Goal: Task Accomplishment & Management: Complete application form

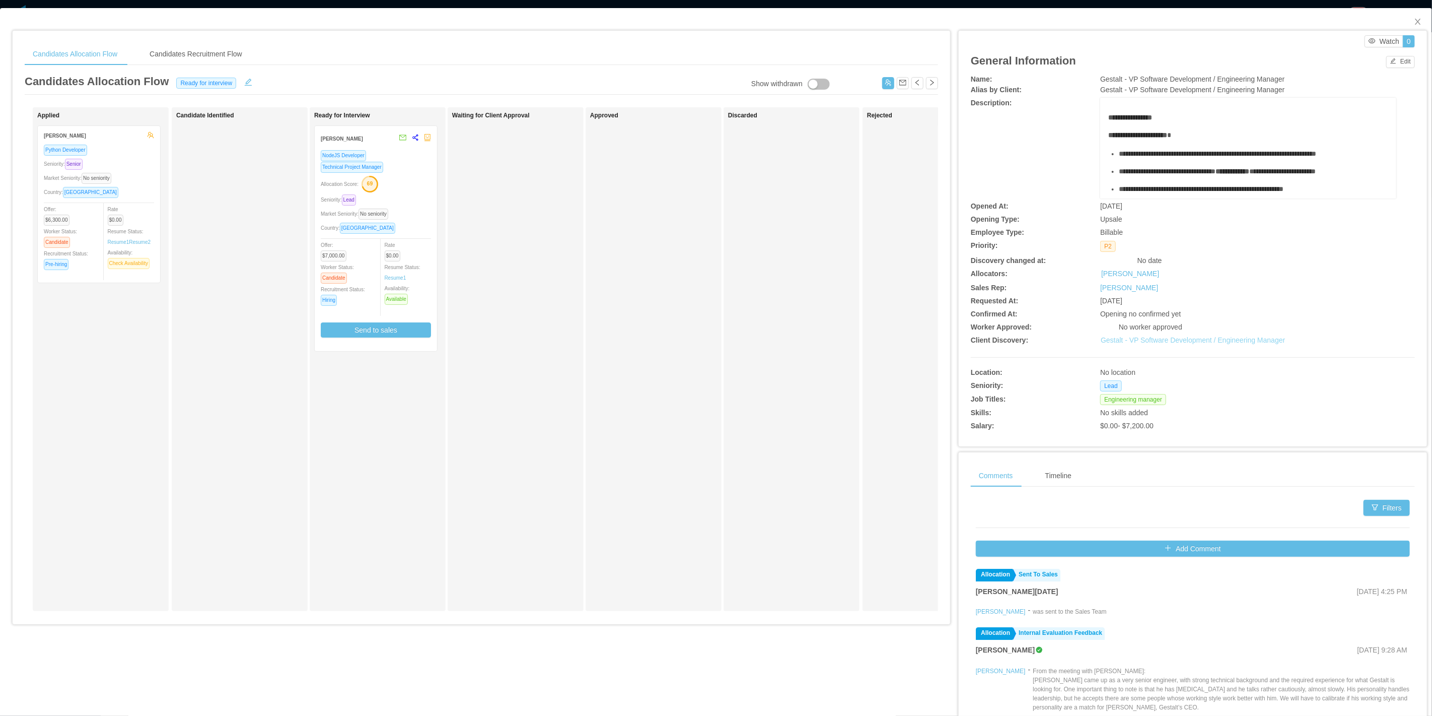
click at [1216, 339] on link "Gestalt - VP Software Development / Engineering Manager" at bounding box center [1193, 340] width 184 height 8
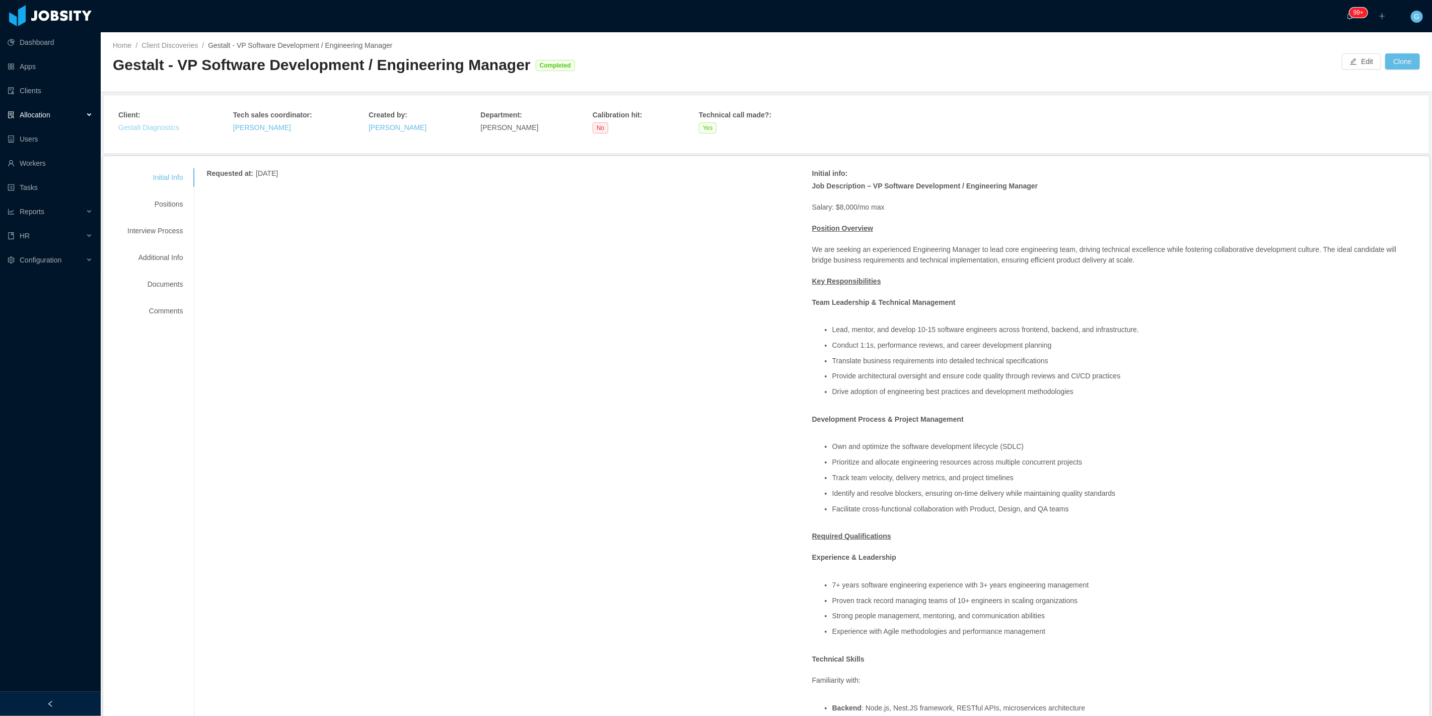
click at [149, 123] on link "Gestalt Diagnostics" at bounding box center [148, 127] width 61 height 8
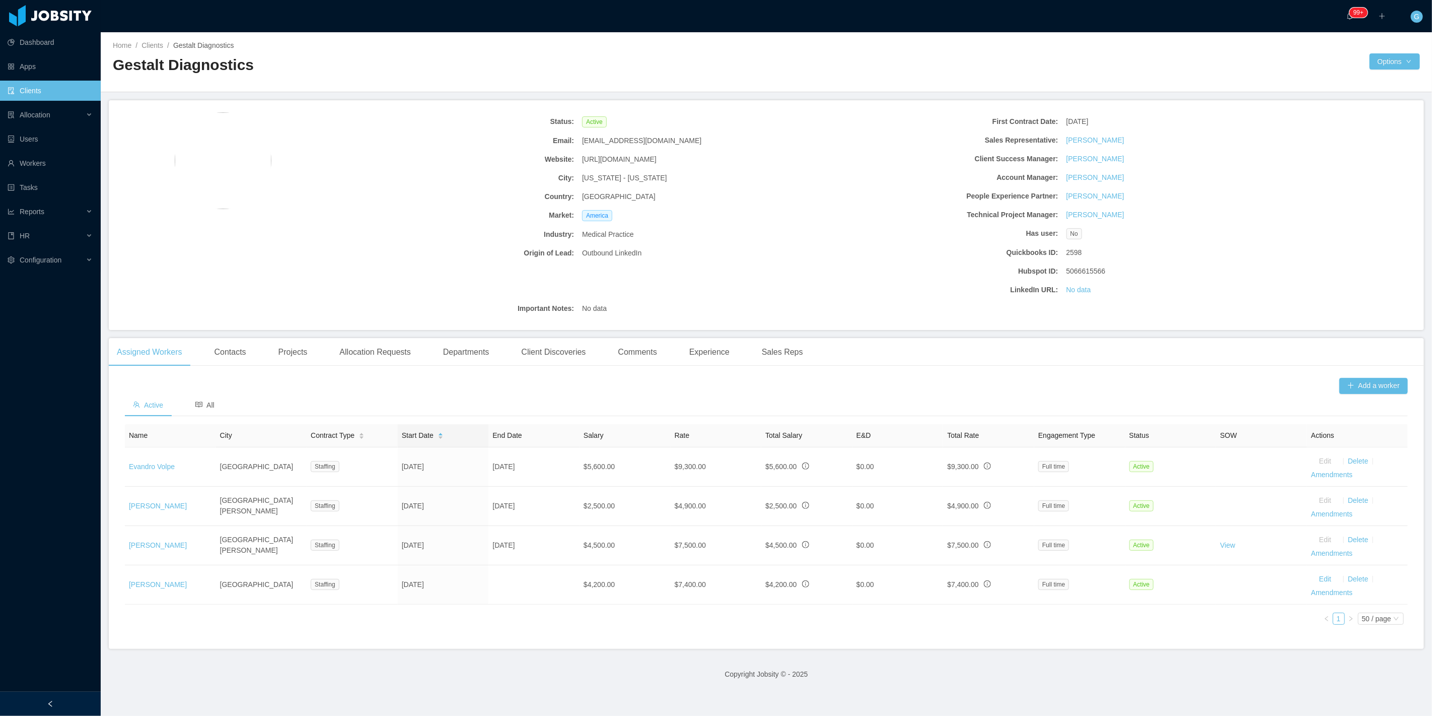
click at [634, 158] on span "http://www.gestaltdiagnostics.com" at bounding box center [619, 159] width 75 height 11
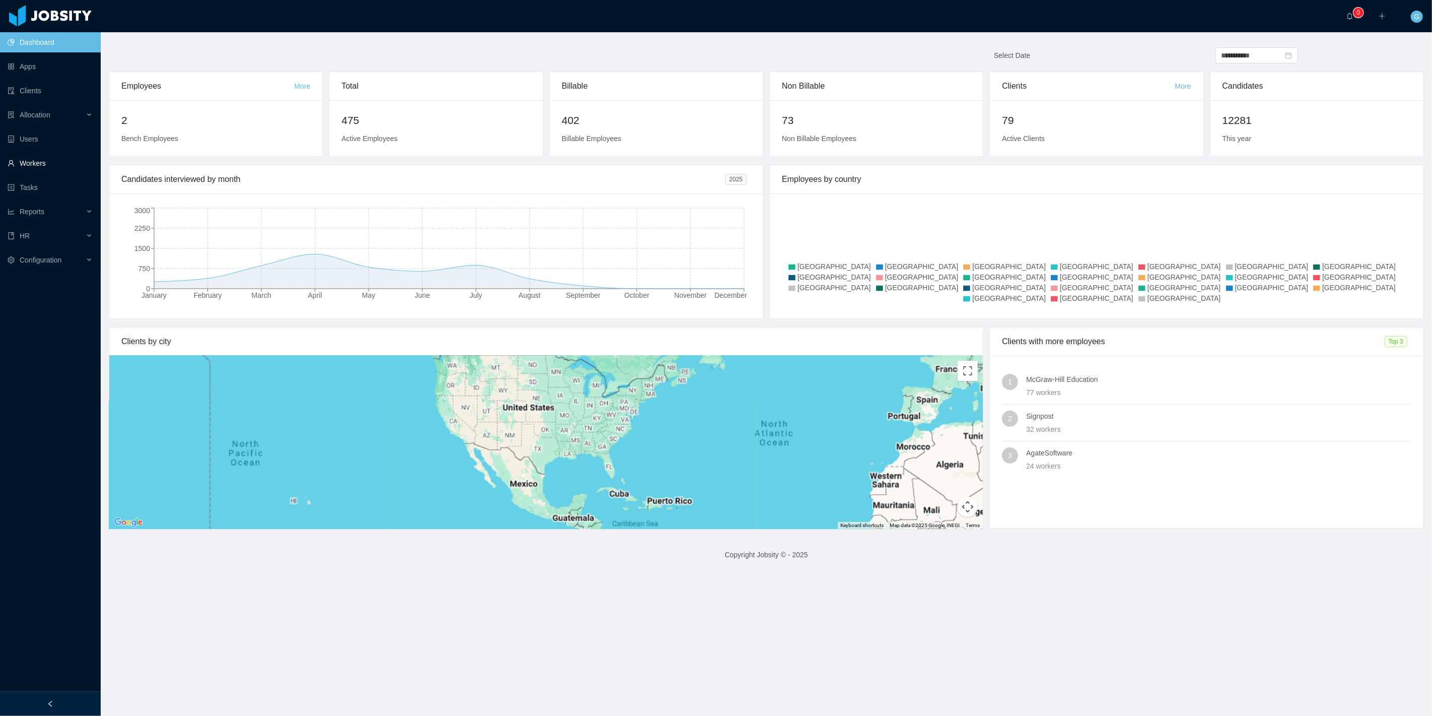
click at [26, 158] on link "Workers" at bounding box center [50, 163] width 85 height 20
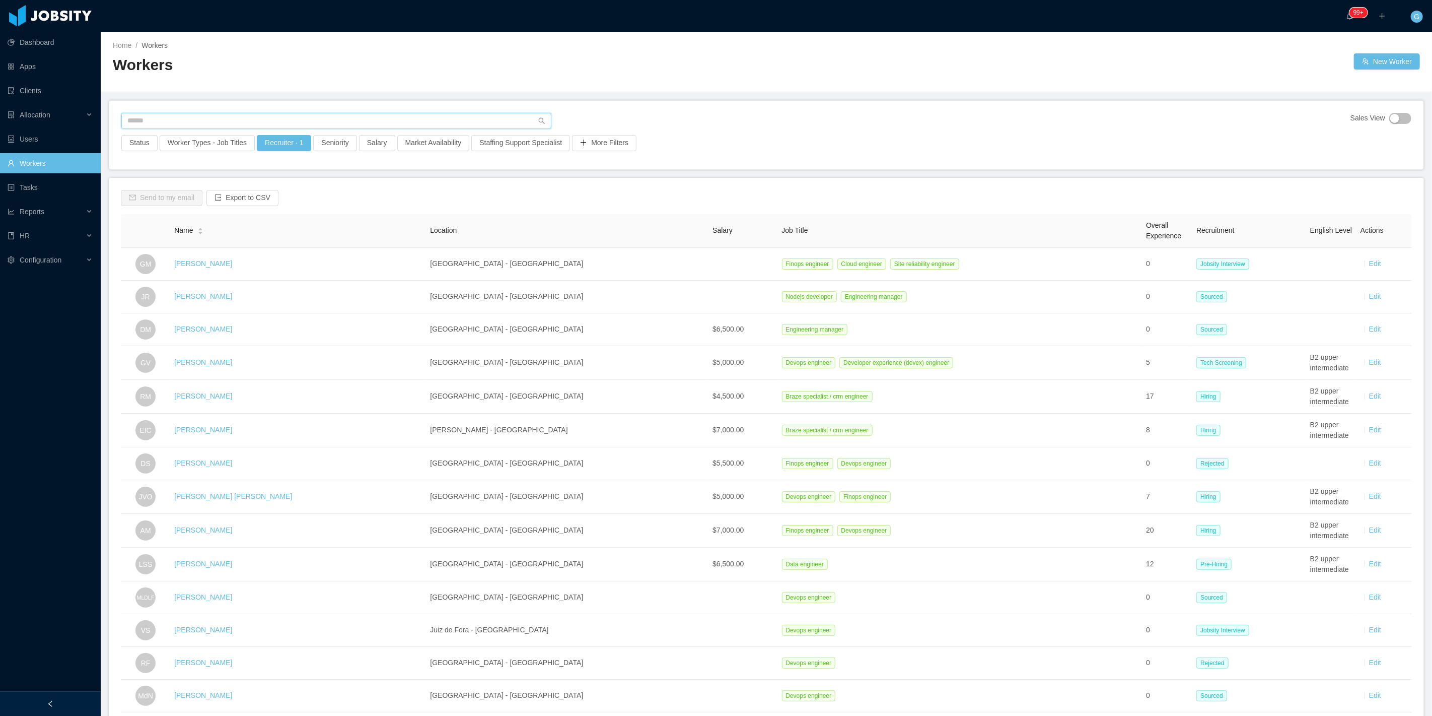
click at [149, 112] on div "Sales View Status Worker Types - Job Titles Recruiter · 1 Seniority Salary Mark…" at bounding box center [766, 135] width 1314 height 68
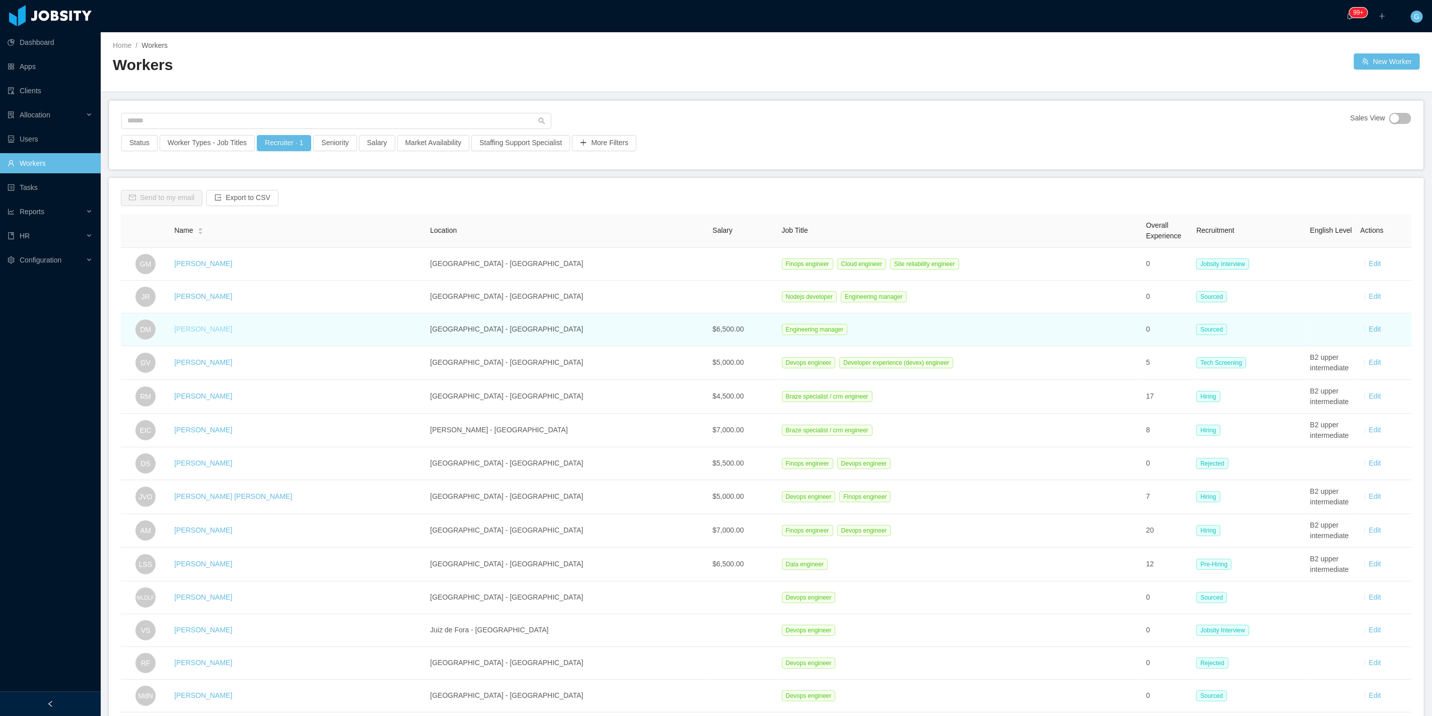
click at [195, 330] on link "Diogo Matias" at bounding box center [203, 329] width 58 height 8
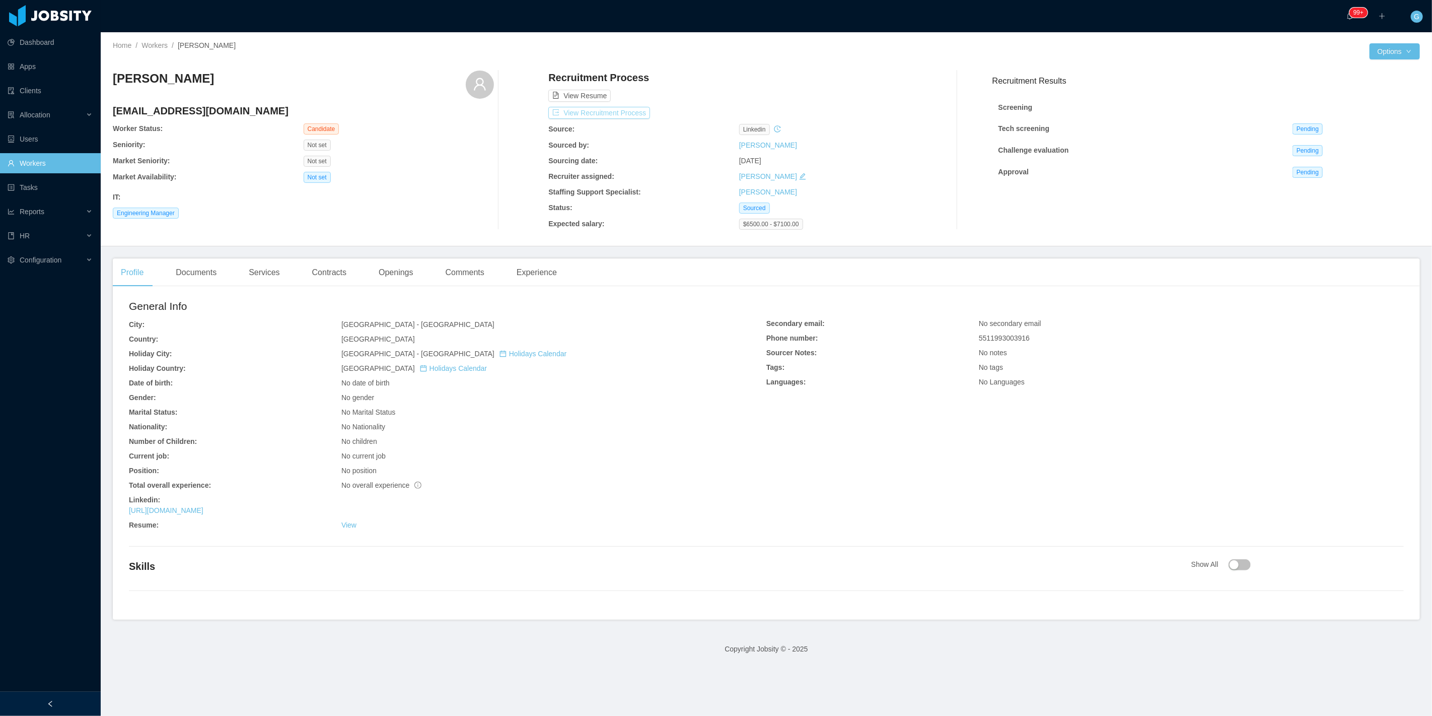
click at [589, 113] on button "View Recruitment Process" at bounding box center [599, 113] width 102 height 12
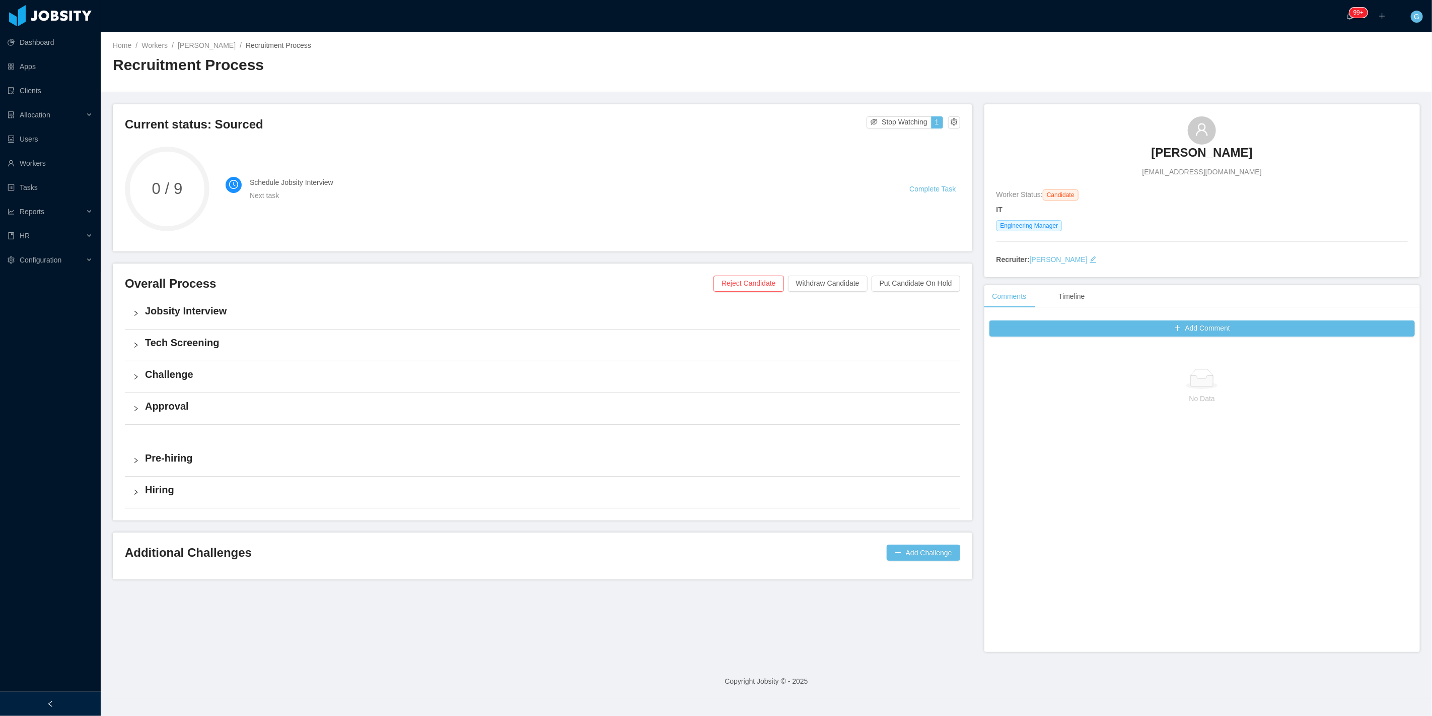
click at [219, 320] on div "Jobsity Interview" at bounding box center [542, 313] width 835 height 31
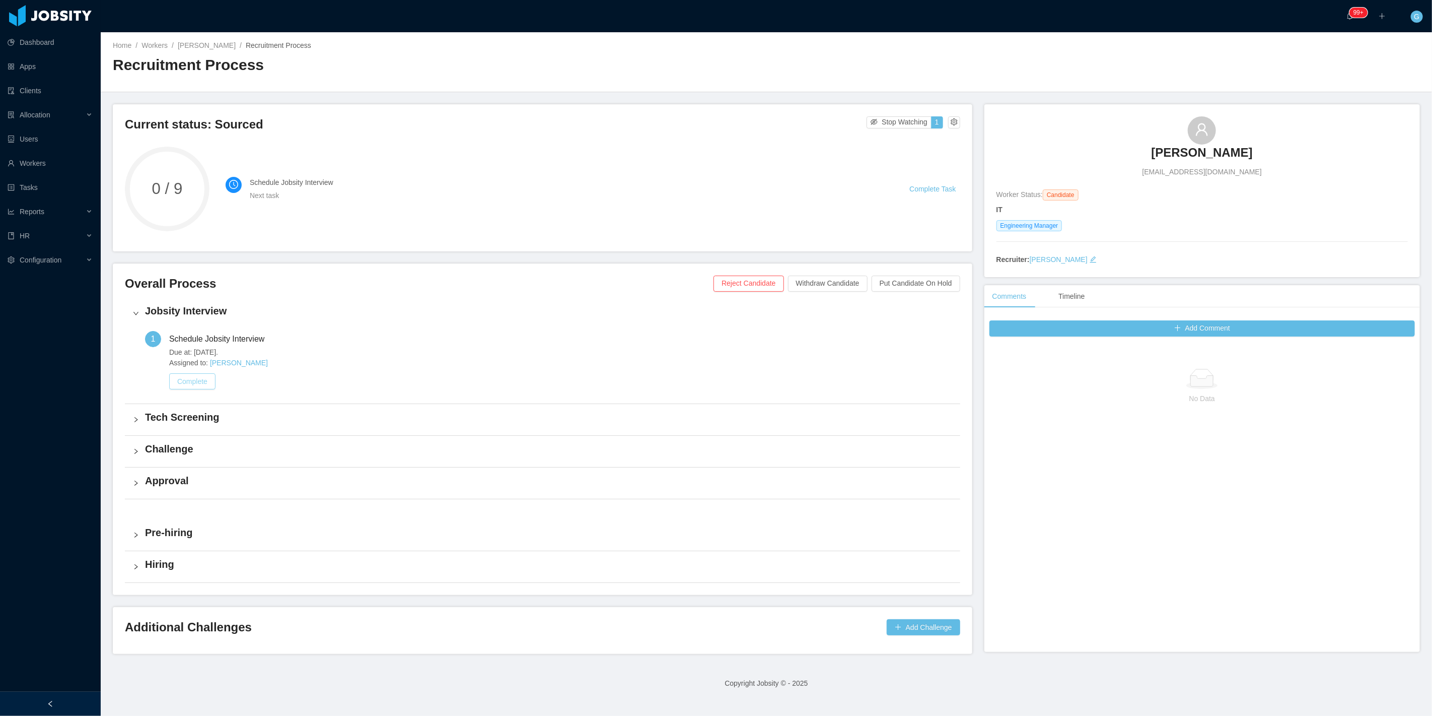
click at [188, 376] on button "Complete" at bounding box center [192, 381] width 46 height 16
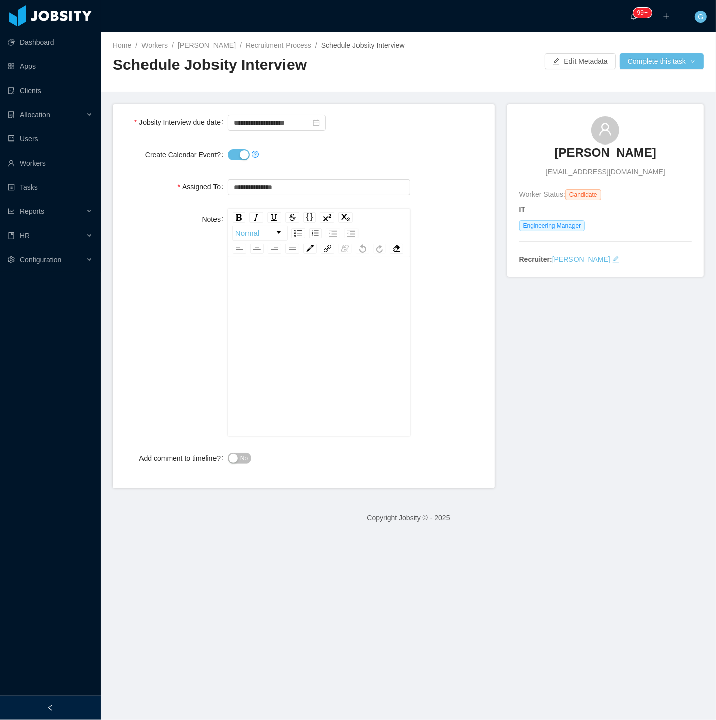
click at [235, 157] on button "Create Calendar Event?" at bounding box center [239, 154] width 22 height 11
click at [240, 463] on span "No" at bounding box center [244, 458] width 8 height 10
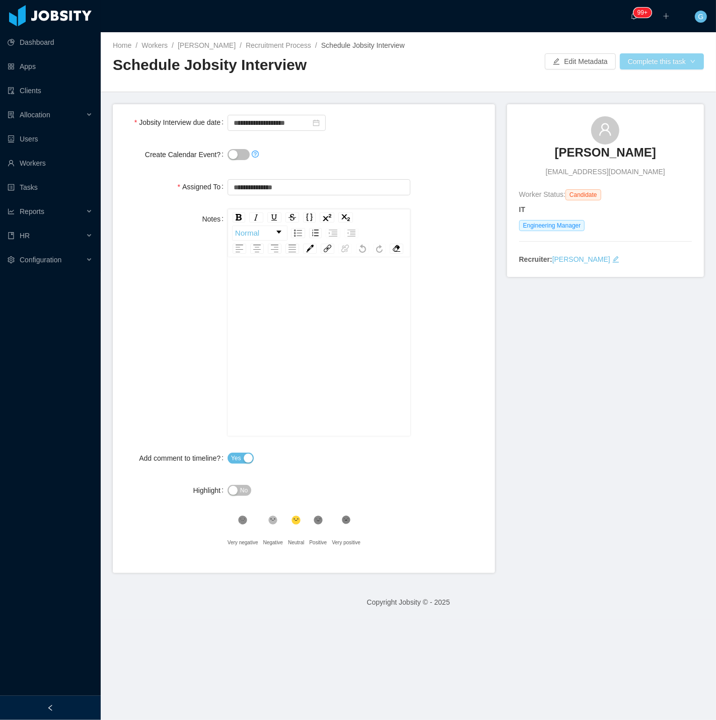
click at [635, 57] on button "Complete this task" at bounding box center [662, 61] width 84 height 16
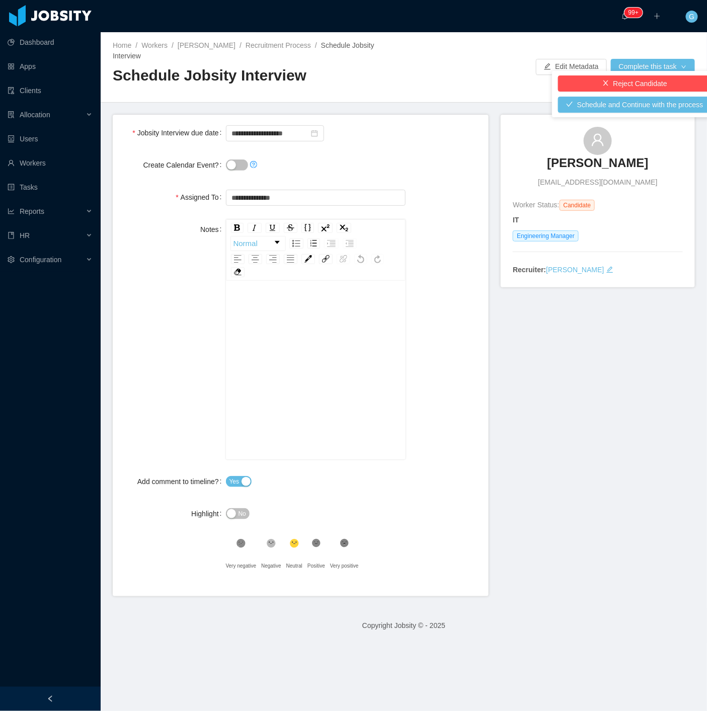
click at [577, 117] on div "Reject Candidate Schedule and Continue with the process" at bounding box center [635, 94] width 166 height 46
click at [580, 111] on button "Schedule and Continue with the process" at bounding box center [635, 105] width 154 height 16
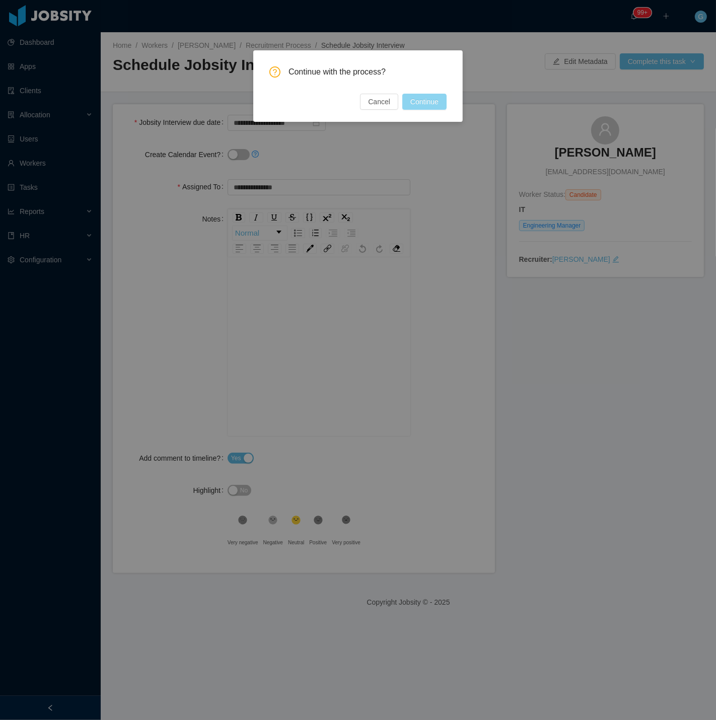
click at [424, 94] on button "Continue" at bounding box center [424, 102] width 44 height 16
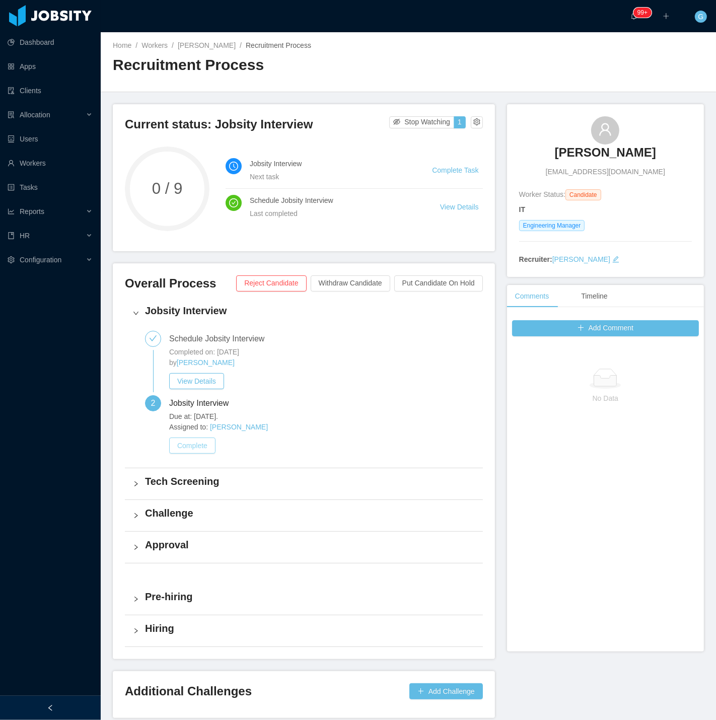
click at [199, 446] on button "Complete" at bounding box center [192, 446] width 46 height 16
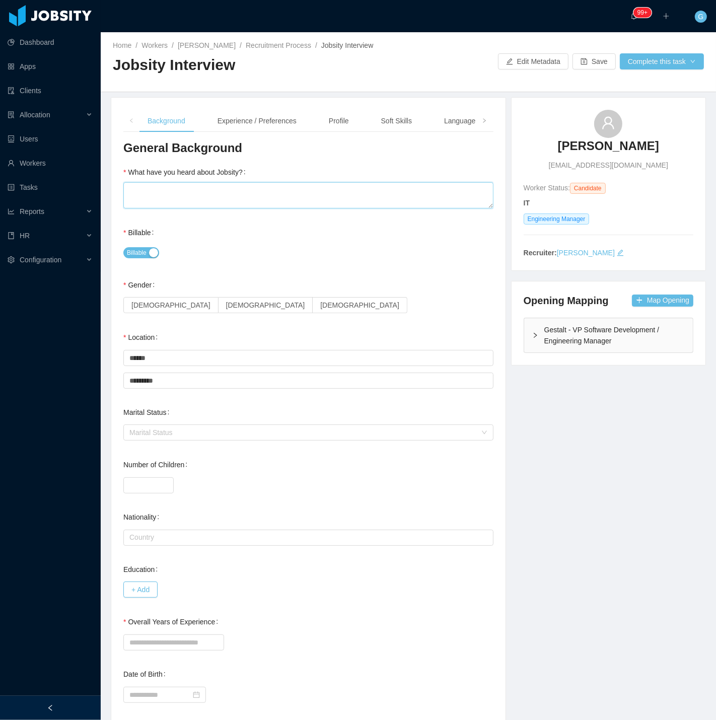
click at [178, 207] on textarea "What have you heard about Jobsity?" at bounding box center [308, 195] width 370 height 26
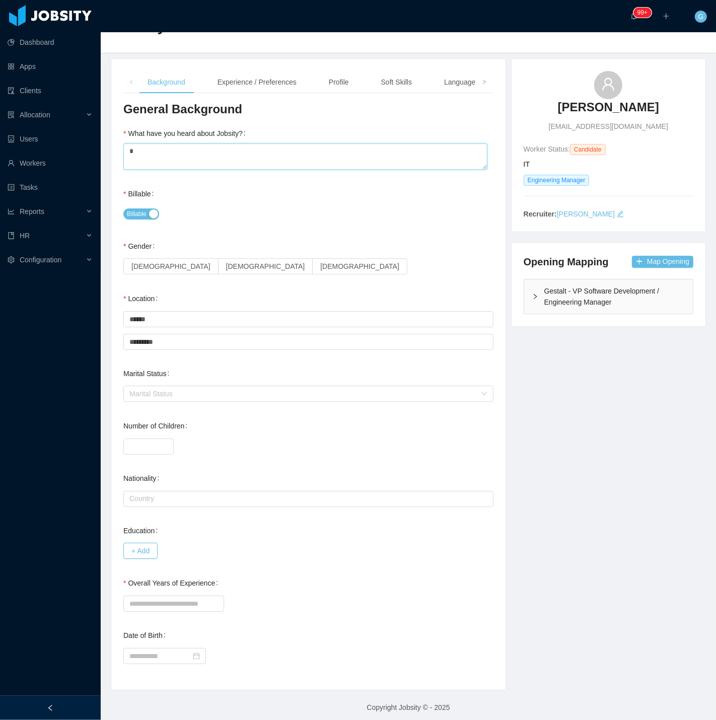
scroll to position [44, 0]
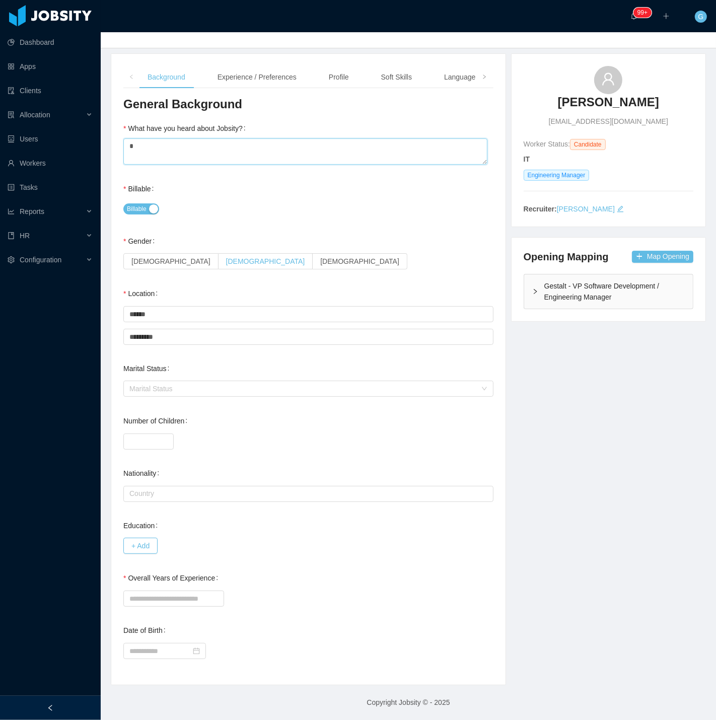
type textarea "*"
click at [226, 259] on span "Male" at bounding box center [265, 261] width 79 height 8
click at [160, 600] on input "Overall Years of Experience" at bounding box center [173, 599] width 101 height 16
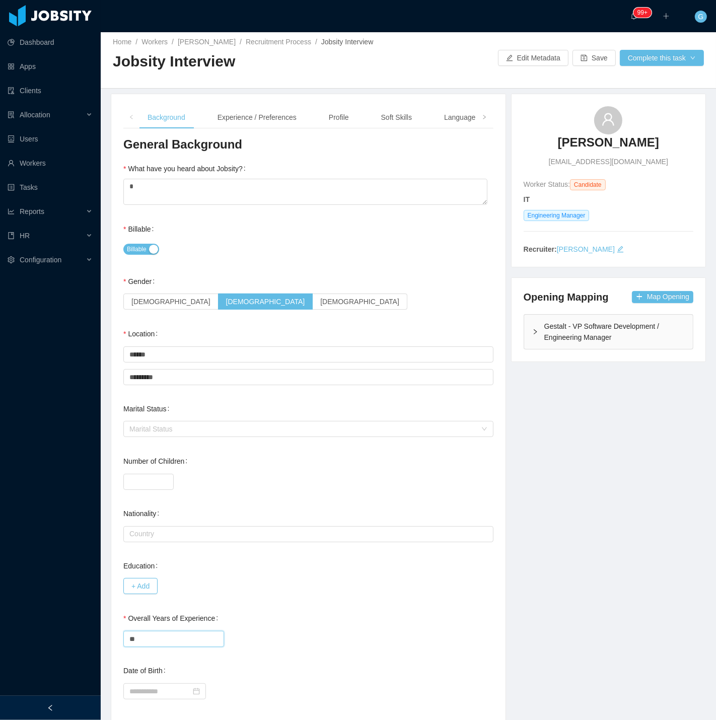
scroll to position [0, 0]
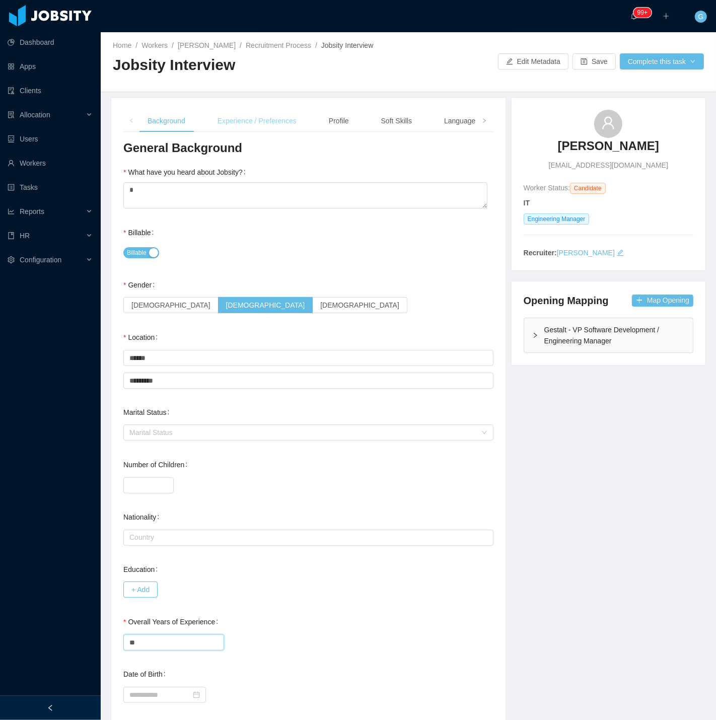
type input "**"
click at [272, 121] on div "Experience / Preferences" at bounding box center [256, 121] width 95 height 23
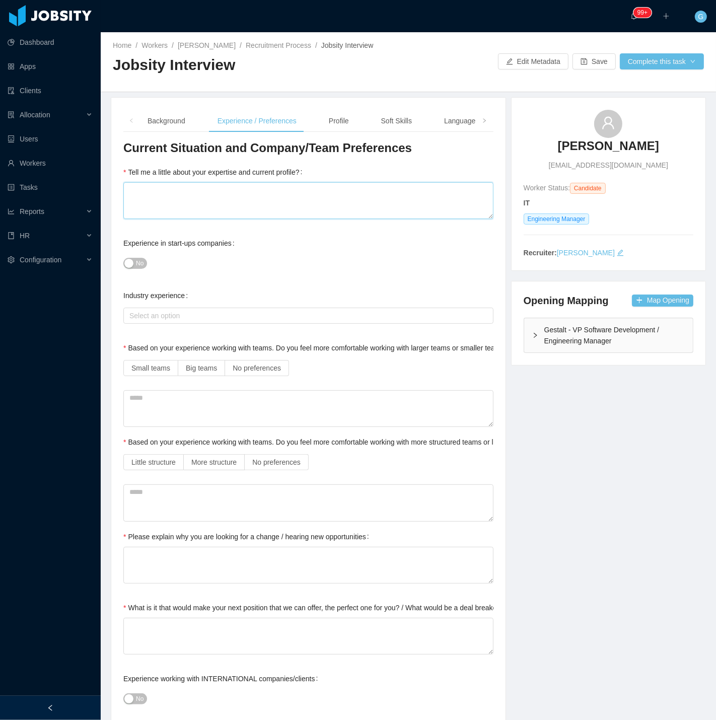
click at [185, 203] on textarea "Tell me a little about your expertise and current profile?" at bounding box center [308, 200] width 370 height 37
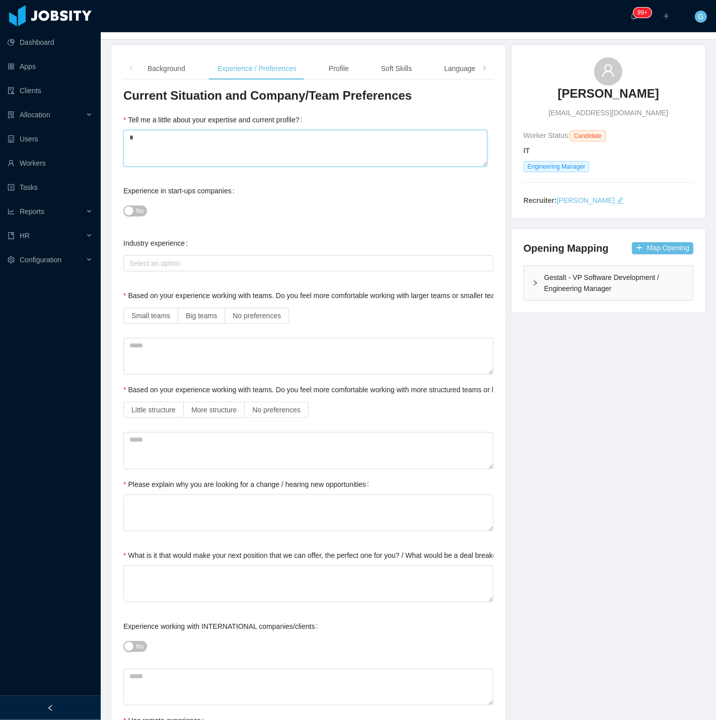
scroll to position [56, 0]
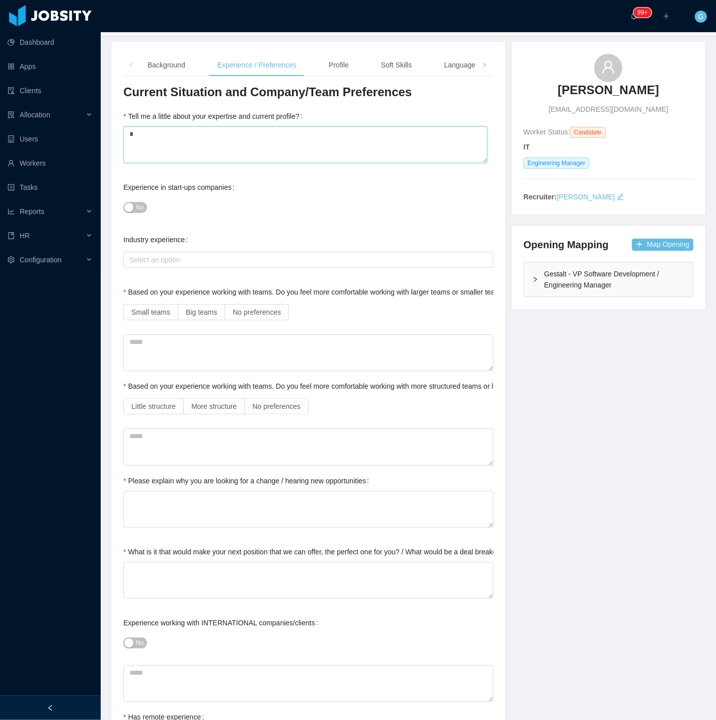
type textarea "*"
click at [127, 212] on button "No" at bounding box center [135, 207] width 24 height 11
click at [250, 318] on label "No preferences" at bounding box center [257, 312] width 64 height 16
click at [284, 409] on span "No preferences" at bounding box center [276, 406] width 48 height 8
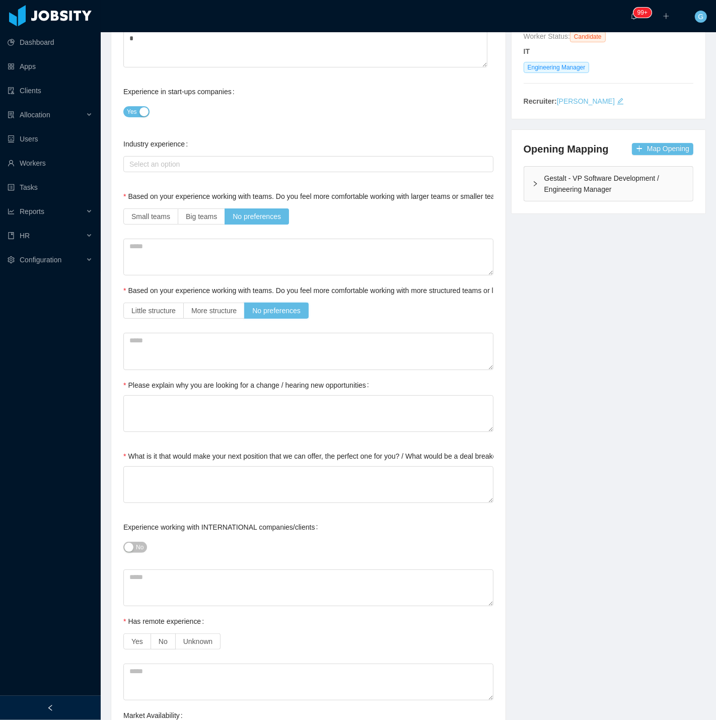
scroll to position [224, 0]
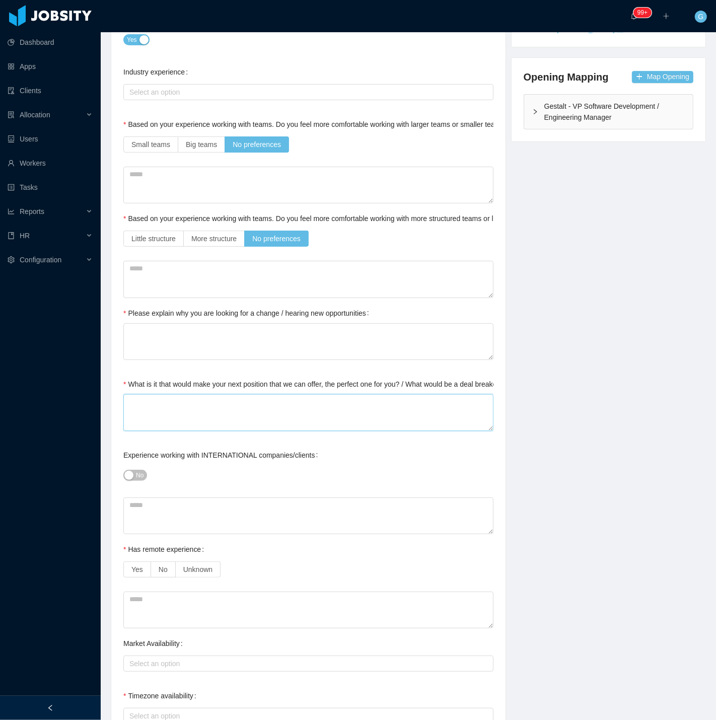
click at [168, 410] on textarea "What is it that would make your next position that we can offer, the perfect on…" at bounding box center [308, 412] width 370 height 37
type textarea "*"
click at [152, 345] on textarea "*" at bounding box center [308, 341] width 370 height 37
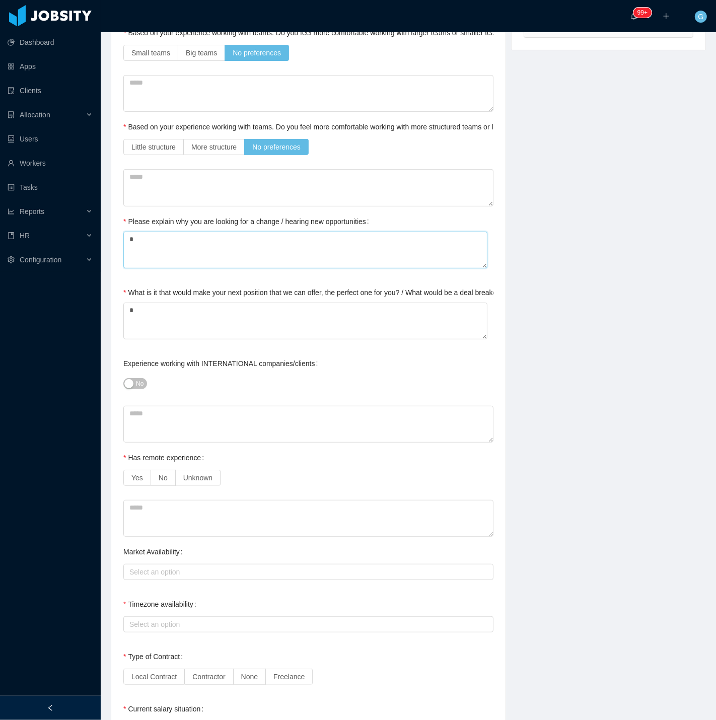
scroll to position [335, 0]
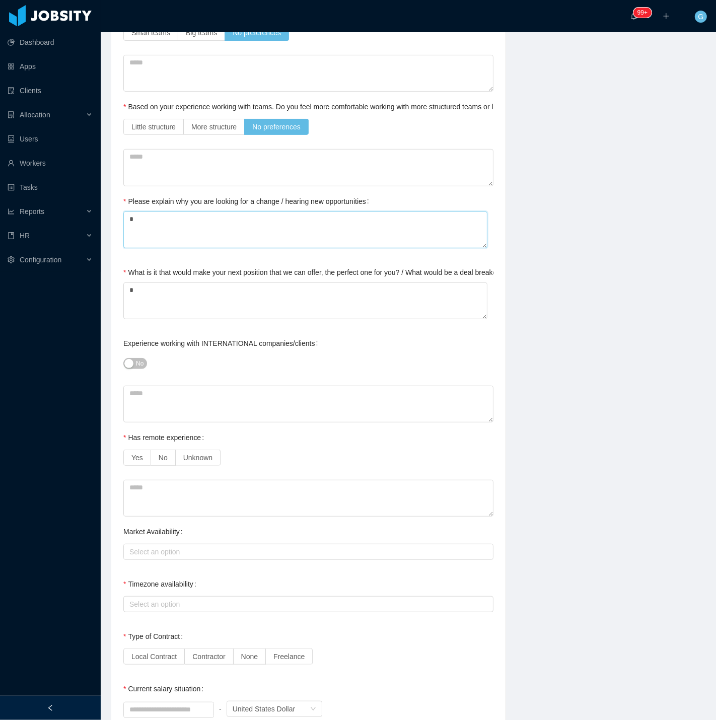
type textarea "*"
drag, startPoint x: 127, startPoint y: 365, endPoint x: 132, endPoint y: 359, distance: 8.2
click at [132, 359] on button "No" at bounding box center [135, 363] width 24 height 11
click at [132, 359] on span "Yes" at bounding box center [132, 364] width 10 height 10
click at [133, 364] on button "No" at bounding box center [135, 363] width 24 height 11
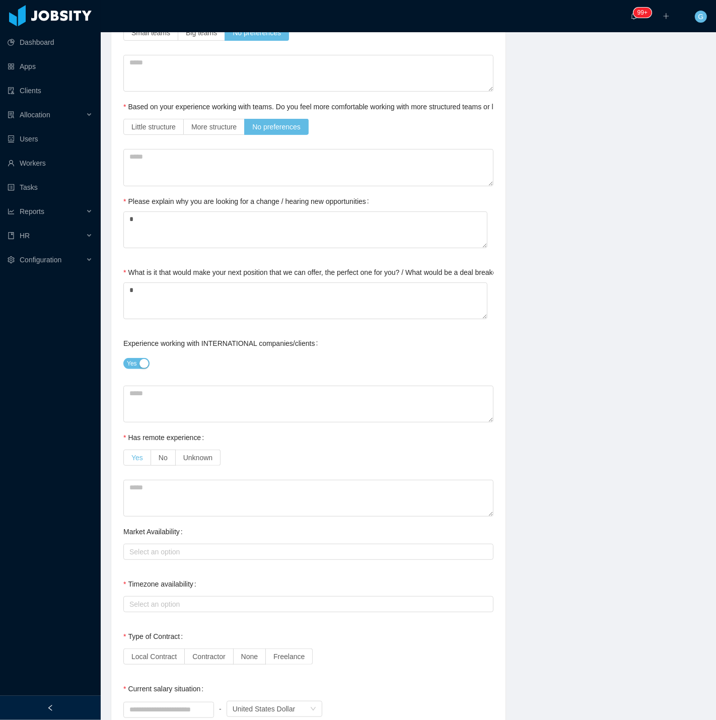
click at [145, 452] on label "Yes" at bounding box center [137, 458] width 28 height 16
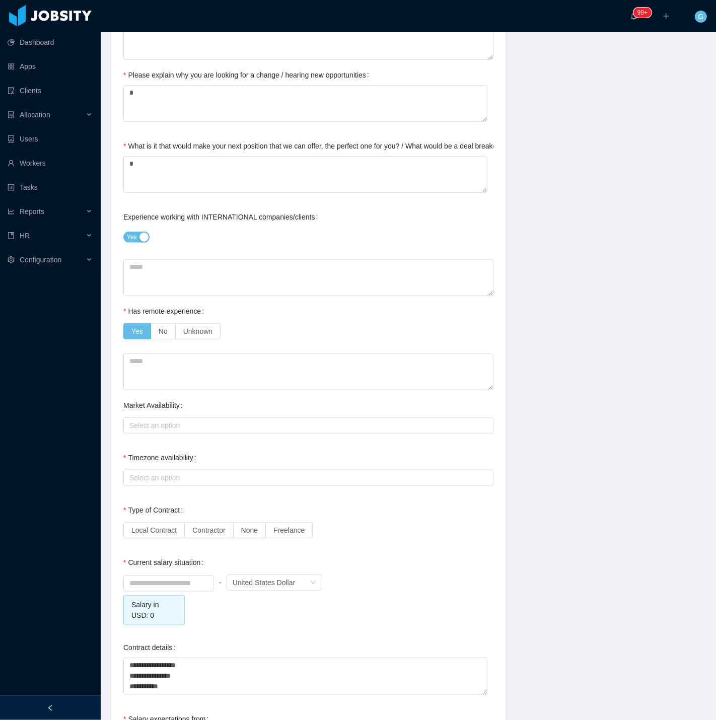
scroll to position [504, 0]
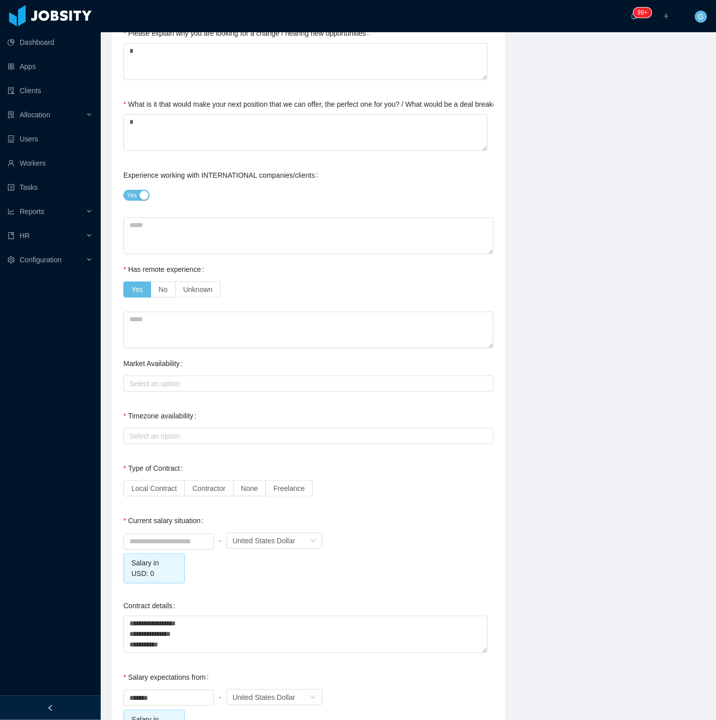
click at [152, 397] on div "Current Situation and Company/Team Preferences Tell me a little about your expe…" at bounding box center [308, 272] width 370 height 1272
click at [148, 388] on div "Select an option" at bounding box center [305, 384] width 353 height 10
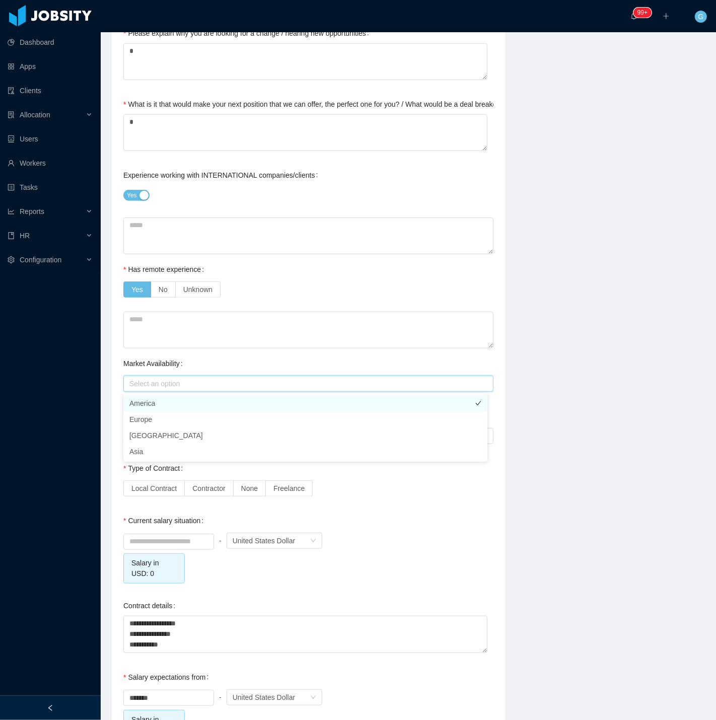
click at [144, 404] on li "America" at bounding box center [305, 403] width 364 height 16
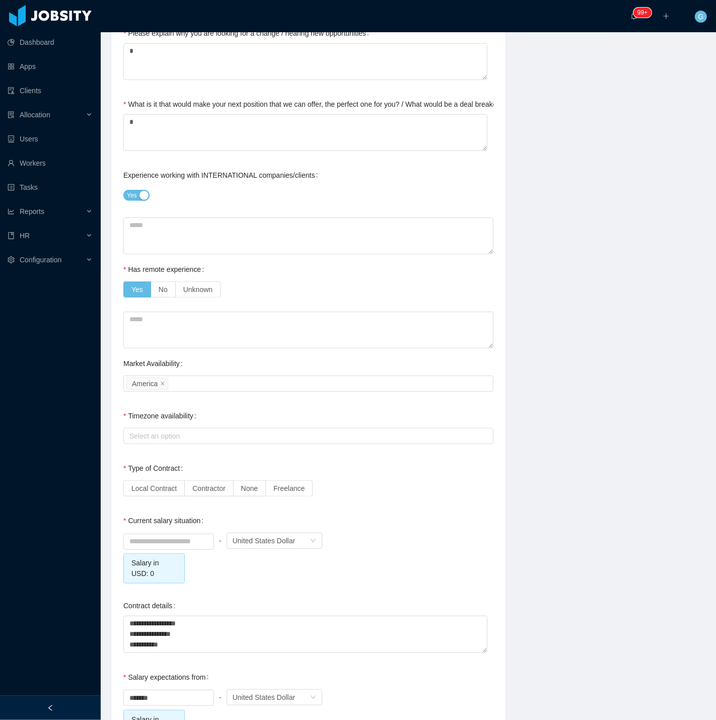
click at [107, 390] on div "Background Experience / Preferences Profile Soft Skills Language Notes General …" at bounding box center [408, 258] width 620 height 1328
click at [209, 491] on span "Contractor" at bounding box center [208, 488] width 33 height 8
click at [163, 439] on div "Select an option" at bounding box center [305, 436] width 353 height 10
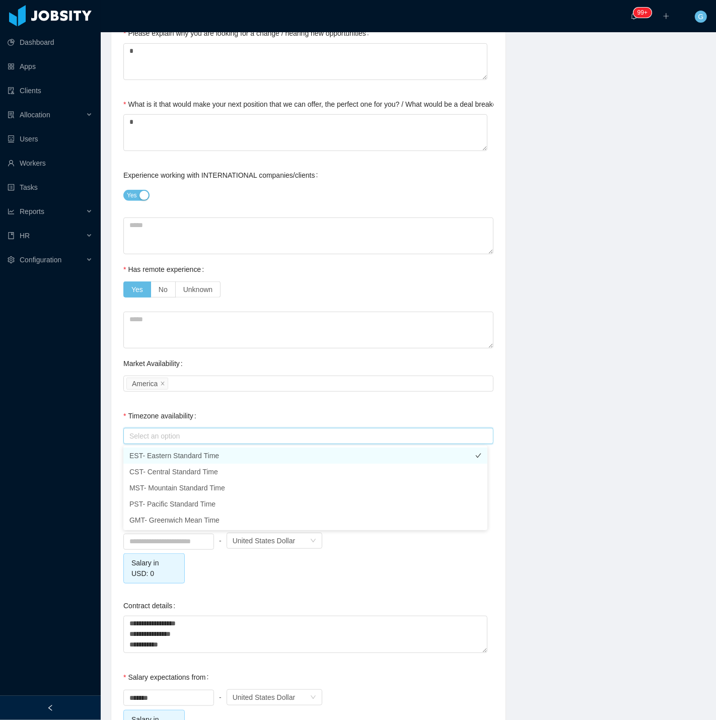
click at [150, 454] on li "EST- Eastern Standard Time" at bounding box center [305, 456] width 364 height 16
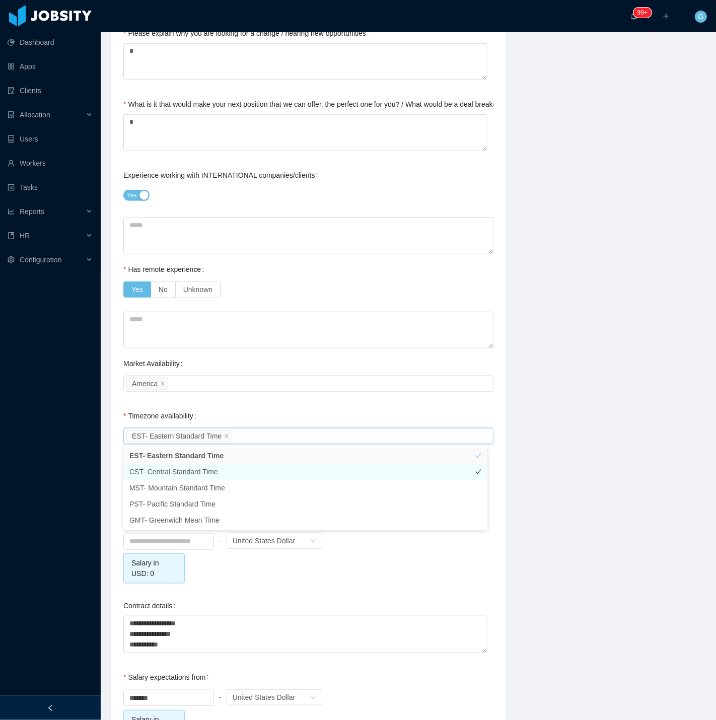
click at [156, 475] on li "CST- Central Standard Time" at bounding box center [305, 472] width 364 height 16
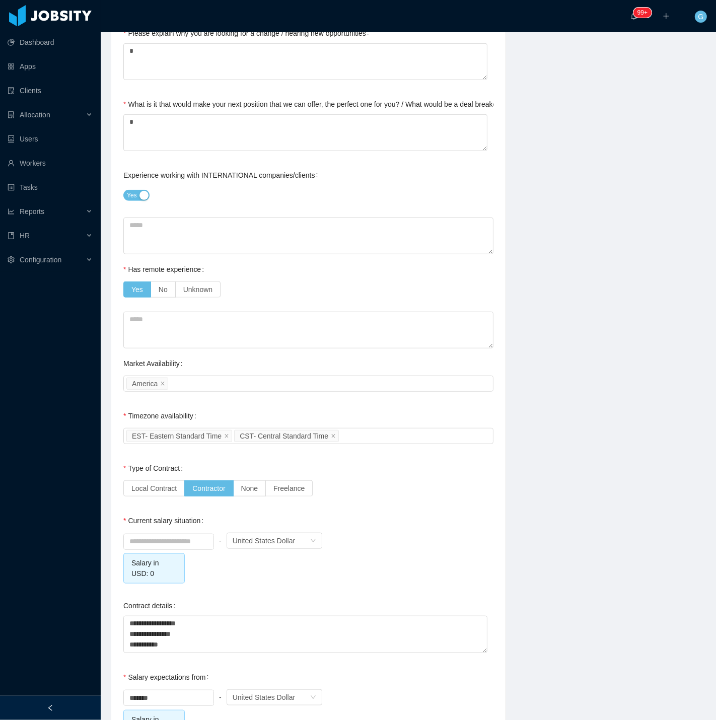
click at [76, 408] on div "Dashboard Apps Clients Allocation Users Workers Tasks Reports HR Configuration" at bounding box center [50, 336] width 101 height 672
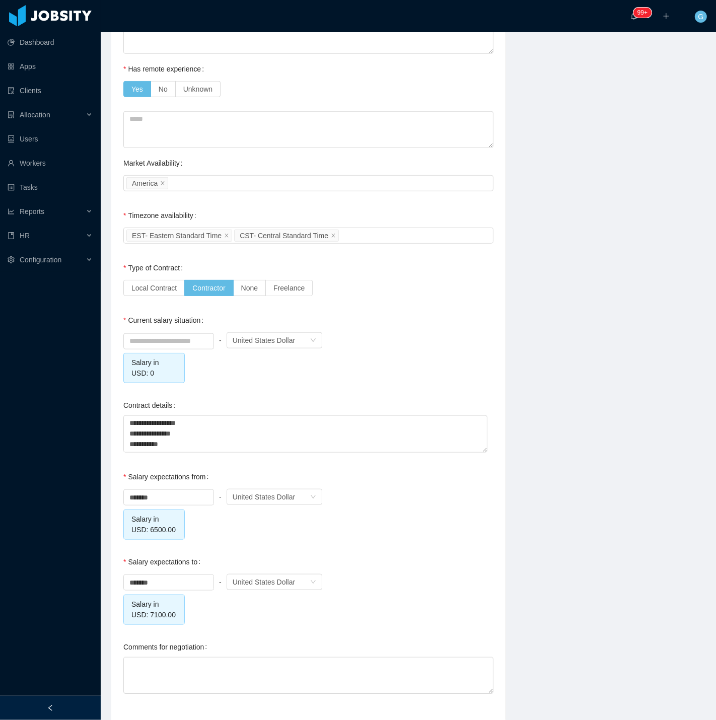
scroll to position [727, 0]
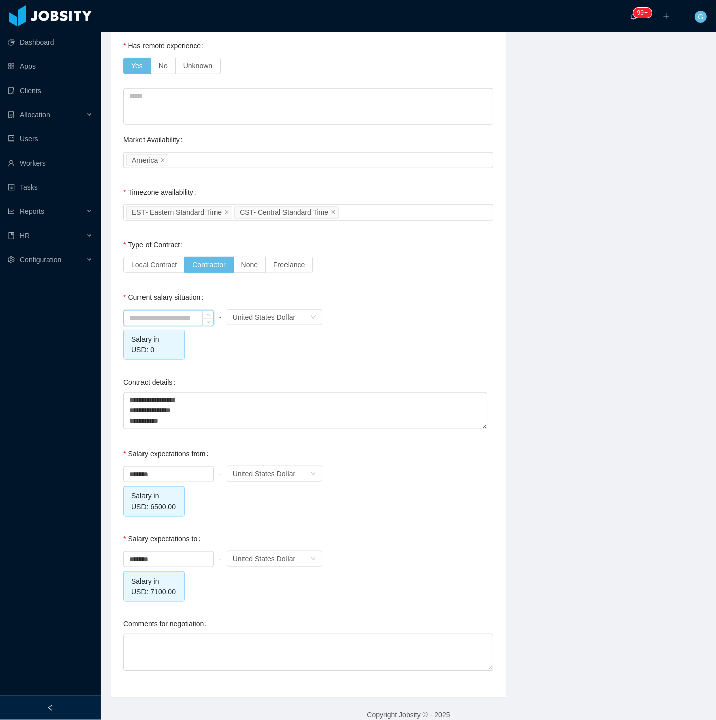
click at [161, 311] on input at bounding box center [169, 318] width 90 height 15
drag, startPoint x: 148, startPoint y: 313, endPoint x: 121, endPoint y: 316, distance: 26.9
click at [121, 316] on div "Background Experience / Preferences Profile Soft Skills Language Notes General …" at bounding box center [308, 34] width 394 height 1327
type input "*"
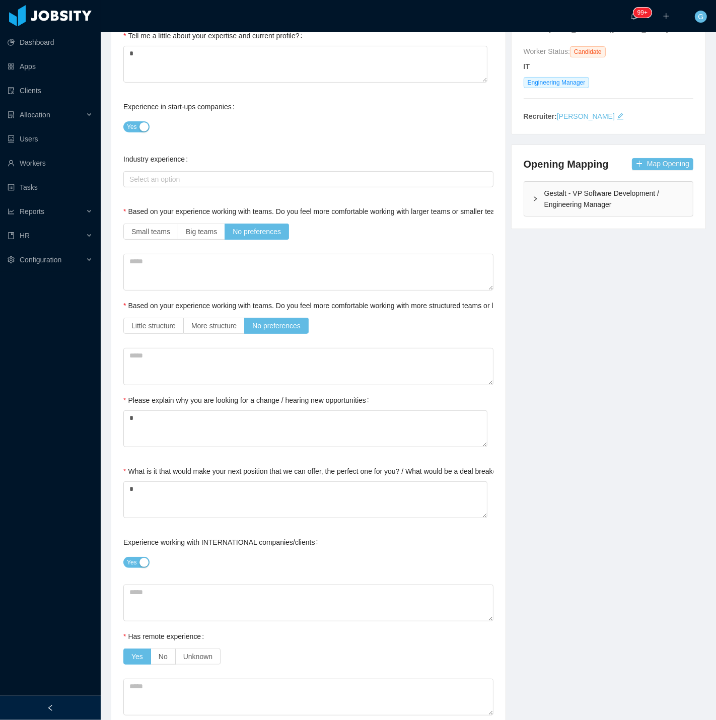
scroll to position [0, 0]
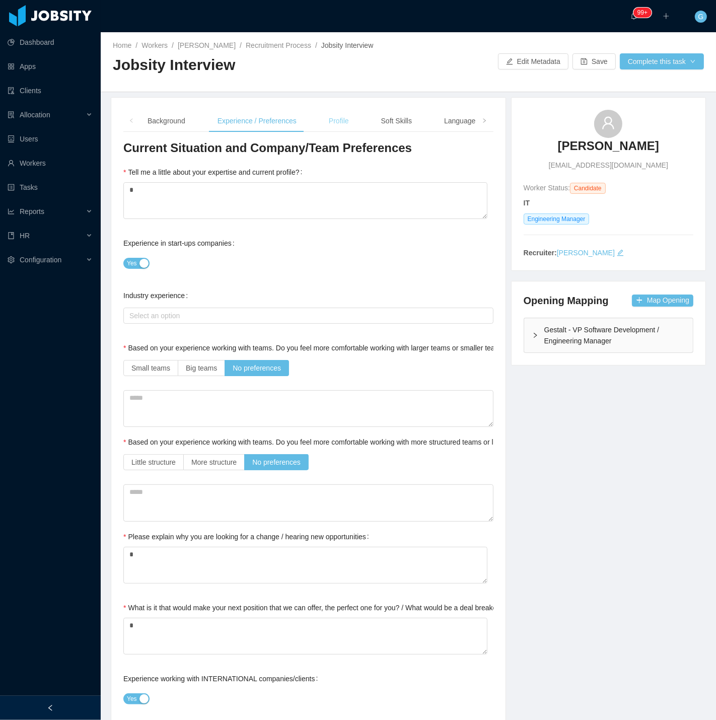
type input "*******"
click at [338, 113] on div "Profile" at bounding box center [339, 121] width 36 height 23
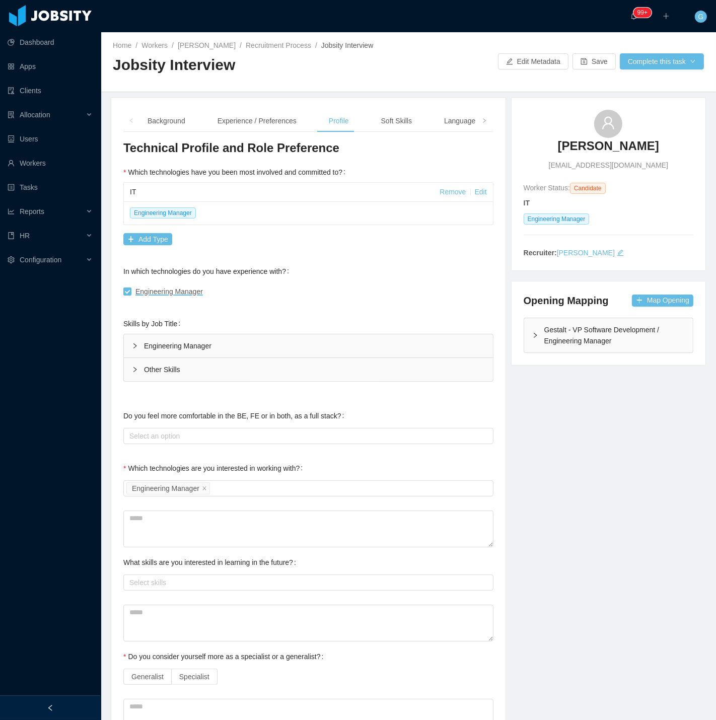
click at [151, 353] on div "Engineering Manager" at bounding box center [308, 345] width 369 height 23
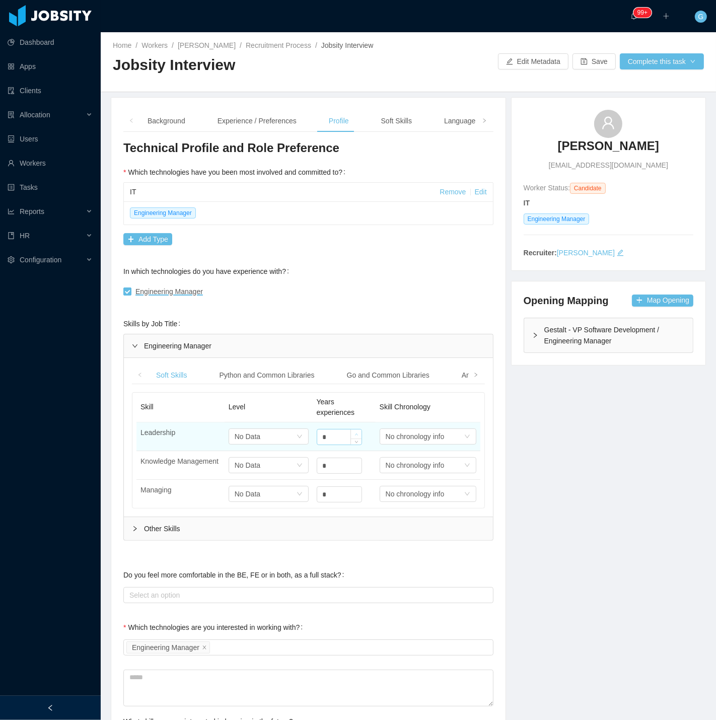
click at [354, 435] on icon "icon: up" at bounding box center [356, 435] width 4 height 4
click at [354, 434] on icon "icon: up" at bounding box center [356, 435] width 4 height 4
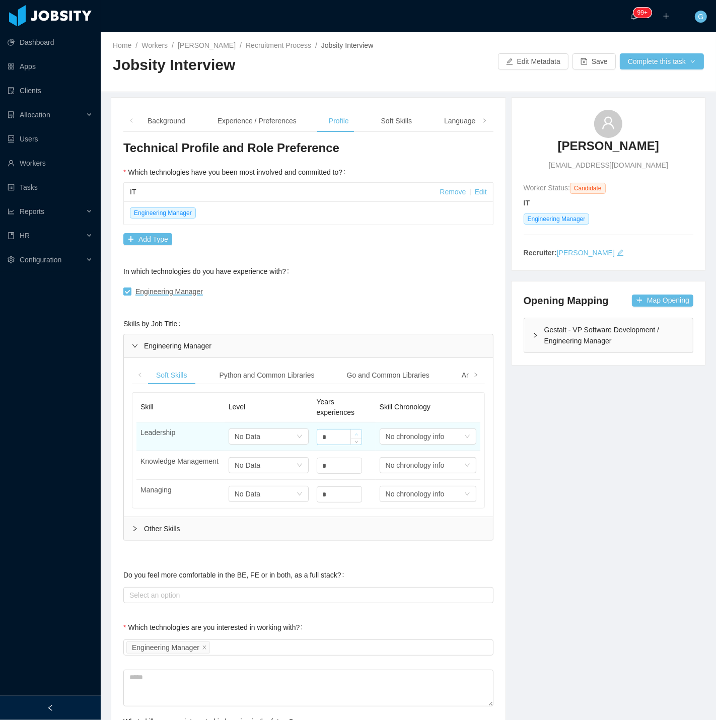
type input "*"
click at [351, 431] on span "Increase Value" at bounding box center [356, 434] width 11 height 9
click at [259, 437] on div "Select one No Data" at bounding box center [265, 436] width 61 height 15
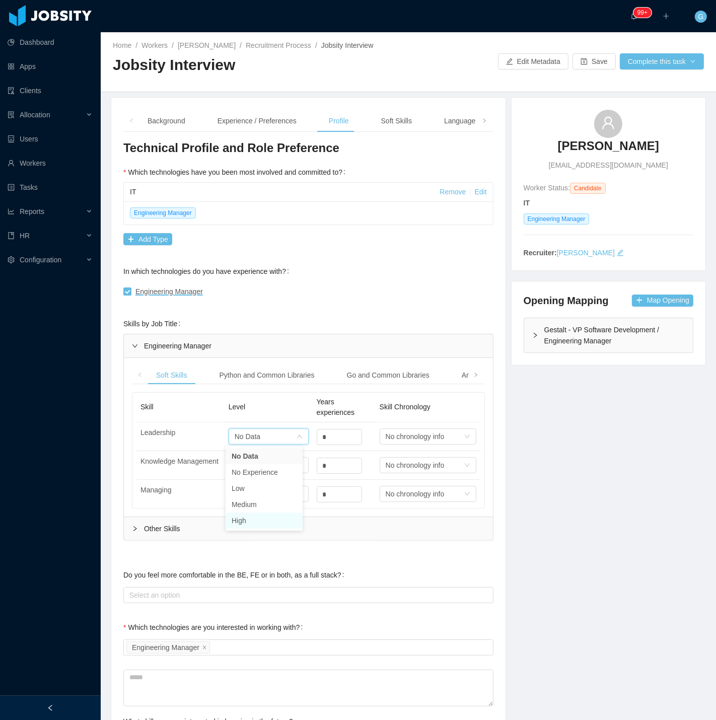
click at [258, 513] on li "High" at bounding box center [264, 521] width 77 height 16
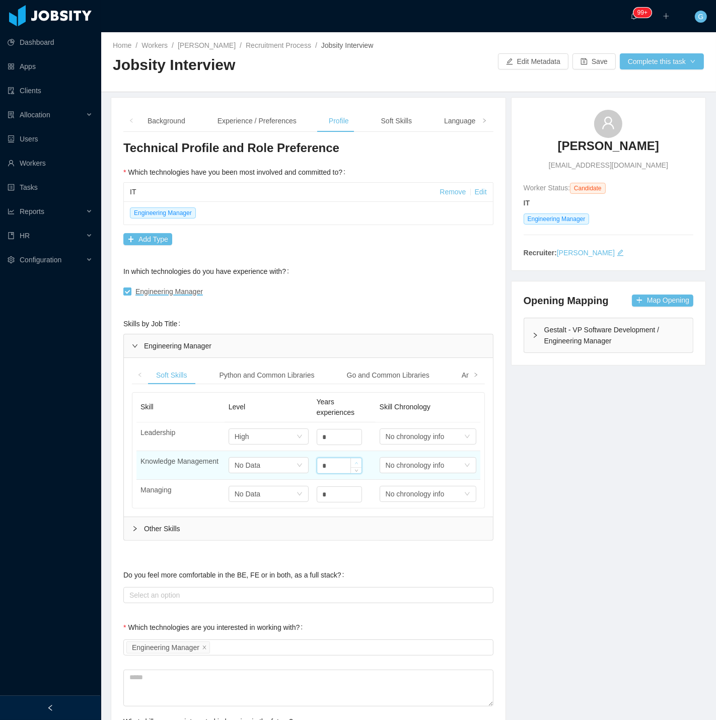
click at [351, 466] on span "Increase Value" at bounding box center [356, 462] width 11 height 9
click at [343, 465] on input "*" at bounding box center [339, 465] width 44 height 15
click at [354, 465] on icon "icon: up" at bounding box center [356, 464] width 4 height 4
type input "*"
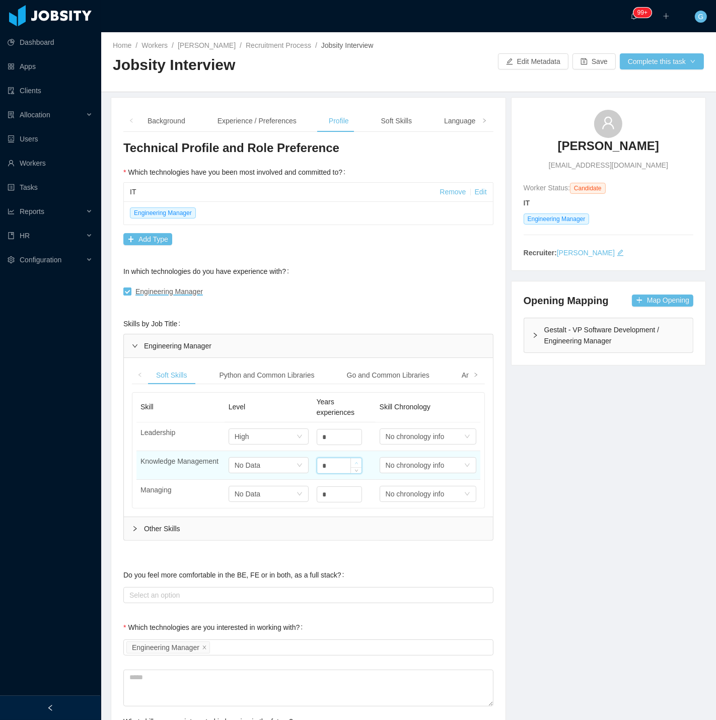
click at [354, 465] on icon "icon: up" at bounding box center [356, 464] width 4 height 4
click at [248, 468] on div "No Data" at bounding box center [248, 465] width 26 height 15
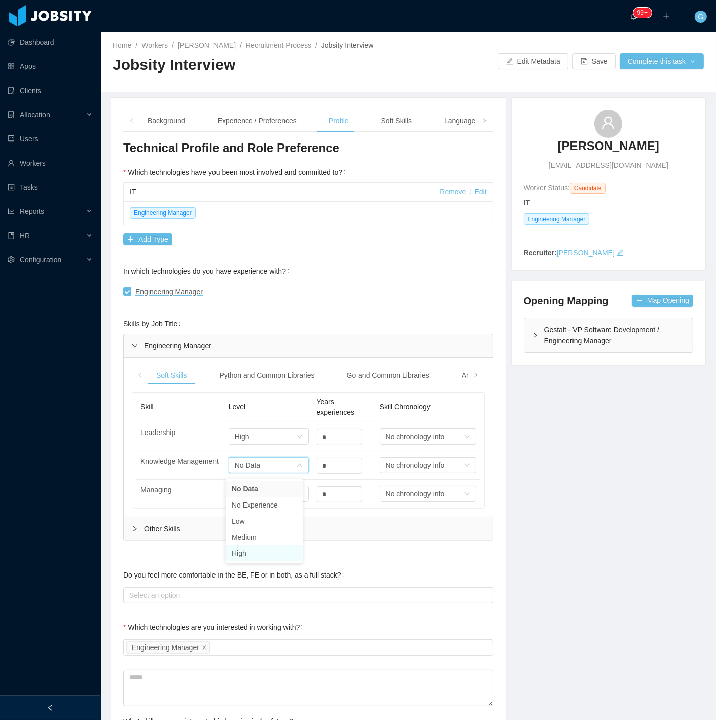
click at [249, 549] on li "High" at bounding box center [264, 553] width 77 height 16
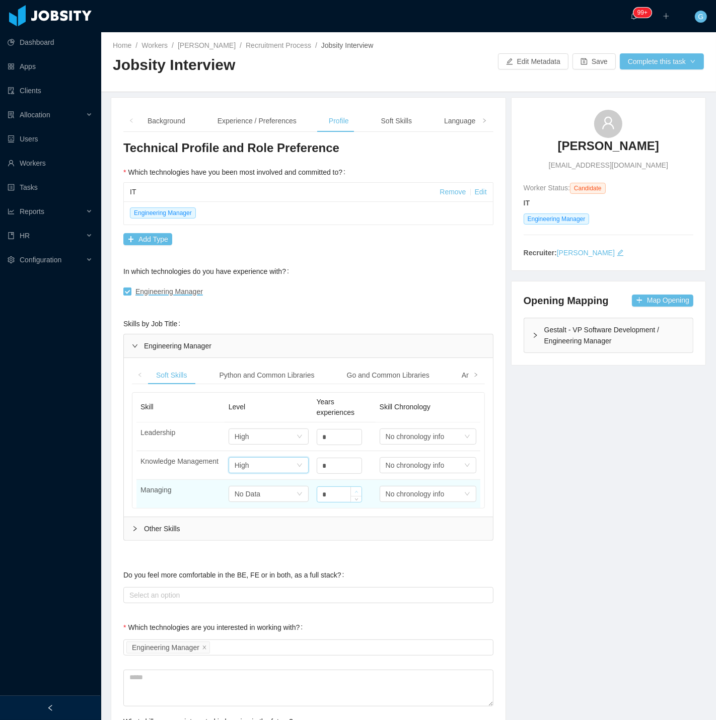
click at [351, 496] on span "Increase Value" at bounding box center [356, 491] width 11 height 9
click at [354, 494] on icon "icon: up" at bounding box center [356, 492] width 4 height 4
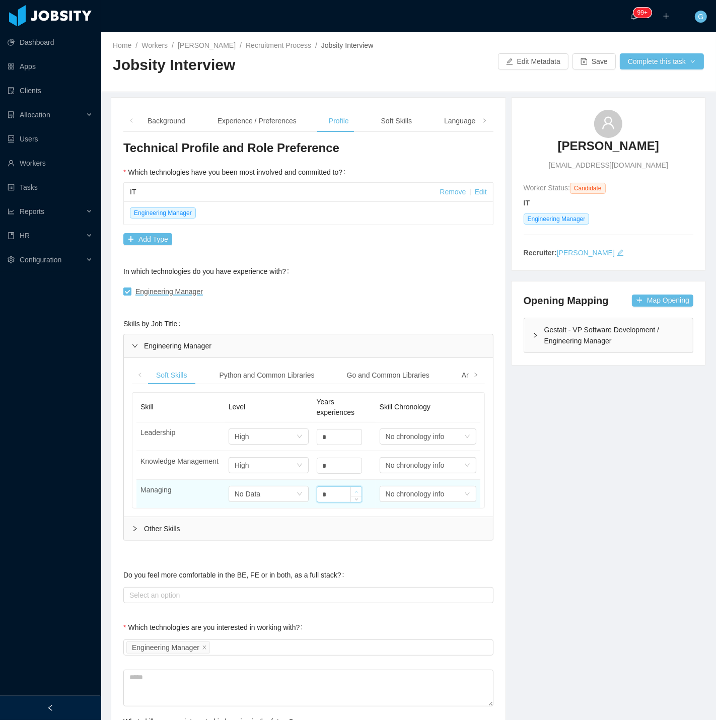
type input "*"
click at [354, 494] on icon "icon: up" at bounding box center [356, 492] width 4 height 4
click at [250, 502] on div "No Data" at bounding box center [248, 493] width 26 height 15
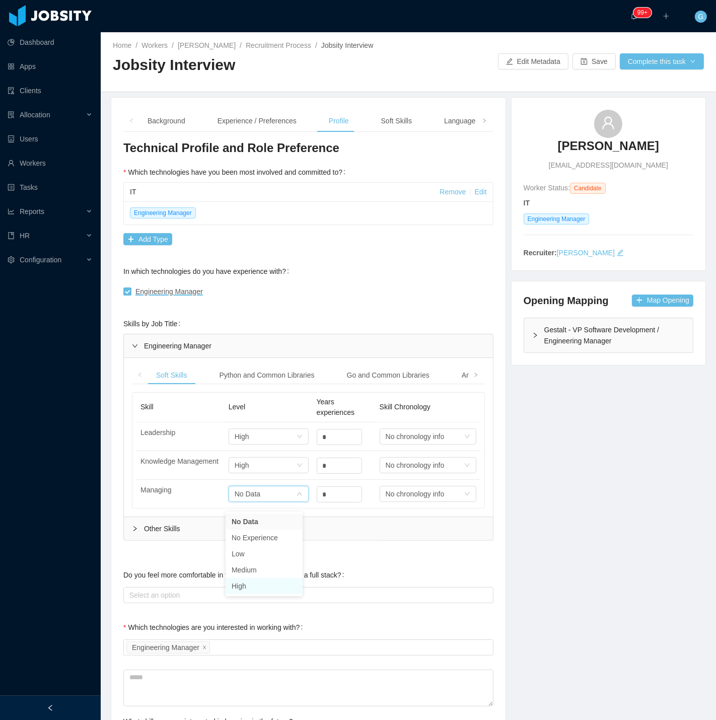
click at [246, 578] on li "High" at bounding box center [264, 586] width 77 height 16
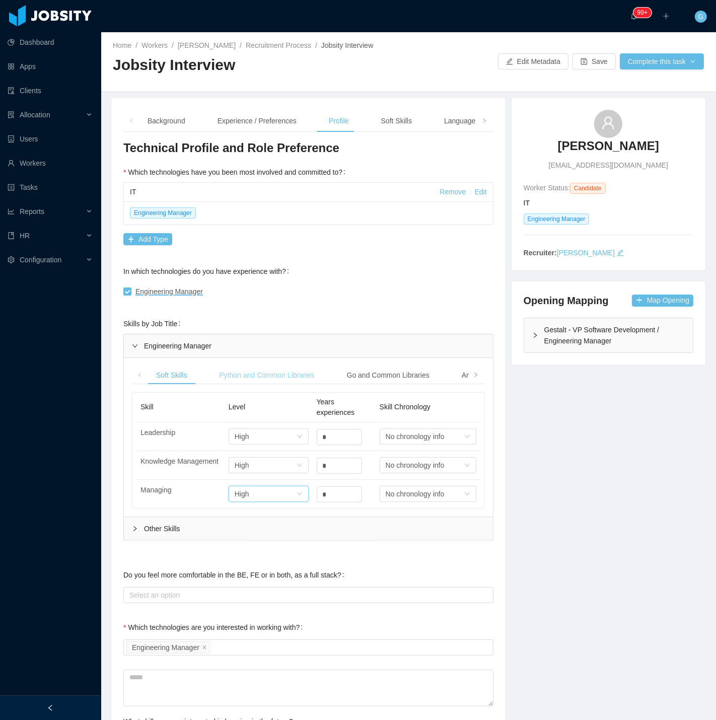
click at [291, 374] on div "Python and Common Libraries" at bounding box center [266, 375] width 111 height 19
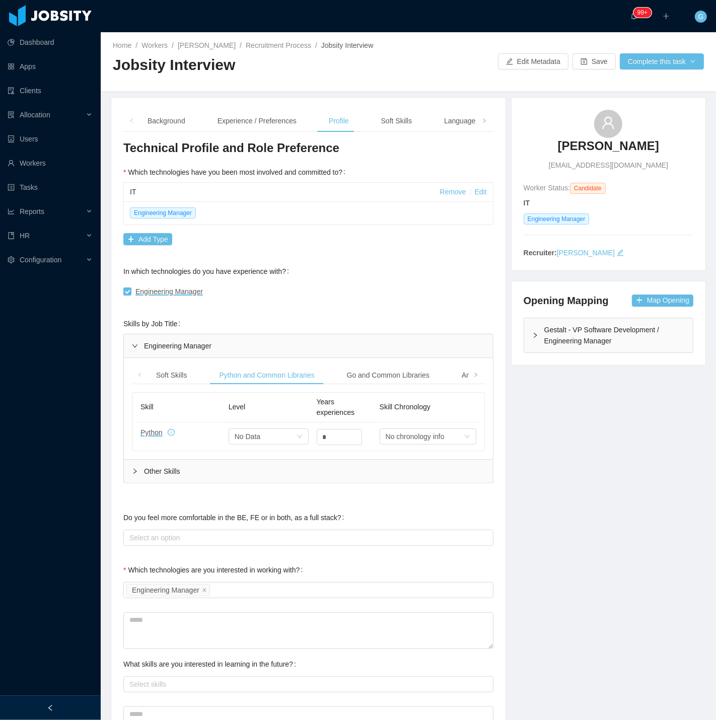
click at [587, 351] on div "Gestalt - VP Software Development / Engineering Manager" at bounding box center [608, 335] width 169 height 34
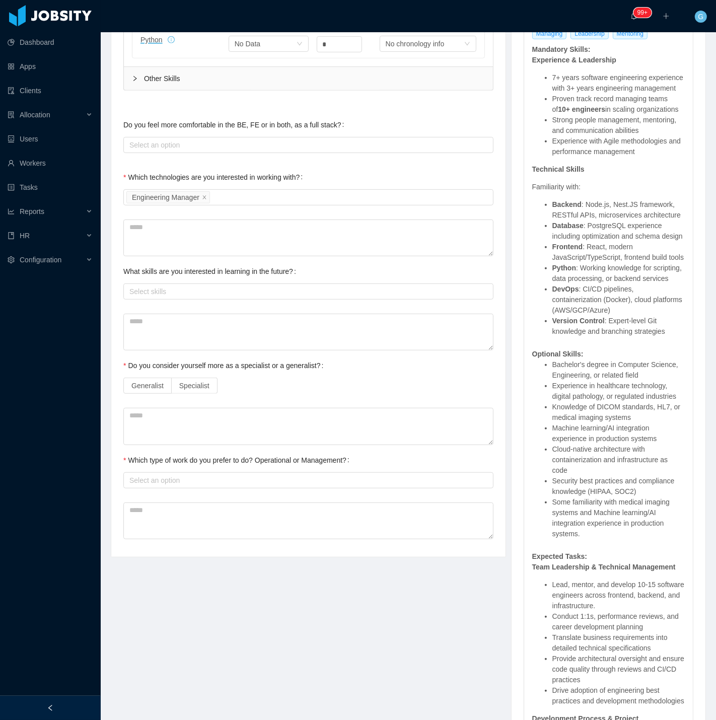
scroll to position [112, 0]
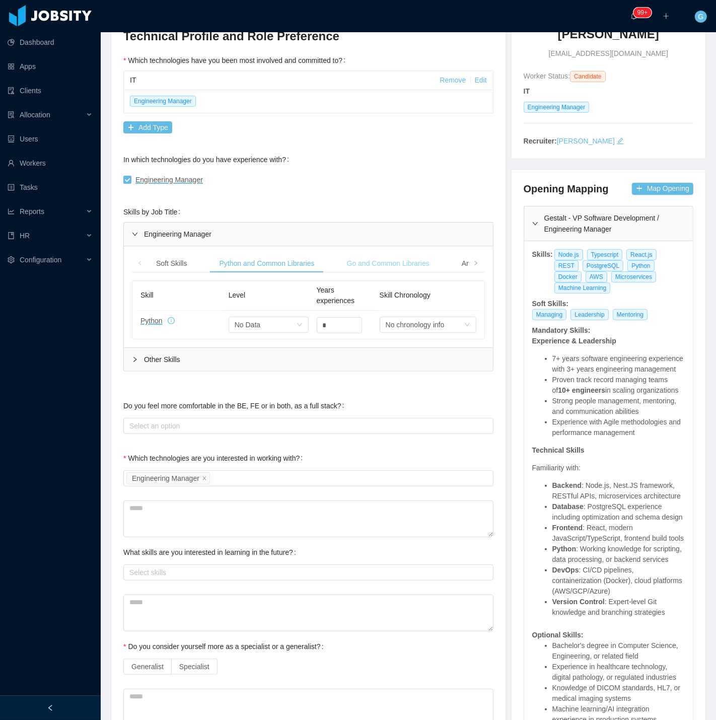
click at [346, 263] on div "Go and Common Libraries" at bounding box center [388, 263] width 99 height 19
click at [474, 269] on span at bounding box center [476, 263] width 16 height 18
click at [287, 259] on div "Node and Common Libraries" at bounding box center [322, 263] width 106 height 19
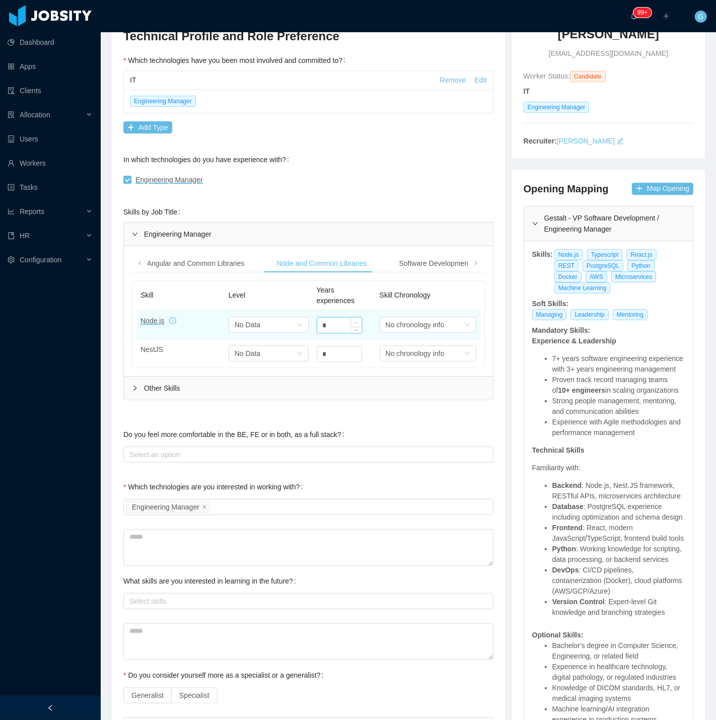
click at [351, 322] on span "Increase Value" at bounding box center [356, 322] width 11 height 9
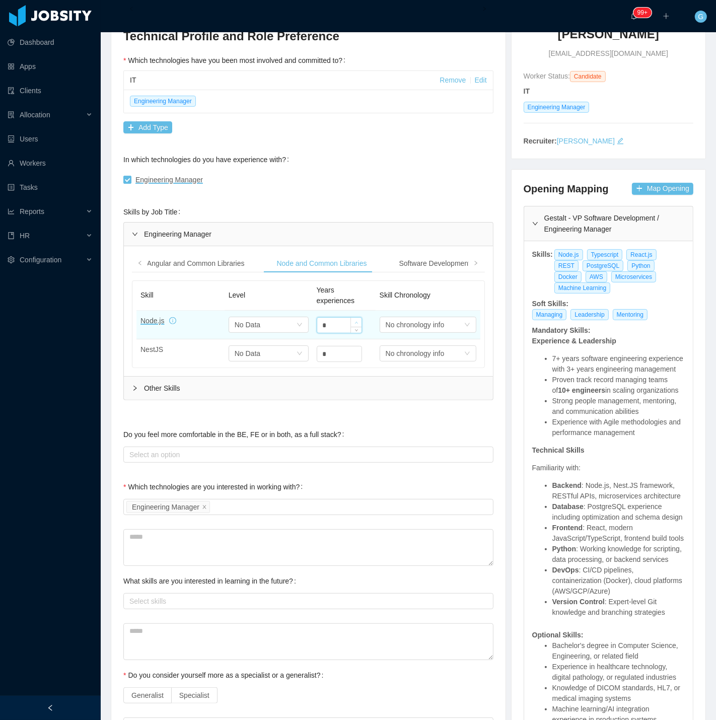
click at [351, 322] on span "Increase Value" at bounding box center [356, 322] width 11 height 9
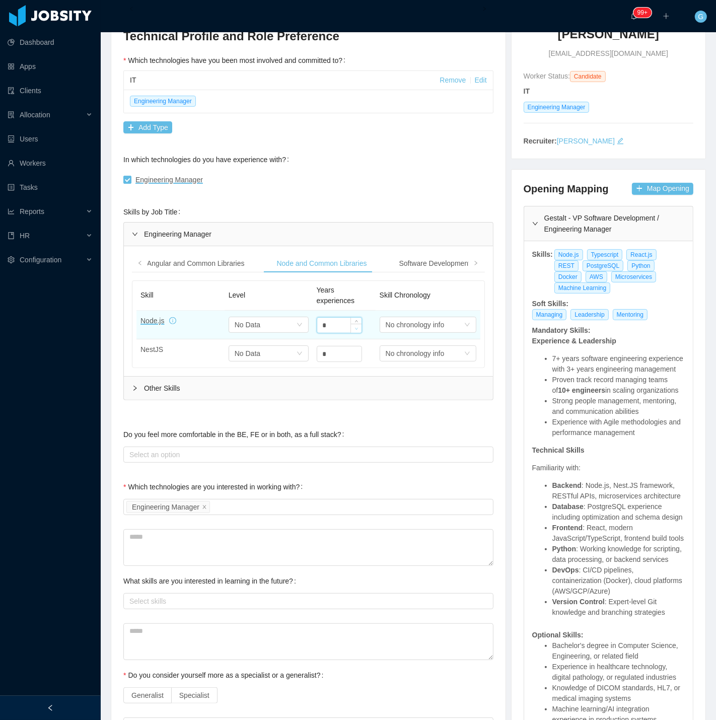
click at [351, 324] on span "Decrease Value" at bounding box center [356, 328] width 11 height 9
click at [344, 333] on div "*" at bounding box center [339, 325] width 45 height 16
click at [351, 325] on span "Decrease Value" at bounding box center [356, 328] width 11 height 9
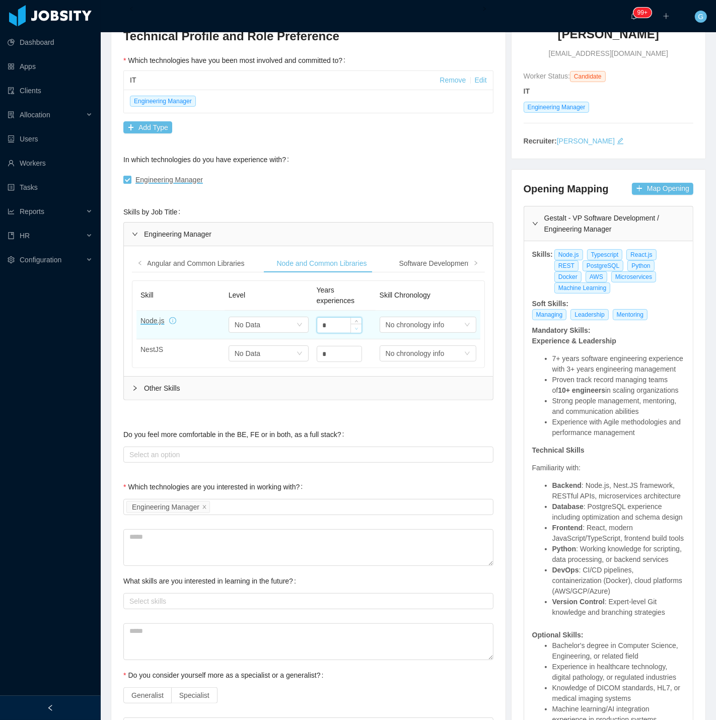
type input "*"
click at [351, 325] on span "Decrease Value" at bounding box center [356, 328] width 11 height 9
click at [279, 322] on div "Select one No Data" at bounding box center [265, 324] width 61 height 15
click at [263, 414] on li "High" at bounding box center [264, 409] width 77 height 16
click at [431, 265] on div "Software Development" at bounding box center [435, 263] width 88 height 19
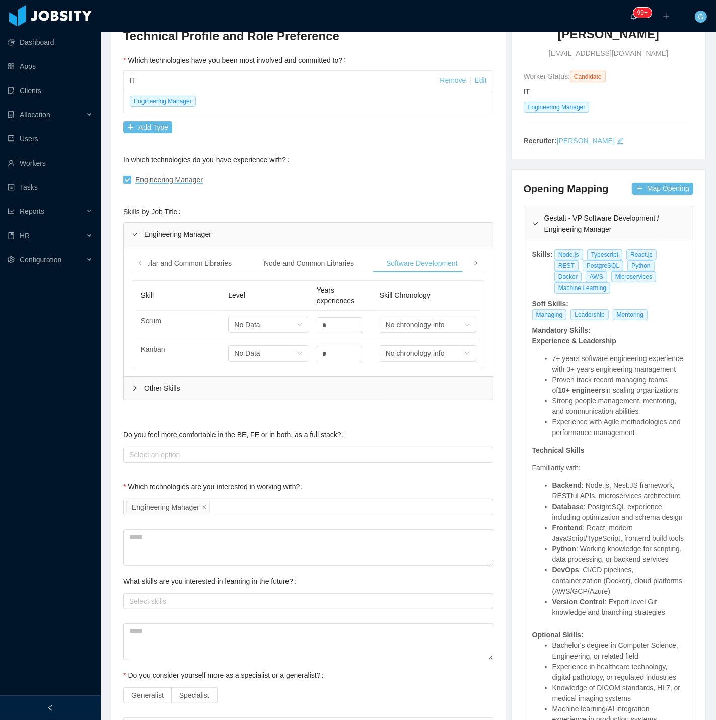
click at [468, 270] on span at bounding box center [476, 263] width 16 height 18
click at [376, 267] on div "Infrastructure" at bounding box center [372, 263] width 57 height 19
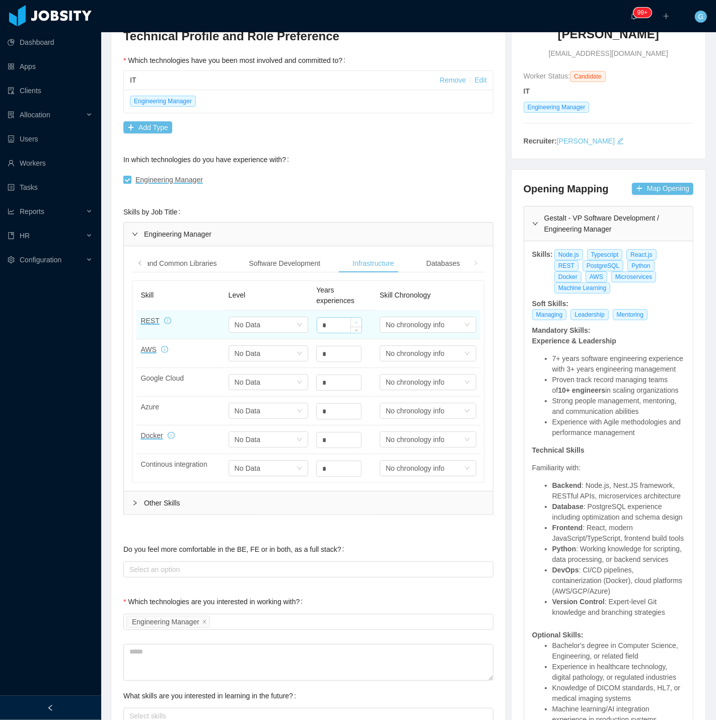
click at [354, 323] on icon "icon: up" at bounding box center [356, 323] width 4 height 4
click at [354, 322] on icon "icon: up" at bounding box center [356, 323] width 4 height 4
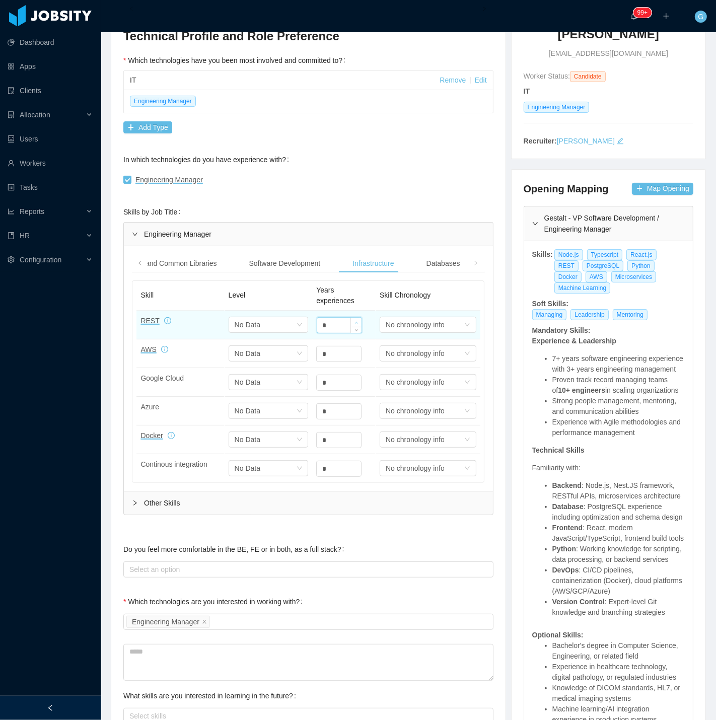
click at [355, 322] on span "Increase Value" at bounding box center [356, 322] width 11 height 9
type input "*"
click at [355, 322] on span "Increase Value" at bounding box center [356, 322] width 11 height 9
click at [270, 326] on div "Select one No Data" at bounding box center [265, 324] width 61 height 15
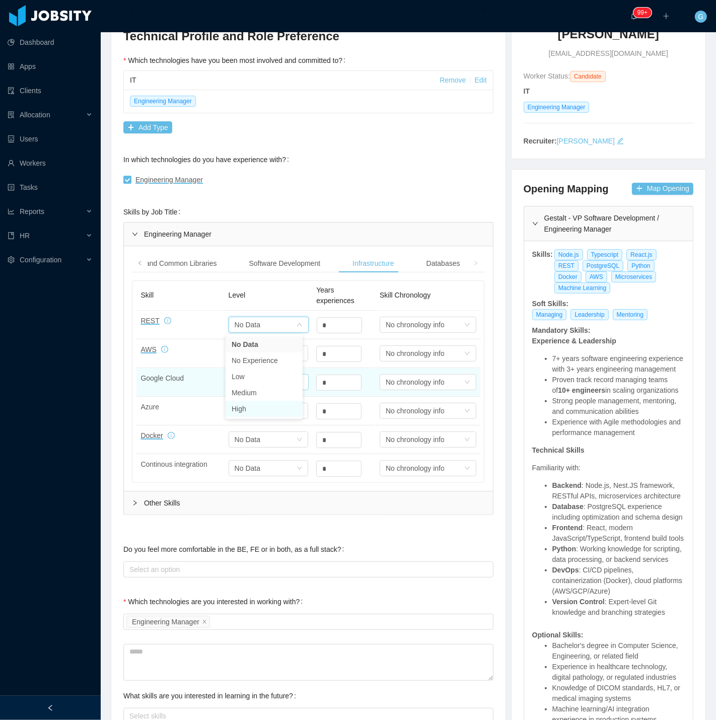
drag, startPoint x: 248, startPoint y: 406, endPoint x: 271, endPoint y: 388, distance: 29.1
click at [248, 406] on li "High" at bounding box center [264, 409] width 77 height 16
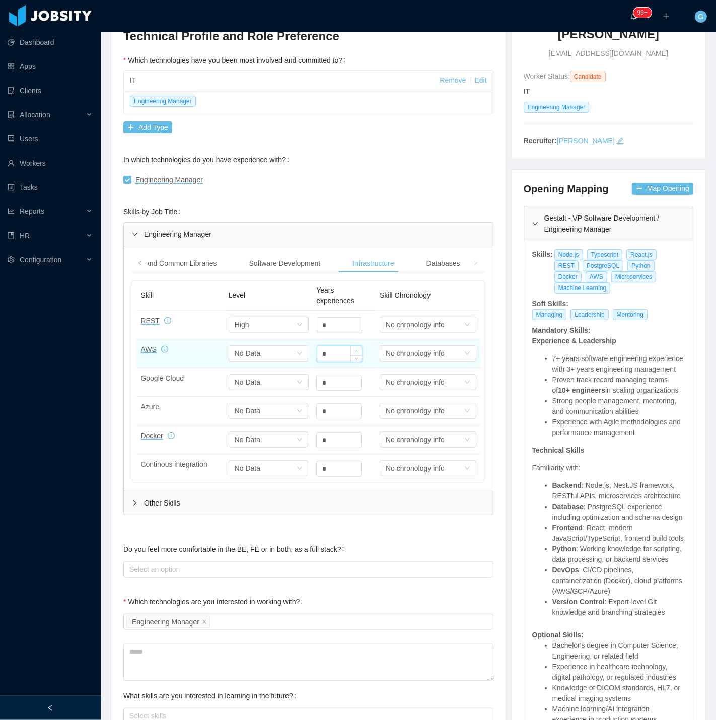
click at [351, 352] on span "Increase Value" at bounding box center [356, 350] width 11 height 9
type input "*"
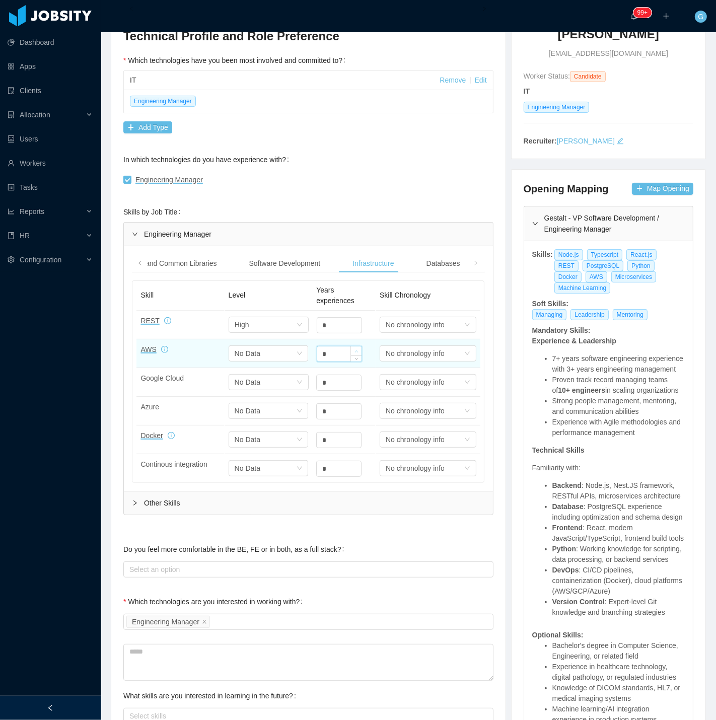
click at [351, 352] on span "Increase Value" at bounding box center [356, 350] width 11 height 9
click at [278, 361] on div "Select one No Data" at bounding box center [269, 353] width 80 height 16
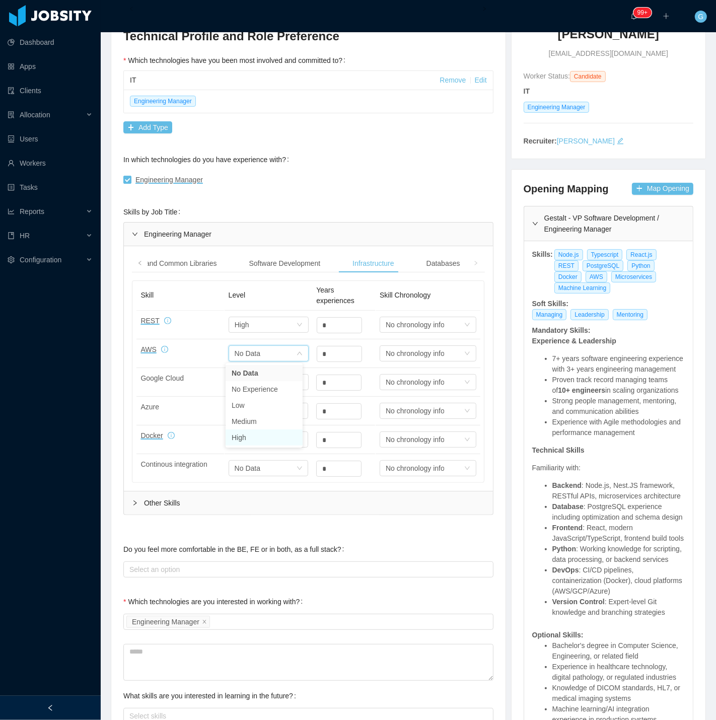
click at [241, 433] on li "High" at bounding box center [264, 438] width 77 height 16
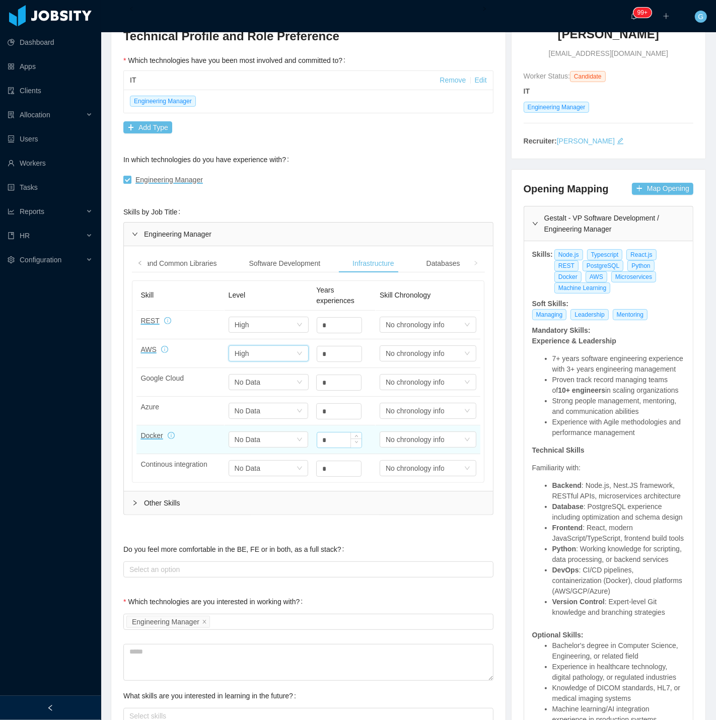
click at [350, 433] on div at bounding box center [355, 440] width 11 height 15
click at [351, 433] on span "Increase Value" at bounding box center [356, 437] width 11 height 9
type input "*"
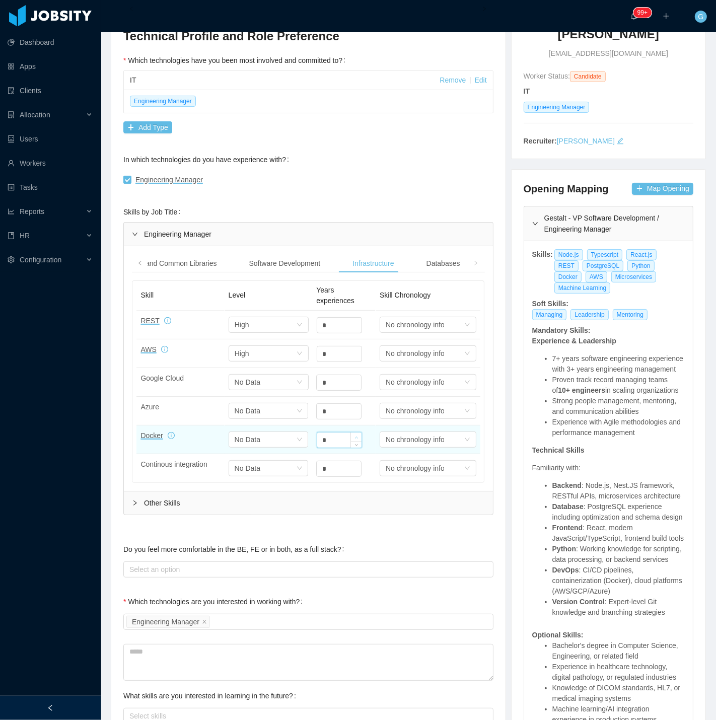
click at [351, 433] on span "Increase Value" at bounding box center [356, 437] width 11 height 9
click at [240, 436] on div "No Data" at bounding box center [248, 439] width 26 height 15
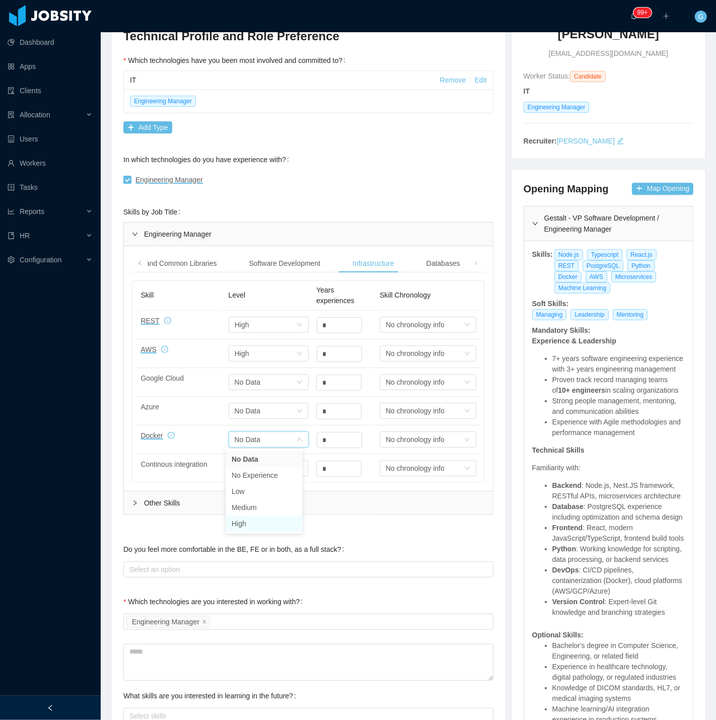
click at [269, 527] on li "High" at bounding box center [264, 524] width 77 height 16
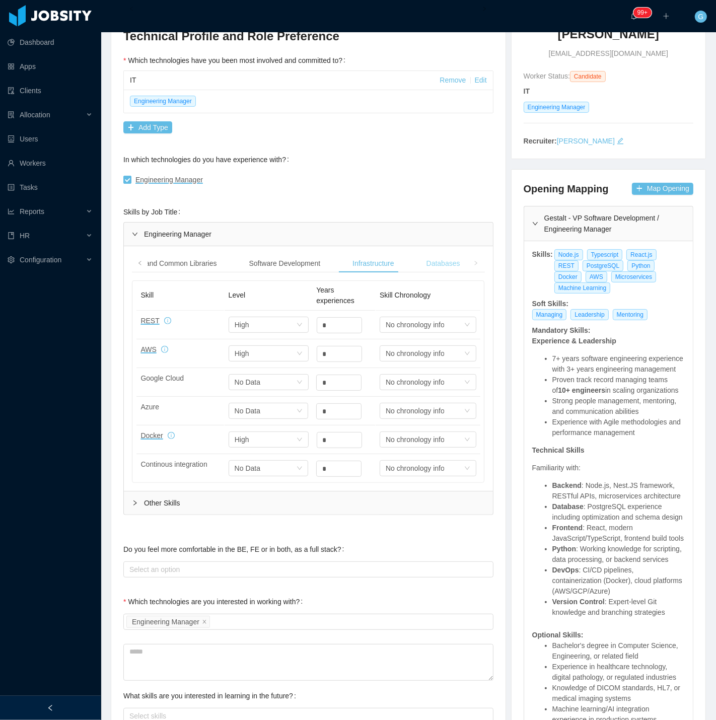
click at [435, 269] on div "Databases" at bounding box center [443, 263] width 50 height 19
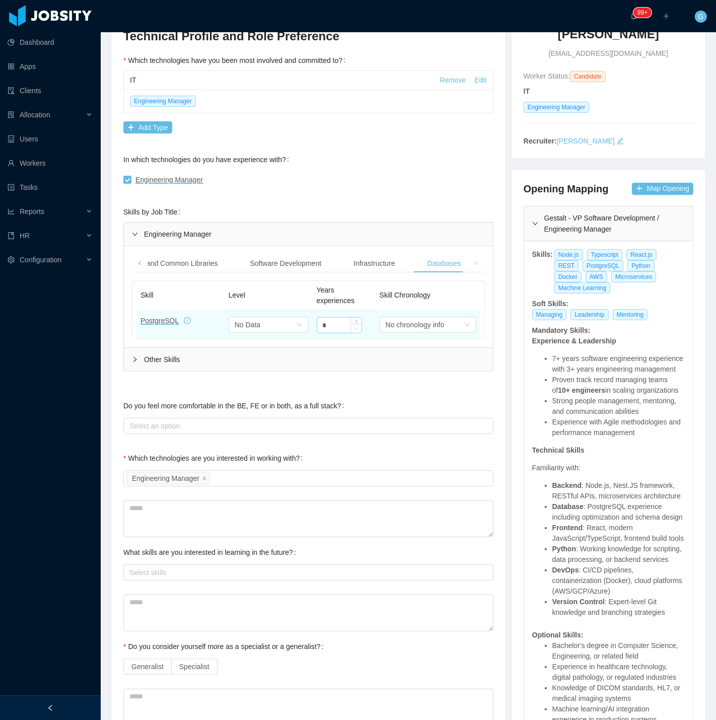
click at [351, 324] on span "Decrease Value" at bounding box center [356, 328] width 11 height 9
click at [351, 321] on span "Increase Value" at bounding box center [356, 322] width 11 height 9
click at [351, 320] on span "Increase Value" at bounding box center [356, 322] width 11 height 9
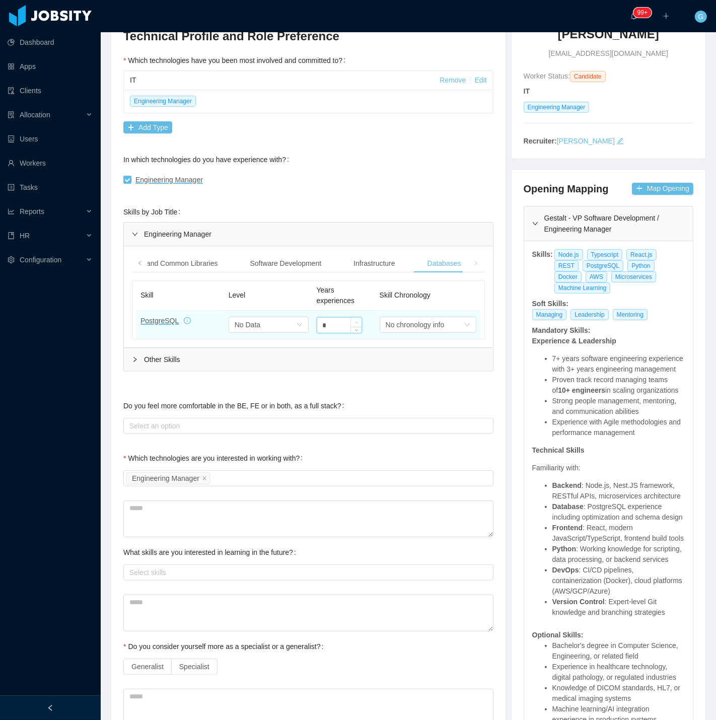
click at [351, 320] on span "Increase Value" at bounding box center [356, 322] width 11 height 9
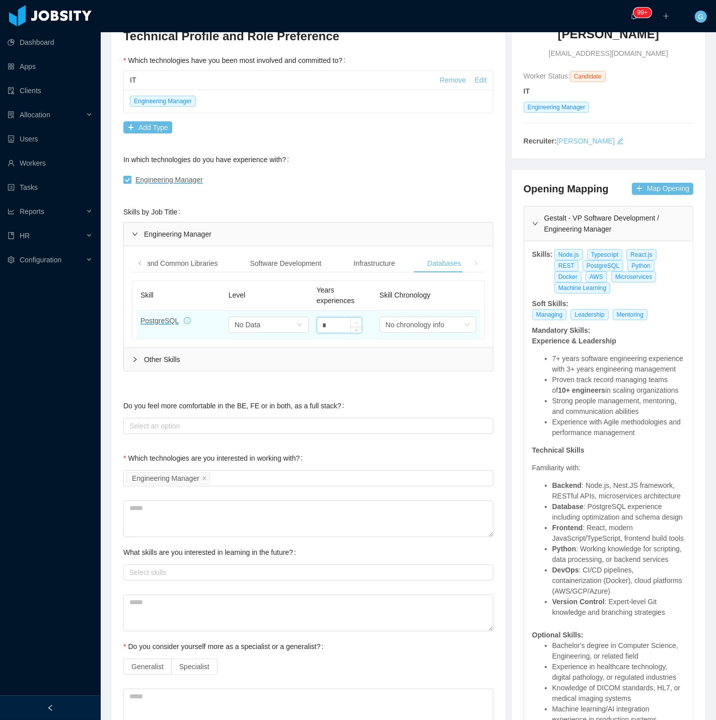
type input "**"
click at [351, 320] on span "Increase Value" at bounding box center [356, 322] width 11 height 9
click at [271, 321] on div "Select one No Data" at bounding box center [265, 324] width 61 height 15
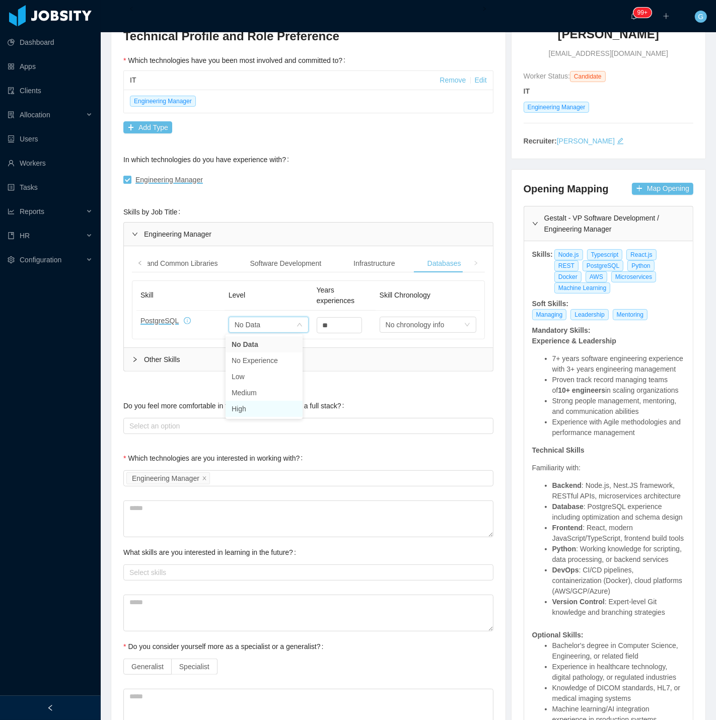
click at [284, 406] on li "High" at bounding box center [264, 409] width 77 height 16
click at [380, 264] on div "Infrastructure" at bounding box center [373, 263] width 57 height 19
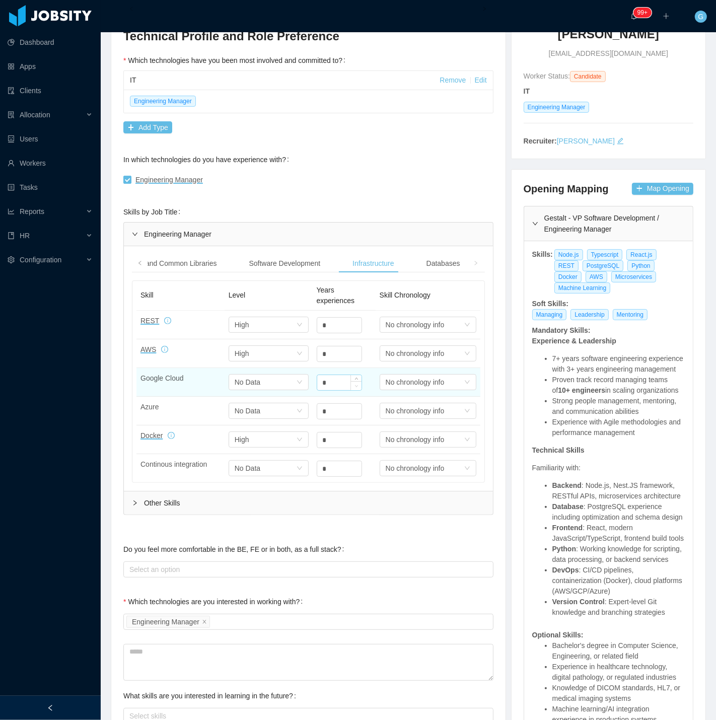
click at [351, 381] on span "Decrease Value" at bounding box center [356, 385] width 11 height 9
click at [351, 379] on span "Increase Value" at bounding box center [356, 379] width 11 height 9
click at [351, 376] on span "Increase Value" at bounding box center [356, 379] width 11 height 9
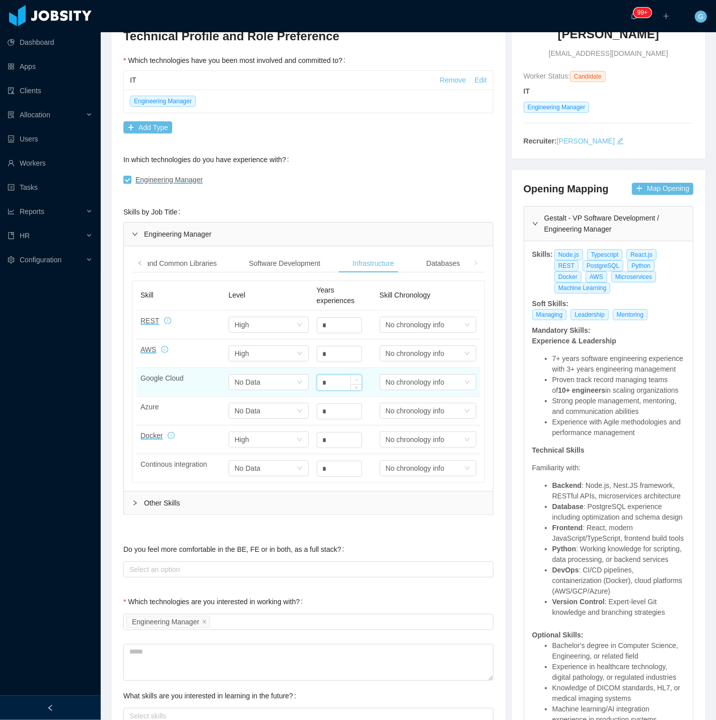
click at [351, 376] on span "Increase Value" at bounding box center [356, 379] width 11 height 9
type input "*"
click at [351, 376] on span "Increase Value" at bounding box center [356, 379] width 11 height 9
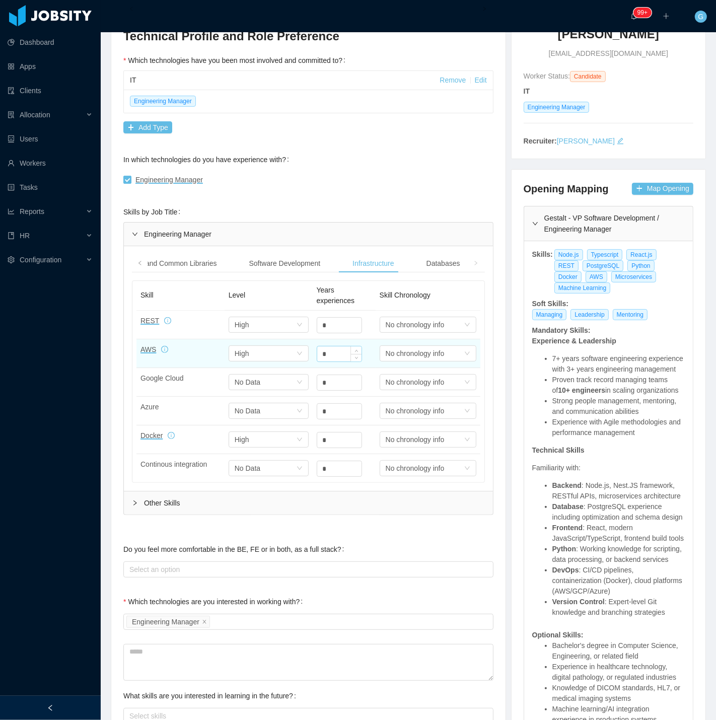
click at [351, 346] on div "*" at bounding box center [339, 354] width 45 height 16
click at [351, 349] on span "Increase Value" at bounding box center [356, 350] width 11 height 9
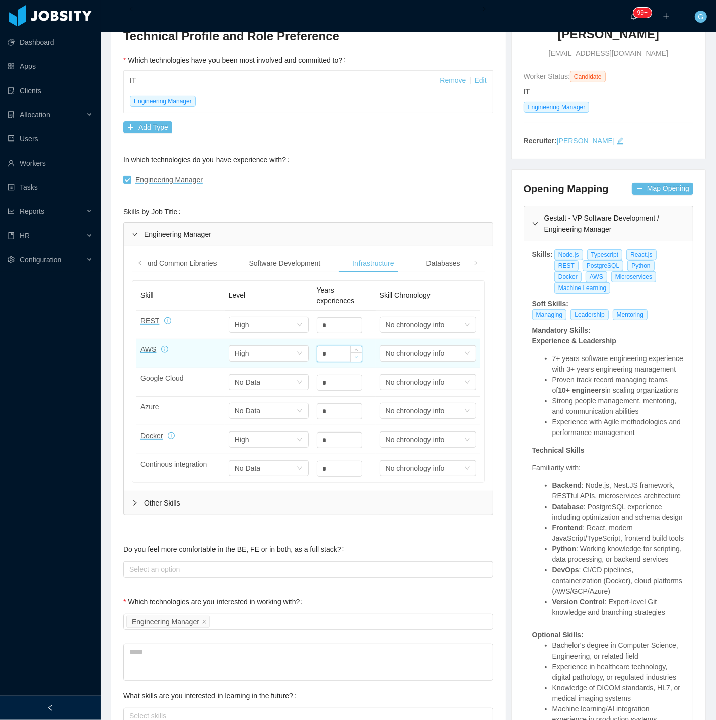
click at [351, 356] on span "Decrease Value" at bounding box center [356, 356] width 11 height 9
type input "*"
click at [351, 359] on span "Decrease Value" at bounding box center [356, 356] width 11 height 9
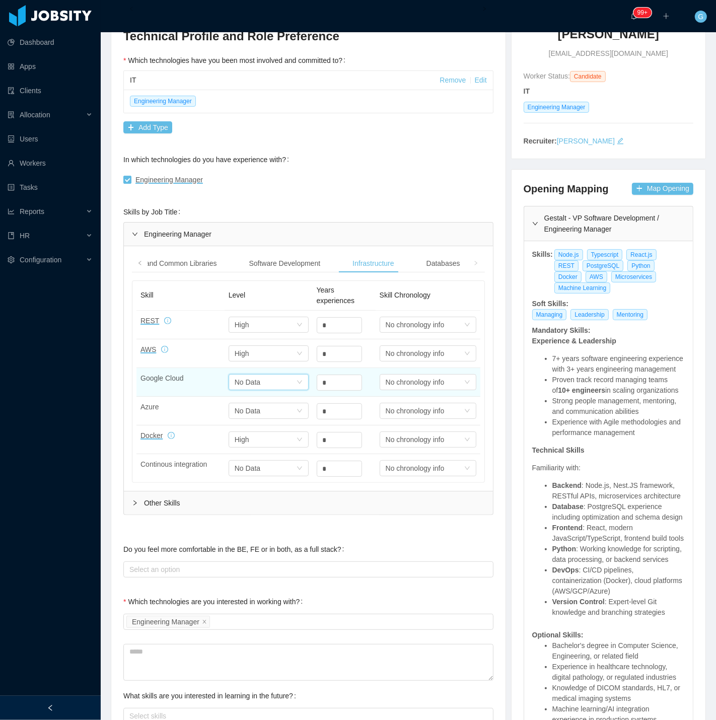
click at [288, 376] on div "Select one No Data" at bounding box center [265, 382] width 61 height 15
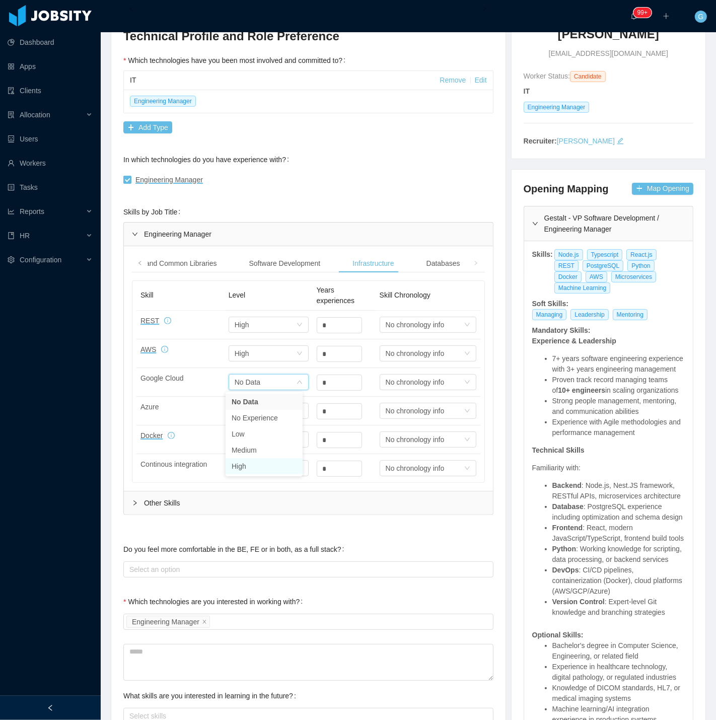
click at [265, 460] on li "High" at bounding box center [264, 466] width 77 height 16
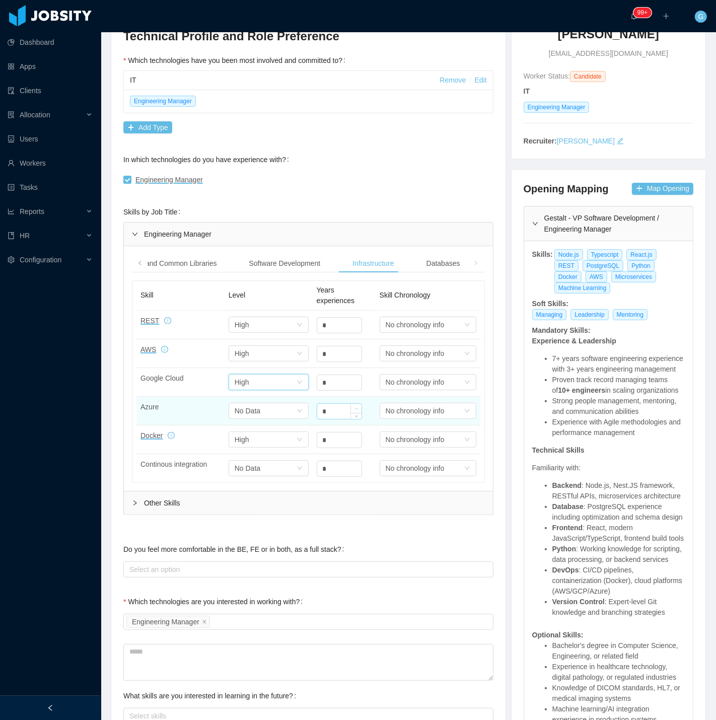
click at [355, 409] on icon "icon: up" at bounding box center [356, 409] width 3 height 2
click at [290, 409] on div "Select one No Data" at bounding box center [265, 410] width 61 height 15
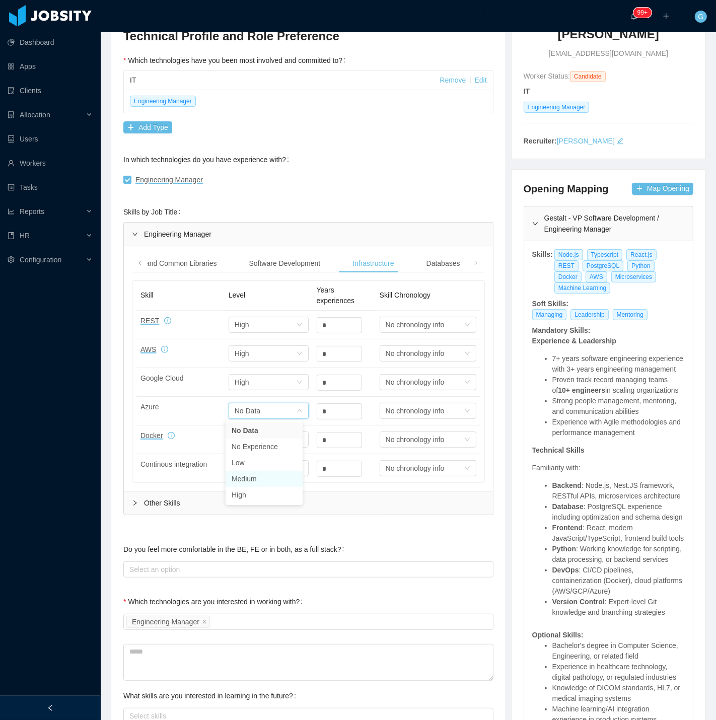
click at [298, 471] on li "Medium" at bounding box center [264, 479] width 77 height 16
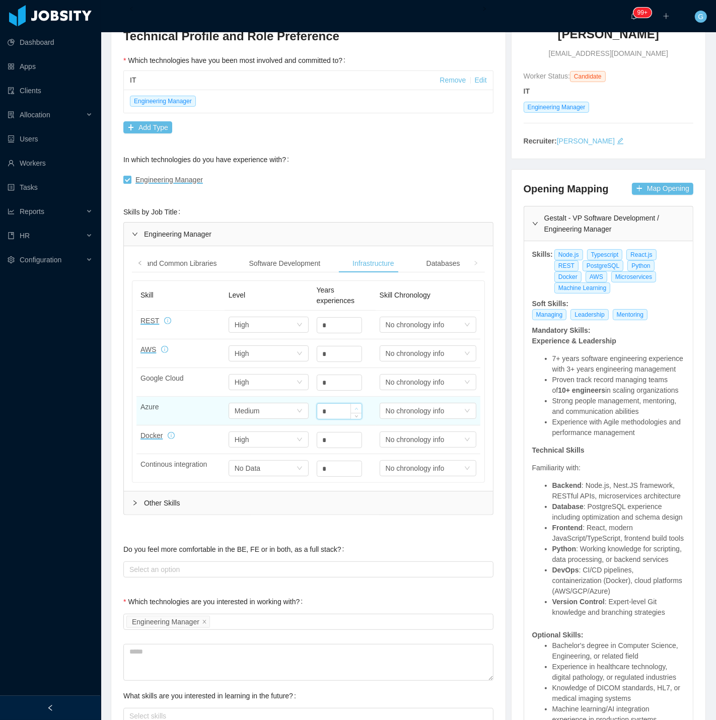
click at [354, 408] on icon "icon: up" at bounding box center [356, 409] width 4 height 4
type input "*"
click at [354, 408] on icon "icon: up" at bounding box center [356, 409] width 4 height 4
click at [212, 268] on div "Node and Common Libraries" at bounding box center [172, 263] width 106 height 19
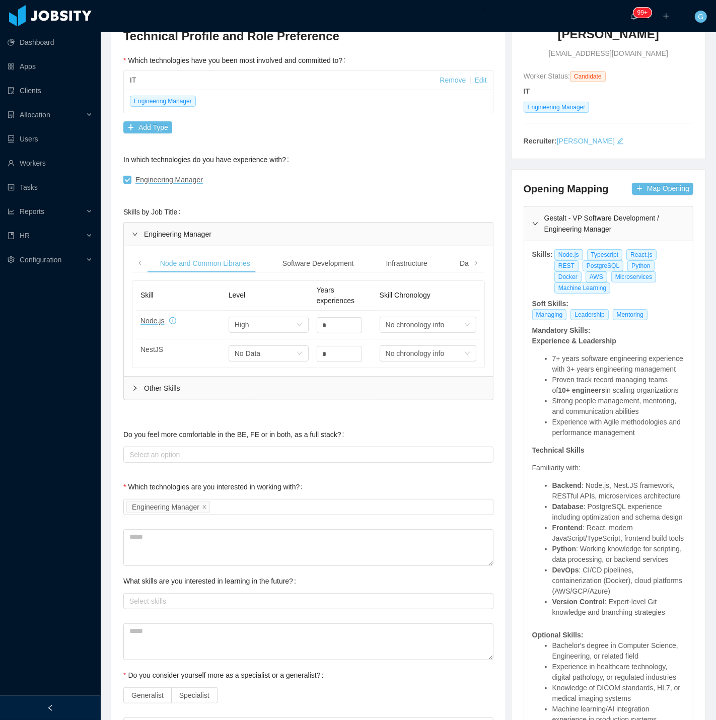
click at [179, 383] on div "Other Skills" at bounding box center [308, 388] width 369 height 23
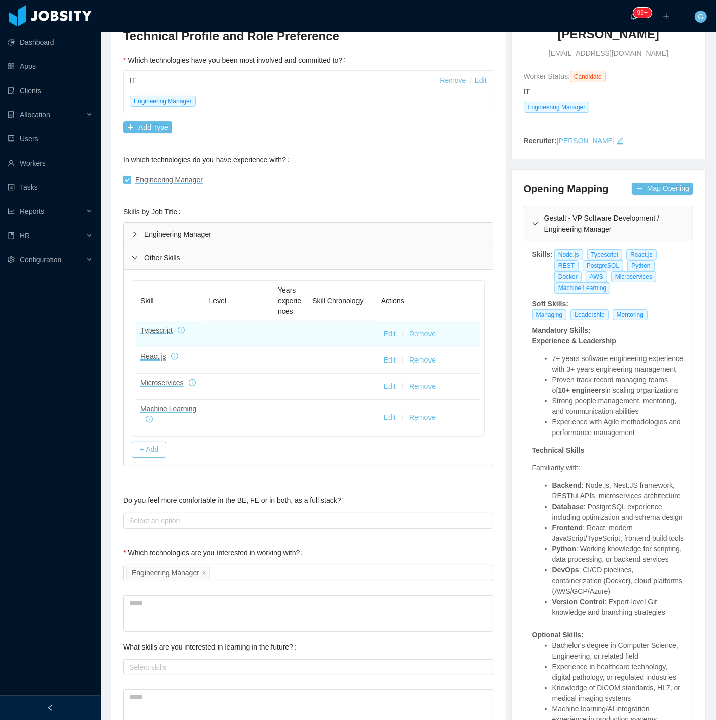
drag, startPoint x: 387, startPoint y: 333, endPoint x: 363, endPoint y: 343, distance: 25.7
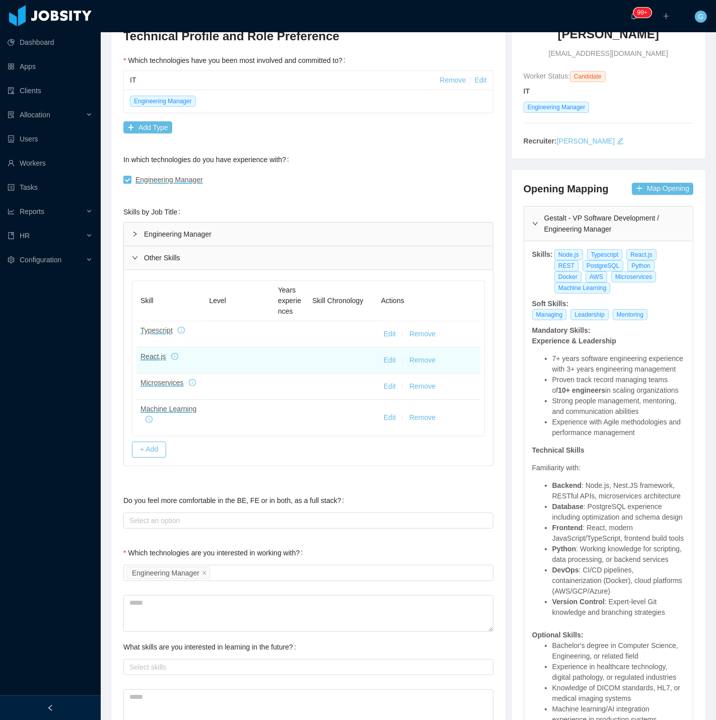
click at [386, 333] on button "Edit" at bounding box center [390, 334] width 12 height 11
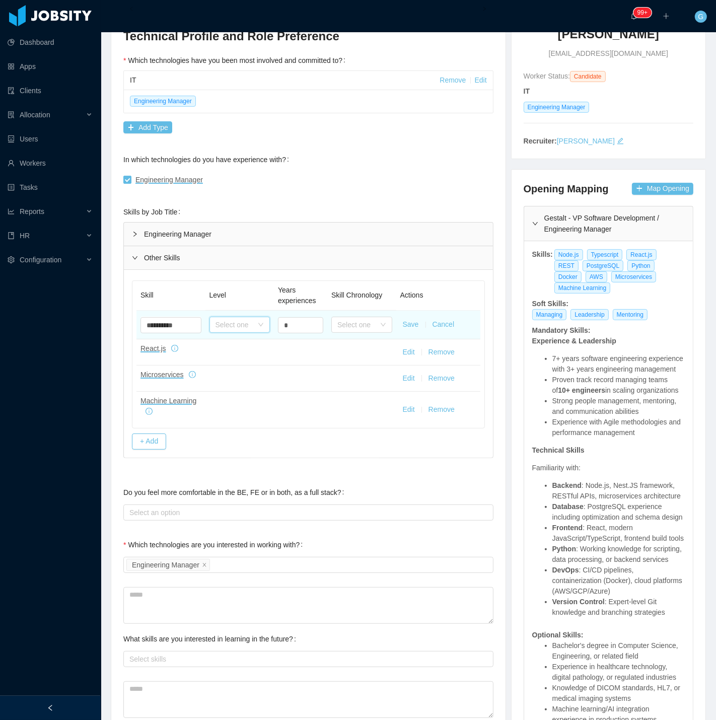
click at [260, 330] on div "Select one" at bounding box center [239, 325] width 61 height 16
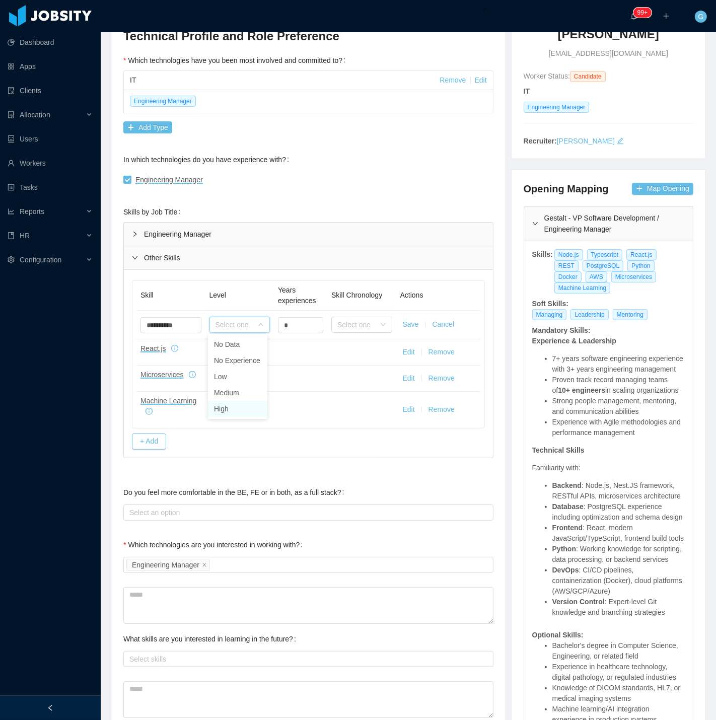
click at [240, 409] on li "High" at bounding box center [237, 409] width 59 height 16
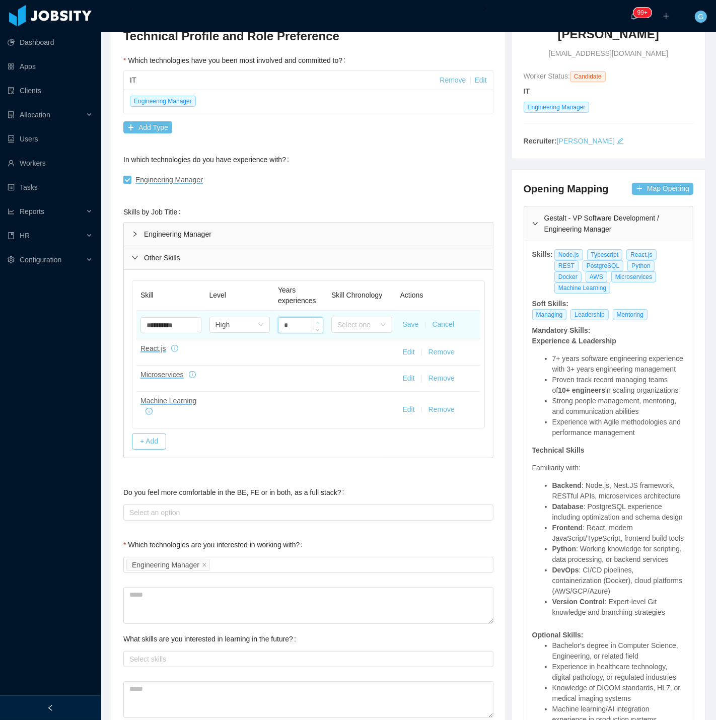
click at [316, 321] on icon "icon: up" at bounding box center [318, 323] width 4 height 4
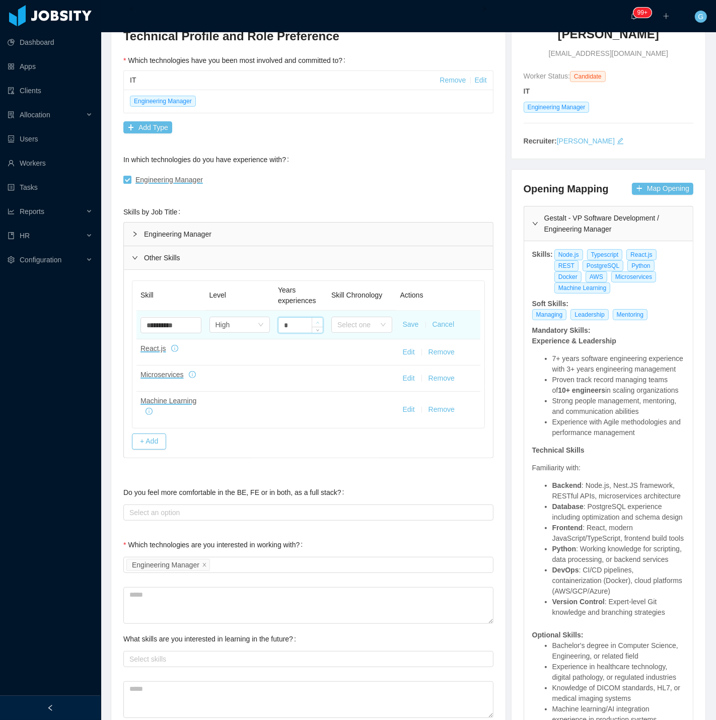
type input "*"
click at [316, 323] on icon "icon: up" at bounding box center [317, 323] width 3 height 2
click at [404, 324] on button "Save" at bounding box center [411, 324] width 16 height 11
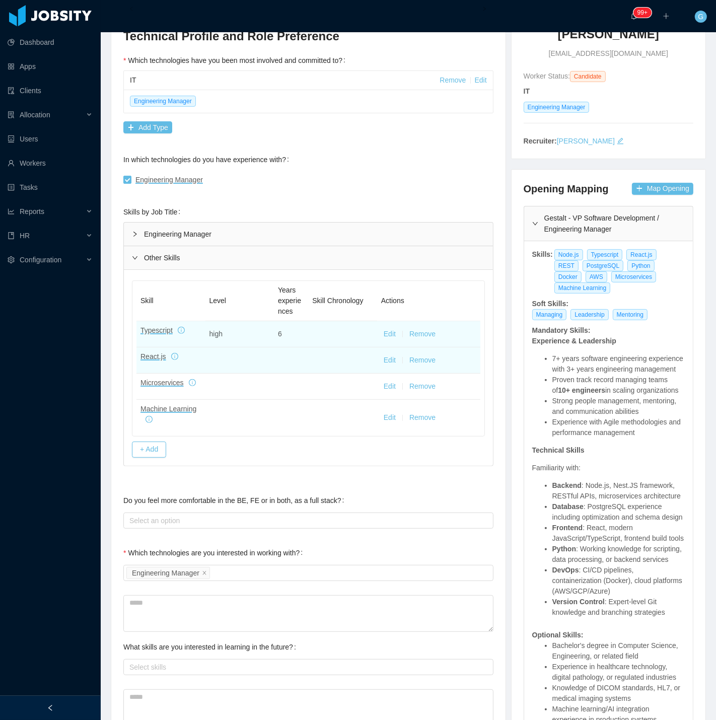
click at [397, 360] on td "Edit Remove" at bounding box center [428, 360] width 103 height 26
click at [384, 360] on button "Edit" at bounding box center [390, 360] width 12 height 11
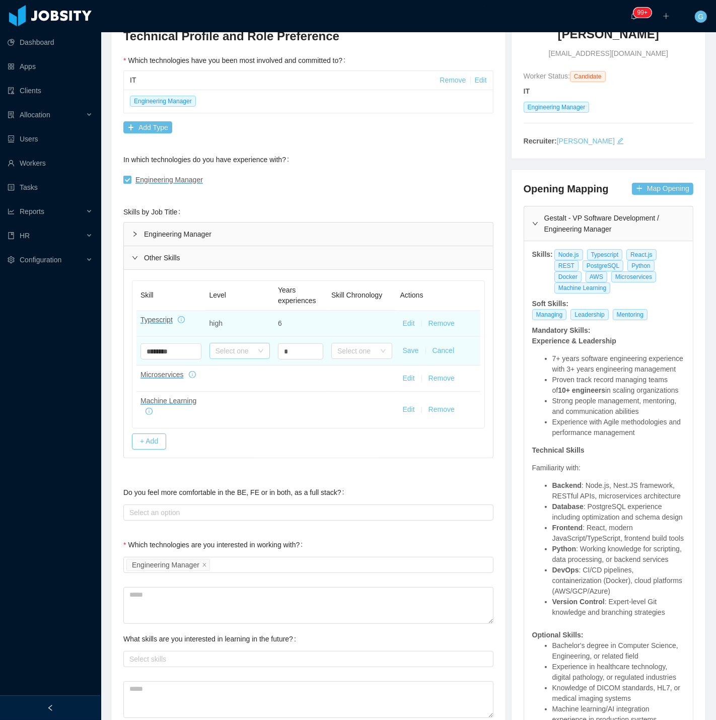
click at [233, 353] on div "Select one" at bounding box center [235, 351] width 38 height 10
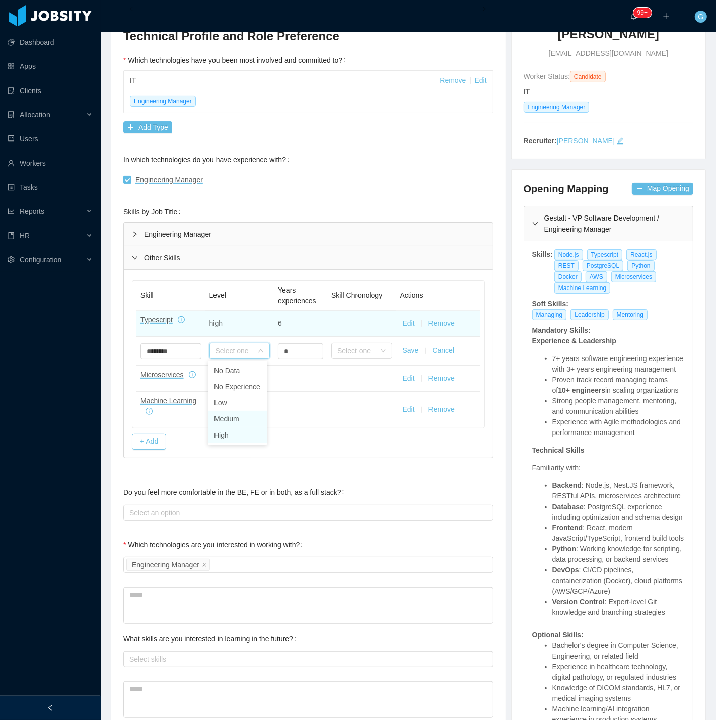
click at [228, 434] on li "High" at bounding box center [237, 435] width 59 height 16
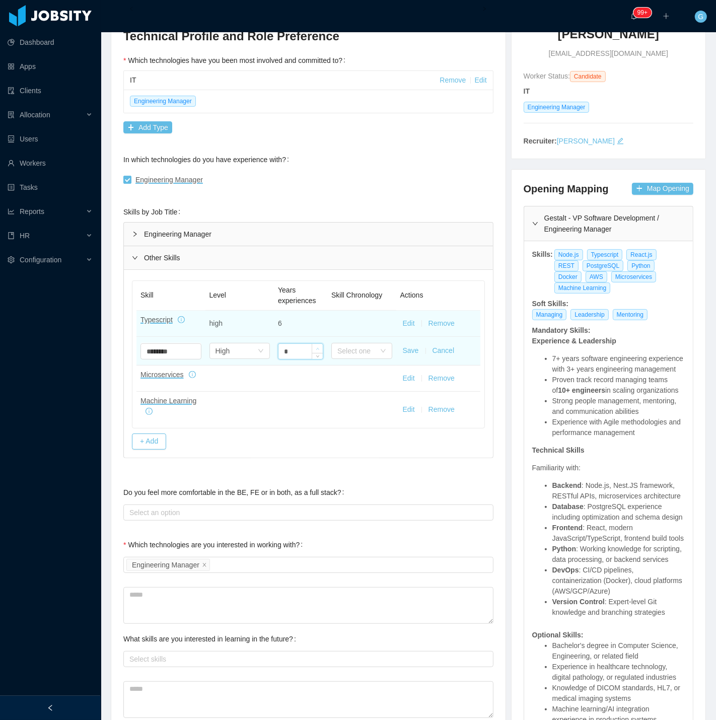
click at [312, 346] on span "Increase Value" at bounding box center [317, 348] width 11 height 9
type input "*"
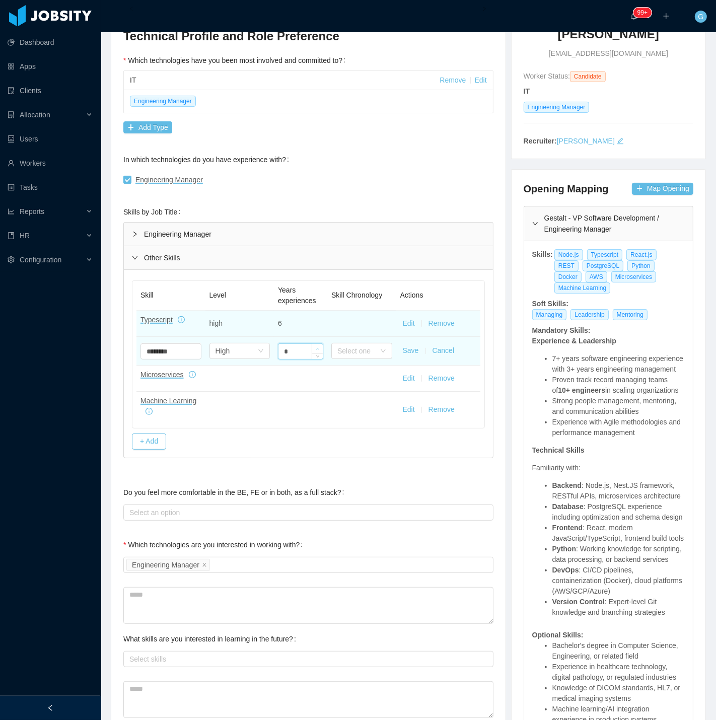
click at [312, 346] on span "Increase Value" at bounding box center [317, 348] width 11 height 9
click at [410, 351] on button "Save" at bounding box center [411, 350] width 16 height 11
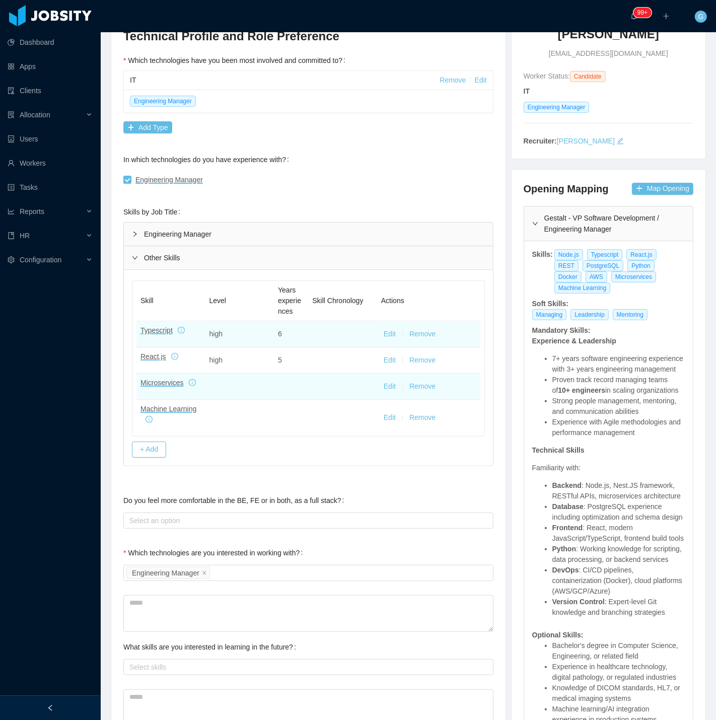
click at [384, 390] on button "Edit" at bounding box center [390, 386] width 12 height 11
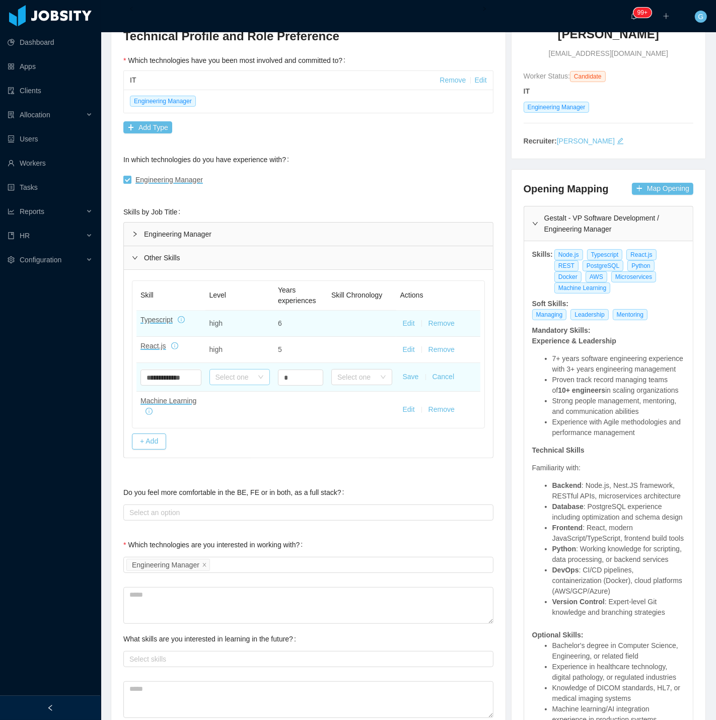
click at [246, 374] on div "Select one" at bounding box center [235, 377] width 38 height 10
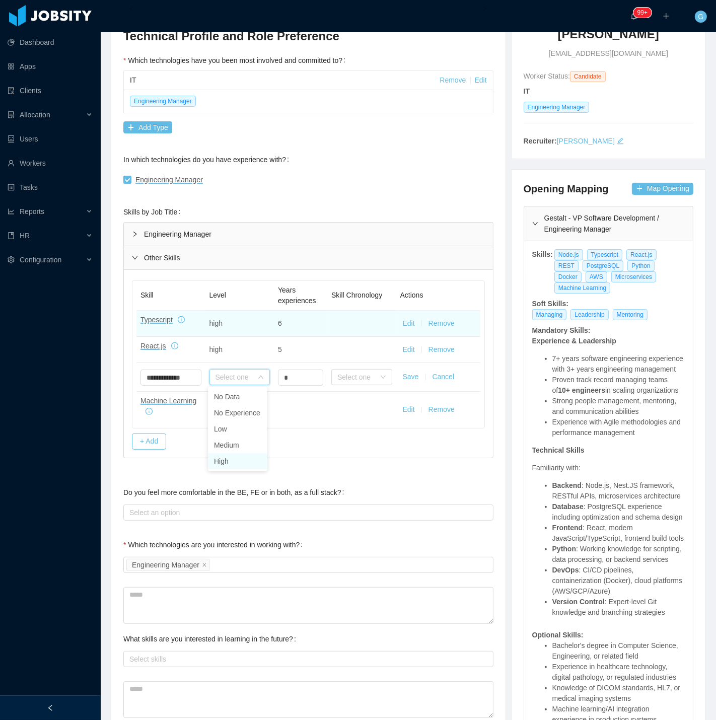
click at [222, 464] on li "High" at bounding box center [237, 461] width 59 height 16
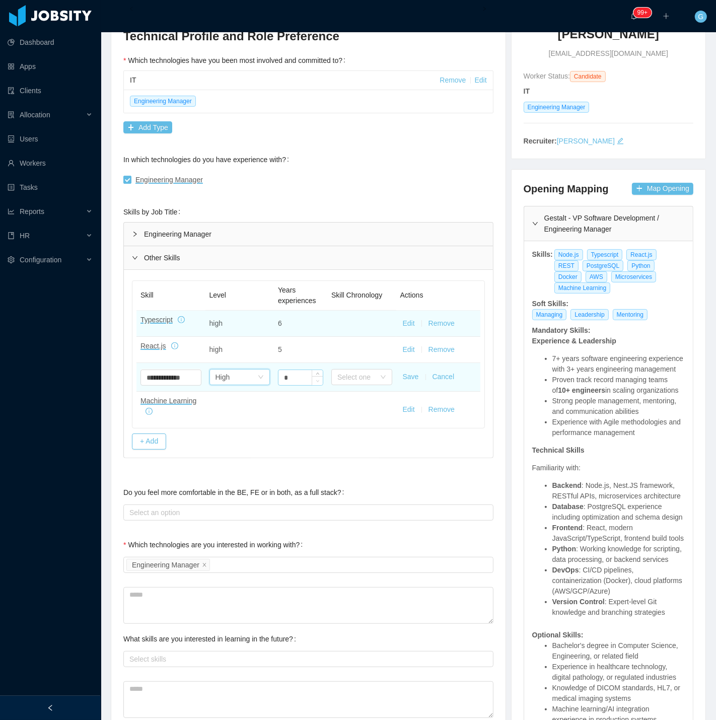
drag, startPoint x: 312, startPoint y: 371, endPoint x: 319, endPoint y: 380, distance: 11.5
click at [319, 379] on div at bounding box center [317, 377] width 11 height 15
click at [316, 377] on span "Decrease Value" at bounding box center [317, 380] width 11 height 9
click at [314, 372] on span "Increase Value" at bounding box center [317, 374] width 11 height 9
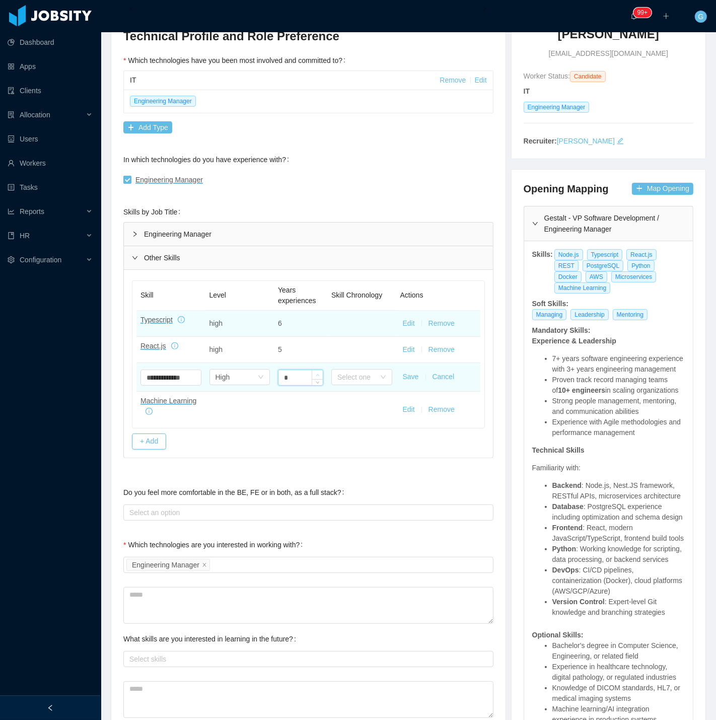
click at [314, 372] on span "Increase Value" at bounding box center [317, 374] width 11 height 9
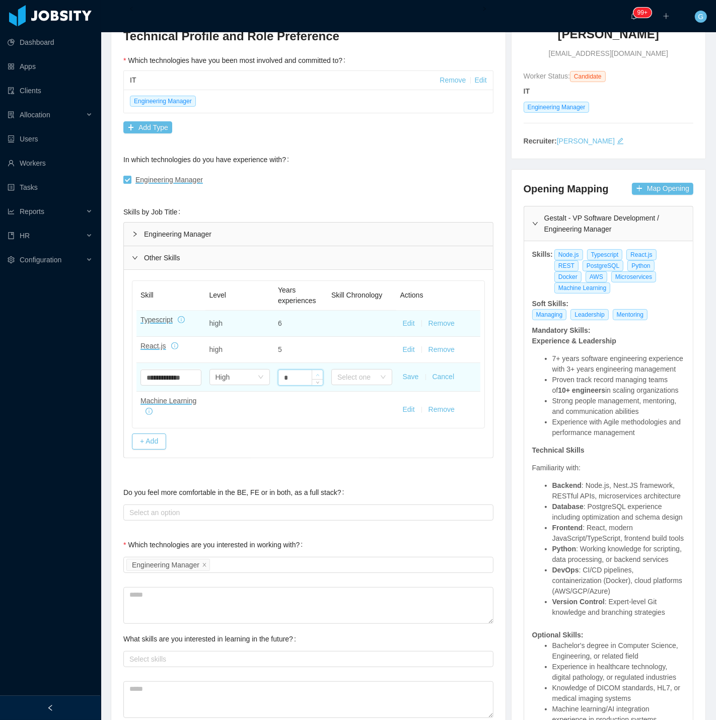
click at [314, 372] on span "Increase Value" at bounding box center [317, 374] width 11 height 9
type input "*"
click at [314, 372] on span "Increase Value" at bounding box center [317, 374] width 11 height 9
click at [403, 381] on button "Save" at bounding box center [411, 377] width 16 height 11
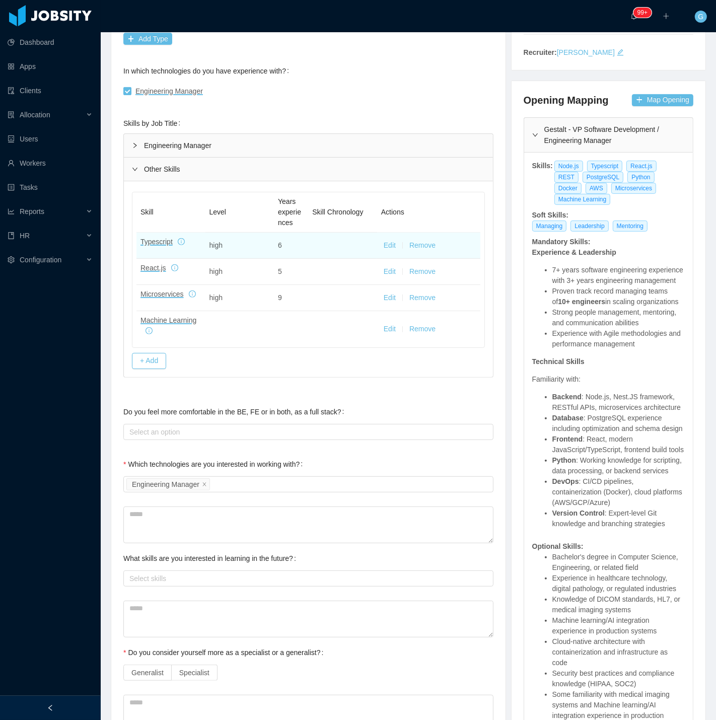
scroll to position [559, 0]
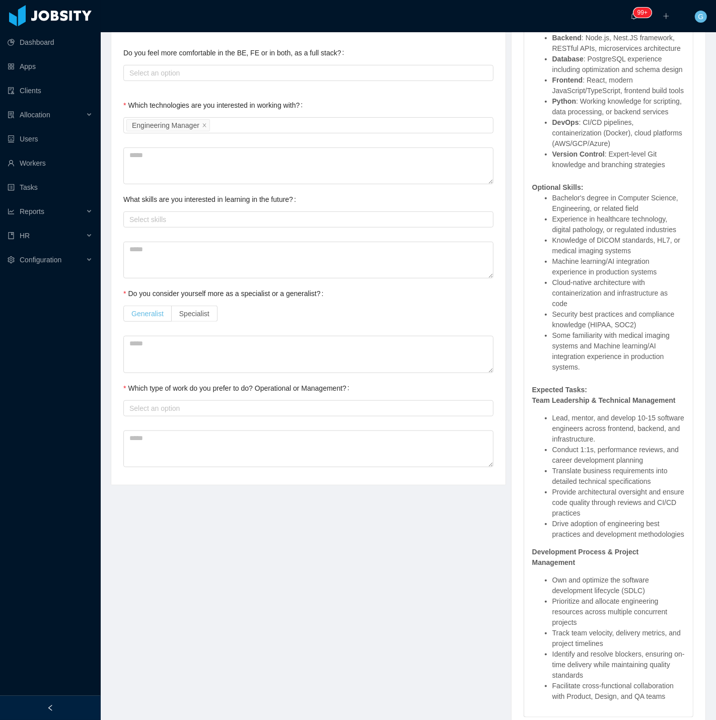
click at [144, 320] on label "Generalist" at bounding box center [147, 314] width 48 height 16
drag, startPoint x: 181, startPoint y: 411, endPoint x: 179, endPoint y: 418, distance: 7.3
click at [180, 411] on div "Select an option" at bounding box center [305, 408] width 353 height 10
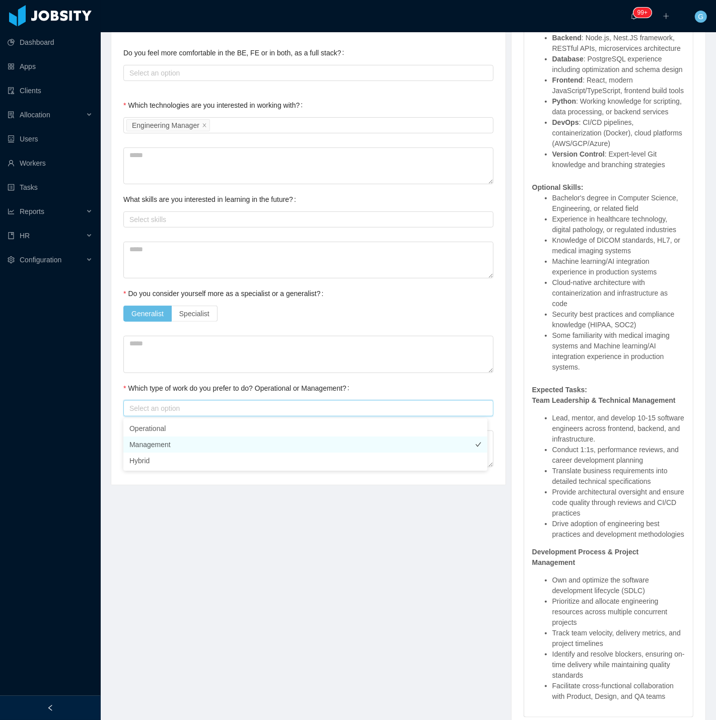
click at [149, 449] on li "Management" at bounding box center [305, 445] width 364 height 16
click at [147, 460] on li "Hybrid" at bounding box center [305, 461] width 364 height 16
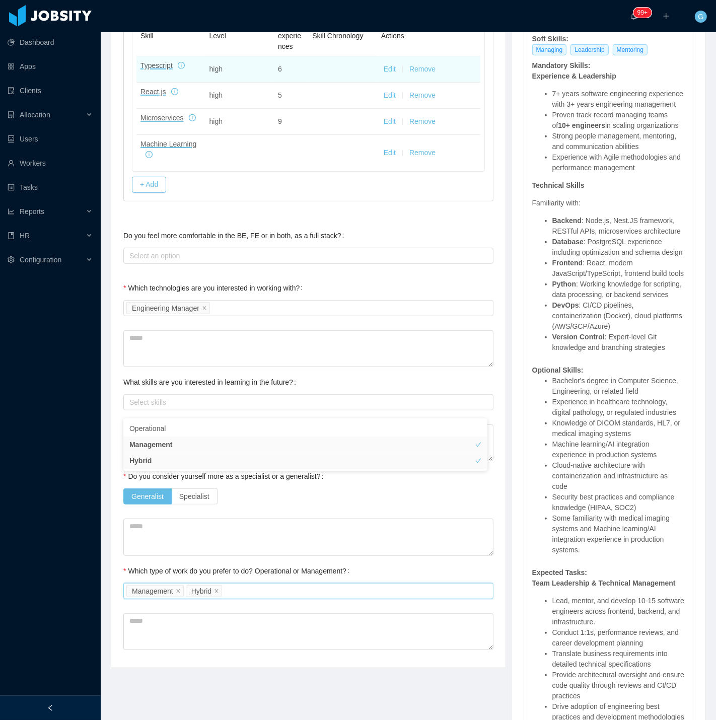
scroll to position [279, 0]
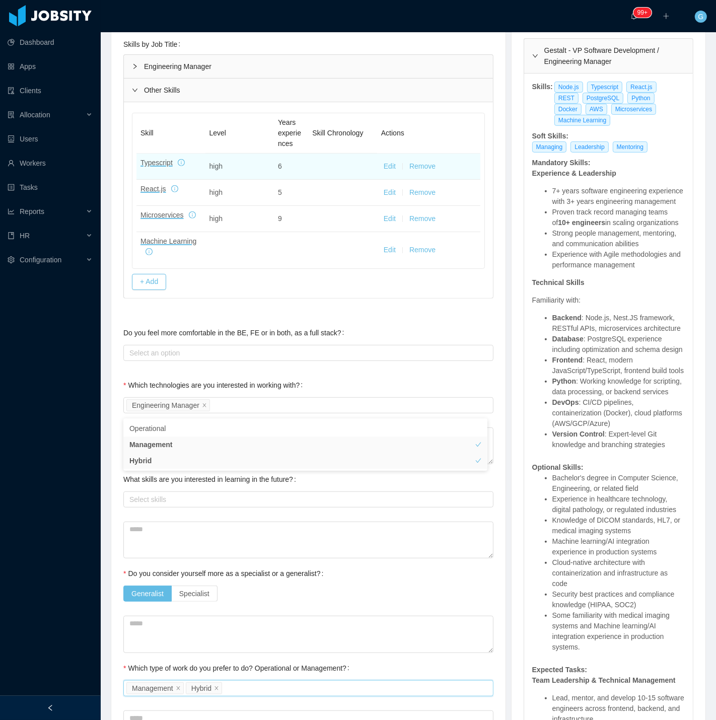
click at [111, 505] on div "Background Experience / Preferences Profile Soft Skills Language Notes General …" at bounding box center [308, 291] width 394 height 947
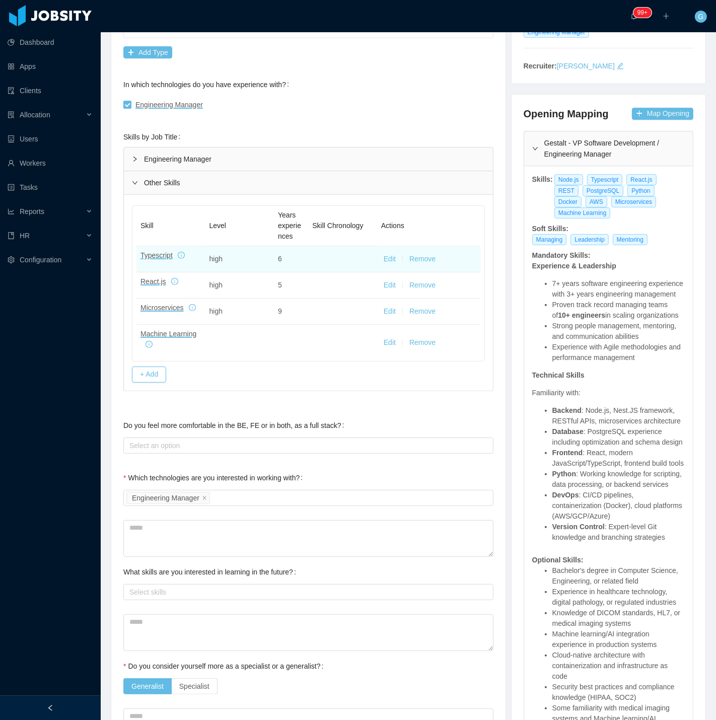
scroll to position [0, 0]
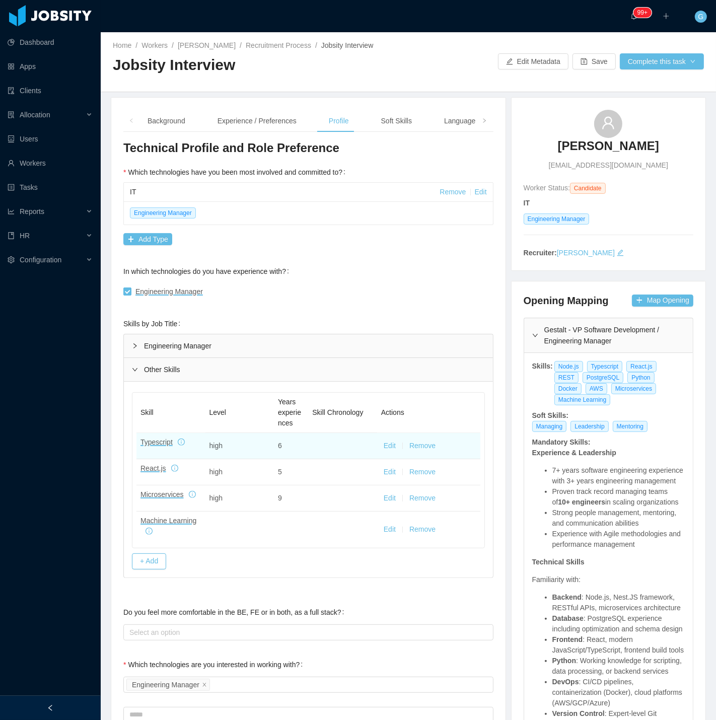
click at [365, 119] on div "Background Experience / Preferences Profile Soft Skills Language Notes" at bounding box center [336, 121] width 395 height 23
click at [377, 122] on div "Soft Skills" at bounding box center [396, 121] width 47 height 23
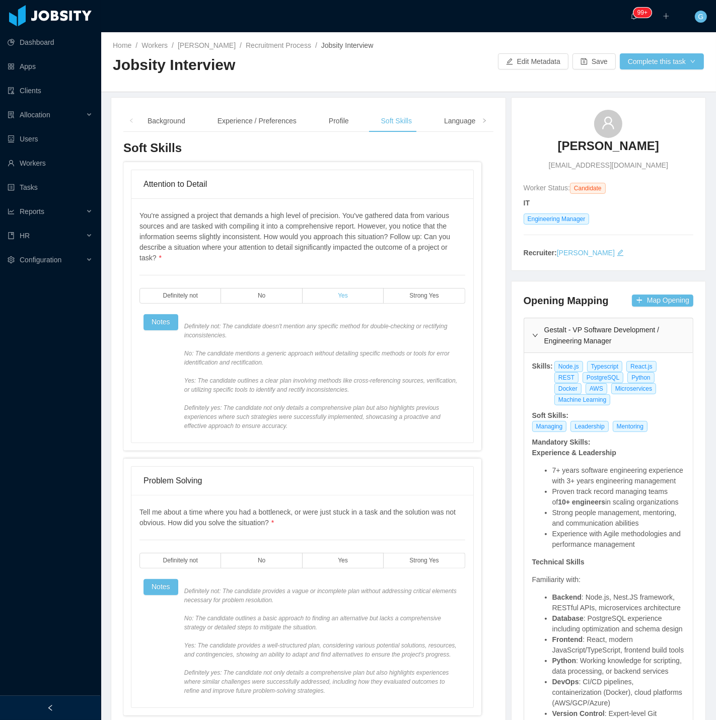
click at [331, 293] on label "Yes" at bounding box center [343, 296] width 81 height 16
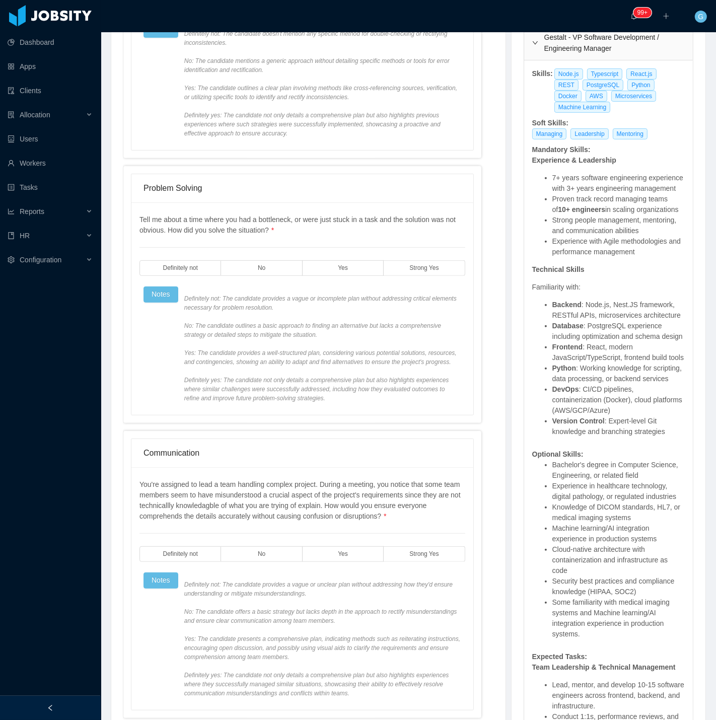
scroll to position [391, 0]
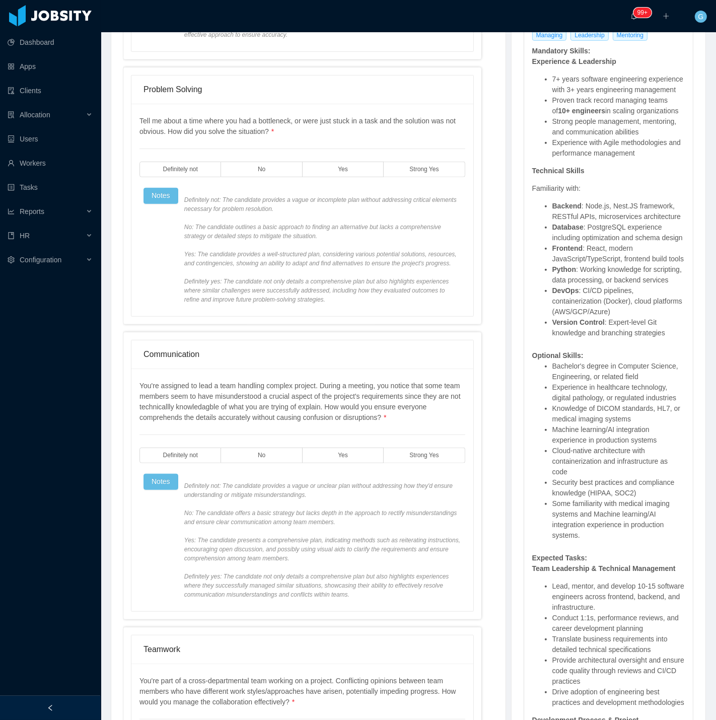
click at [350, 158] on div "Tell me about a time where you had a bottleneck, or were just stuck in a task a…" at bounding box center [302, 210] width 326 height 188
click at [345, 179] on div "Tell me about a time where you had a bottleneck, or were just stuck in a task a…" at bounding box center [302, 210] width 326 height 188
click at [338, 173] on span "Yes" at bounding box center [343, 169] width 10 height 7
click at [334, 455] on label "Yes" at bounding box center [343, 456] width 81 height 16
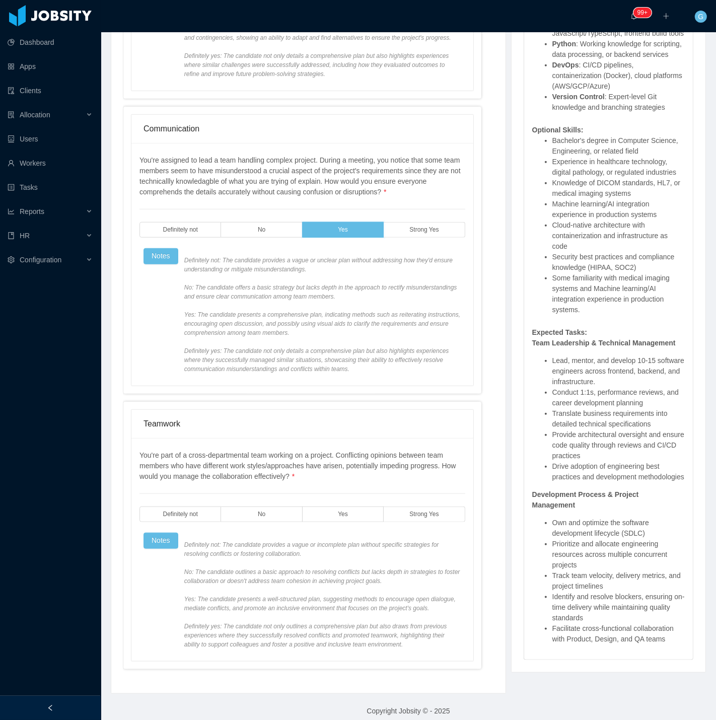
scroll to position [647, 0]
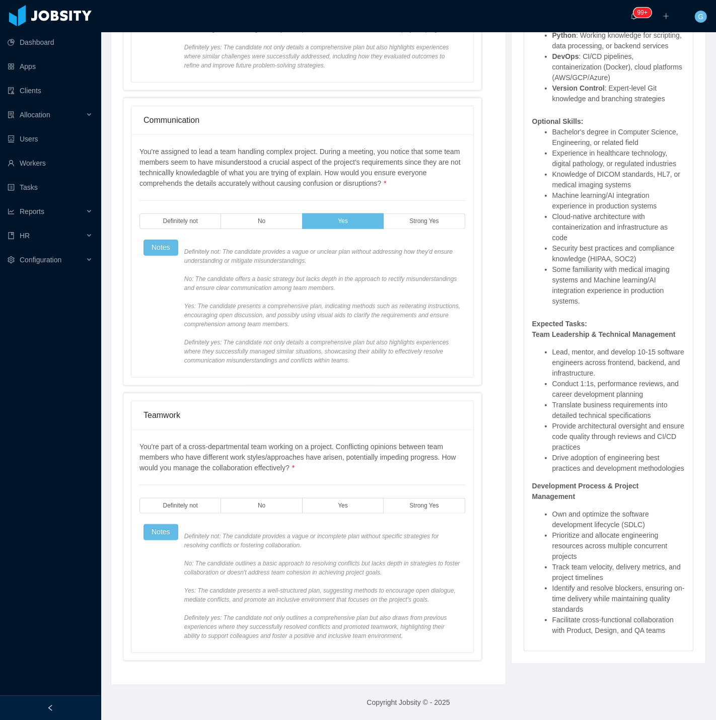
click at [345, 474] on div "You're part of a cross-departmental team working on a project. Conflicting opin…" at bounding box center [302, 541] width 326 height 199
click at [340, 503] on span "Yes" at bounding box center [343, 506] width 10 height 7
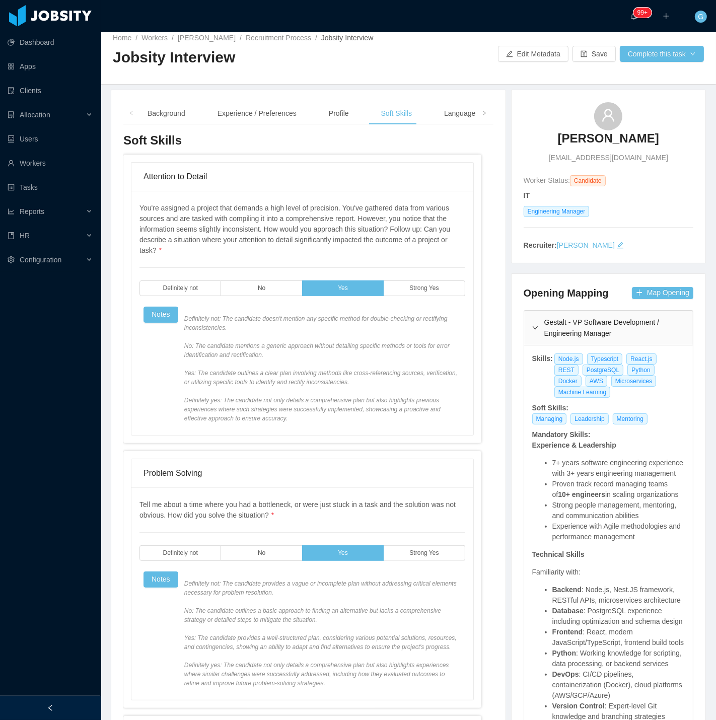
scroll to position [0, 0]
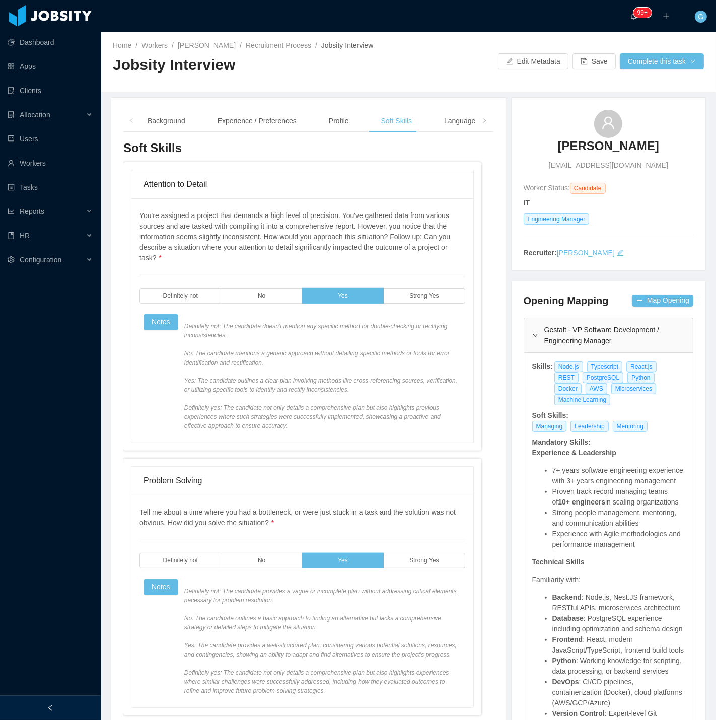
click at [434, 140] on h3 "Soft Skills" at bounding box center [302, 148] width 358 height 16
click at [448, 129] on div "Language" at bounding box center [459, 121] width 47 height 23
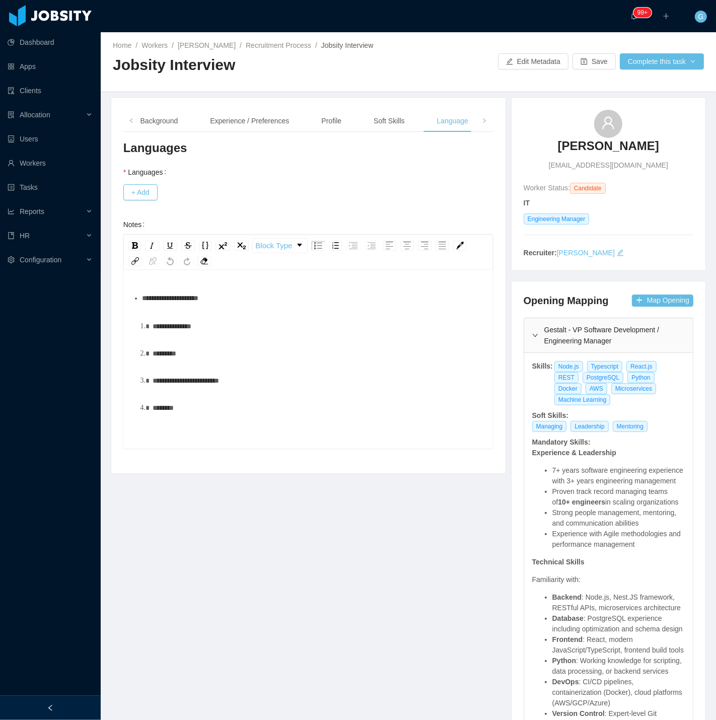
click at [144, 202] on div "**********" at bounding box center [308, 300] width 370 height 321
click at [141, 187] on button "+ Add" at bounding box center [140, 192] width 34 height 16
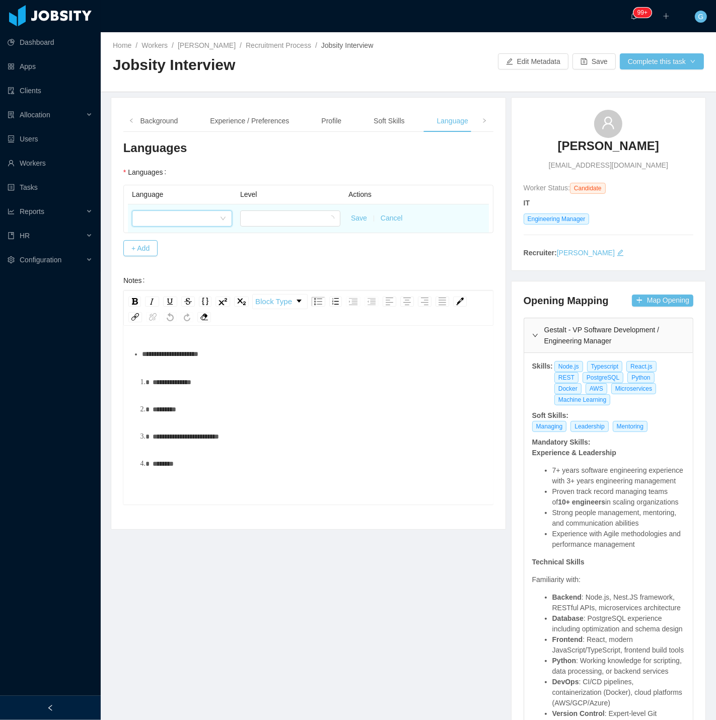
click at [177, 217] on div at bounding box center [179, 218] width 82 height 15
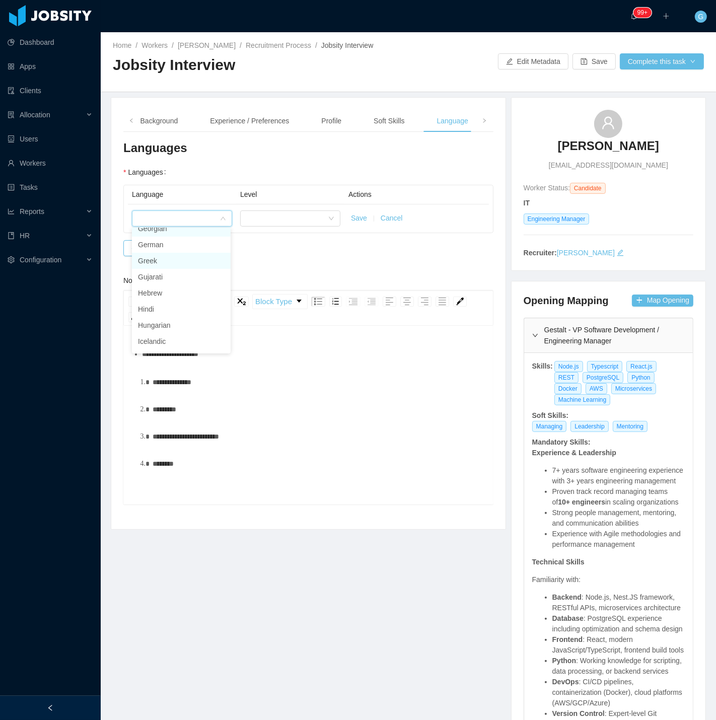
scroll to position [222, 0]
click at [179, 240] on li "English" at bounding box center [181, 242] width 99 height 16
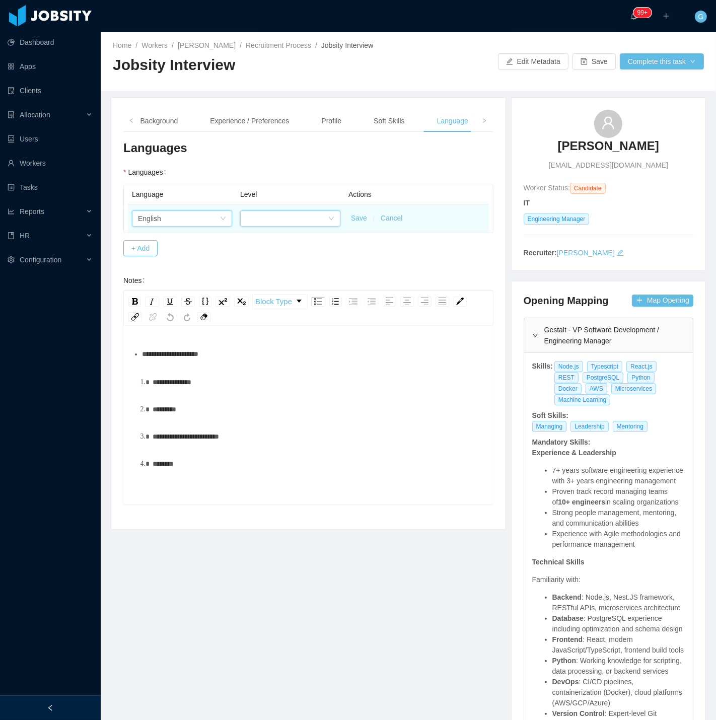
click at [284, 226] on div at bounding box center [290, 218] width 100 height 16
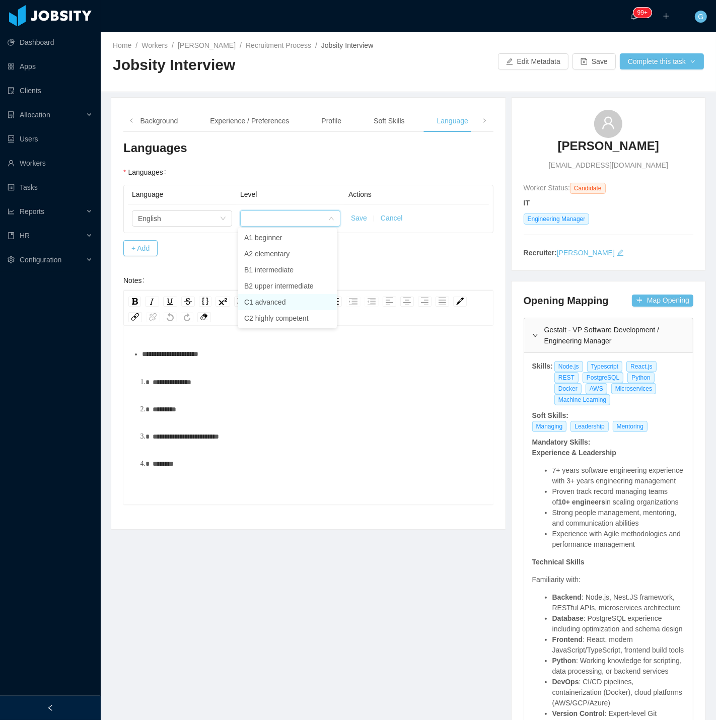
click at [261, 300] on li "C1 advanced" at bounding box center [287, 302] width 99 height 16
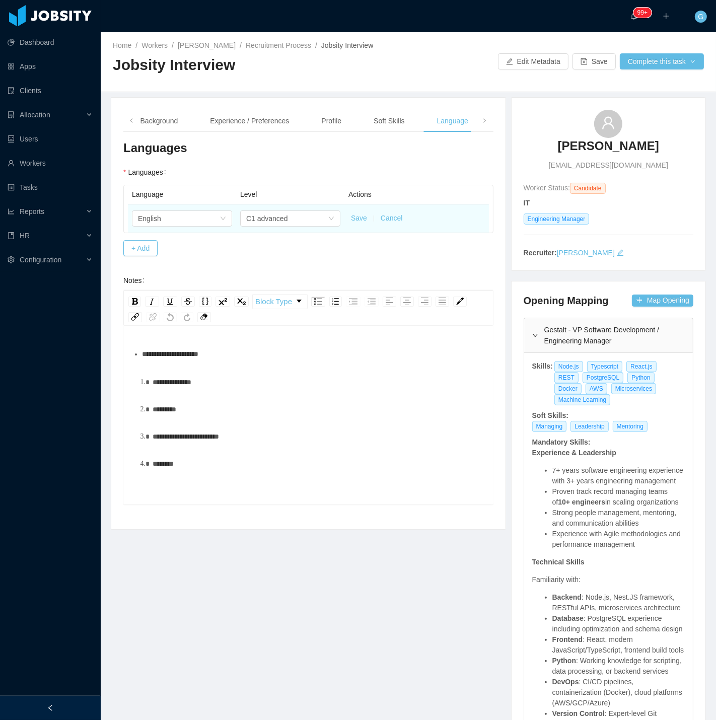
click at [355, 212] on td "Save Cancel" at bounding box center [416, 218] width 145 height 28
click at [353, 224] on td "Save Cancel" at bounding box center [416, 218] width 145 height 28
drag, startPoint x: 364, startPoint y: 231, endPoint x: 350, endPoint y: 222, distance: 15.9
click at [361, 231] on td "Save Cancel" at bounding box center [416, 218] width 145 height 28
click at [351, 219] on button "Save" at bounding box center [359, 218] width 16 height 11
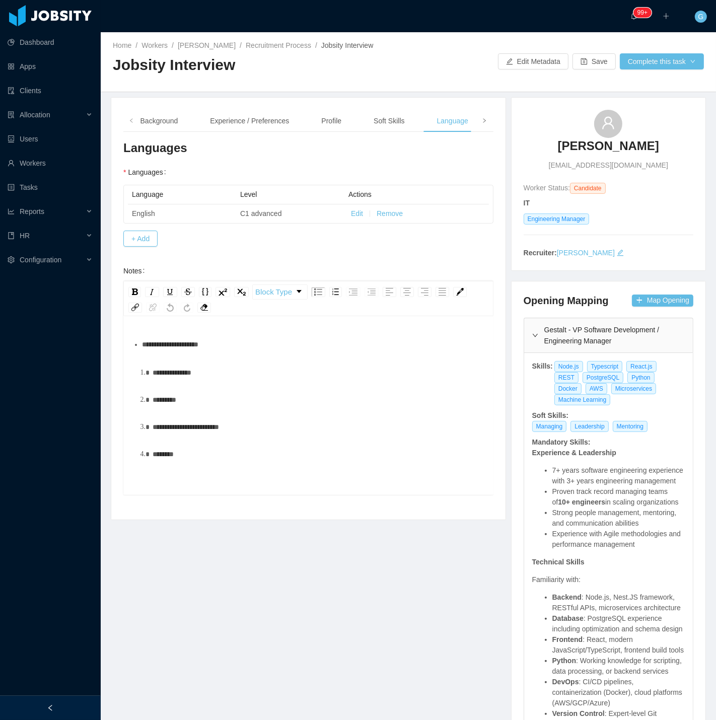
click at [482, 122] on icon "icon: right" at bounding box center [484, 120] width 5 height 5
click at [450, 124] on div "Notes" at bounding box center [459, 121] width 35 height 23
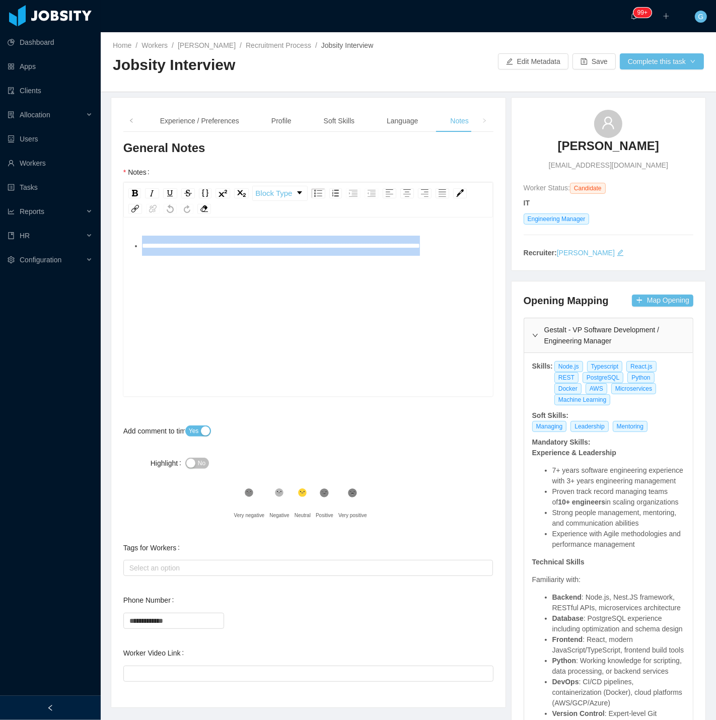
drag, startPoint x: 191, startPoint y: 305, endPoint x: 139, endPoint y: 252, distance: 74.4
click at [117, 229] on div "Background Experience / Preferences Profile Soft Skills Language Notes General …" at bounding box center [308, 403] width 394 height 610
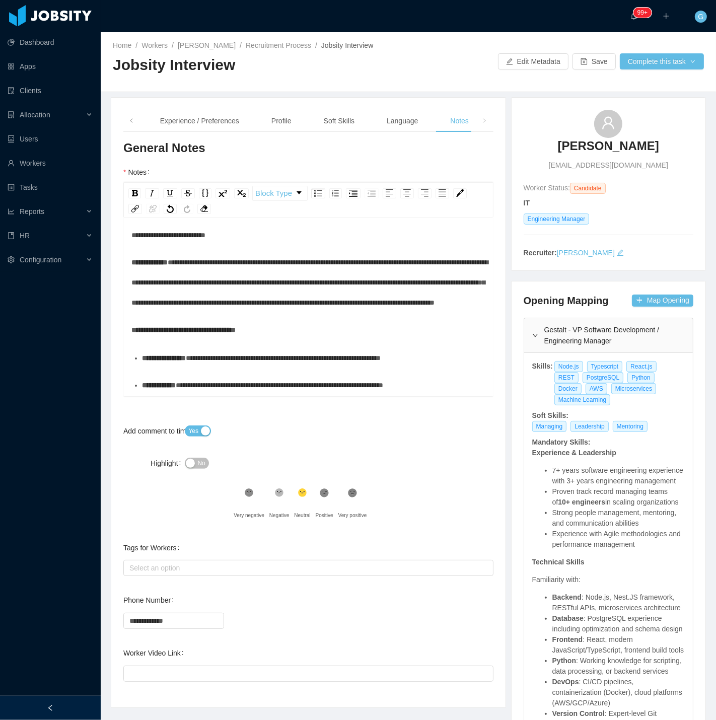
scroll to position [112, 0]
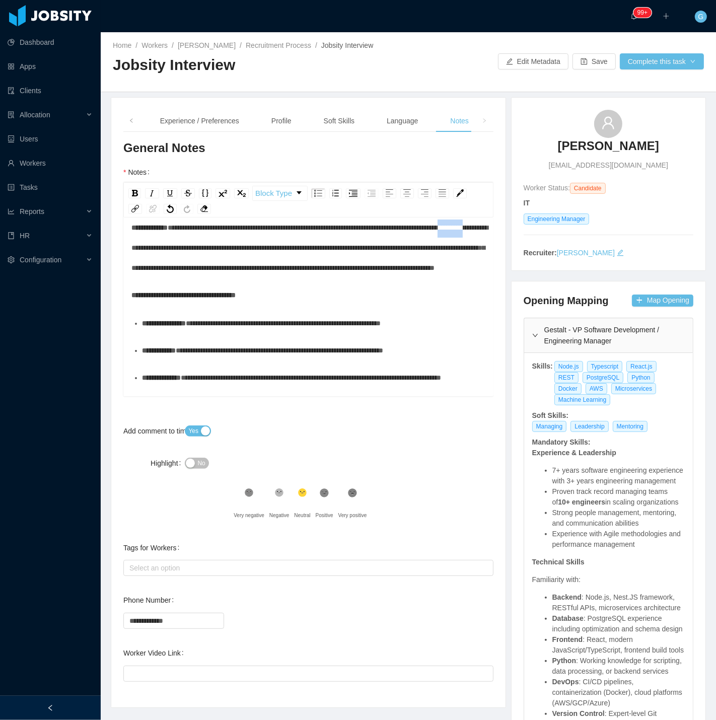
drag, startPoint x: 171, startPoint y: 289, endPoint x: 125, endPoint y: 295, distance: 46.7
click at [125, 295] on div "**********" at bounding box center [308, 308] width 370 height 176
click at [327, 271] on span "**********" at bounding box center [309, 247] width 356 height 47
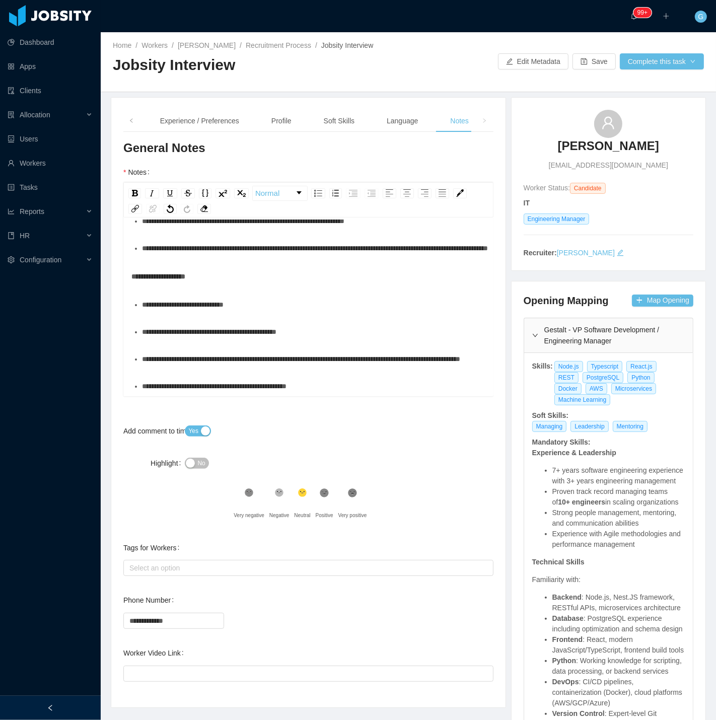
scroll to position [1175, 0]
drag, startPoint x: 237, startPoint y: 320, endPoint x: 172, endPoint y: 321, distance: 64.5
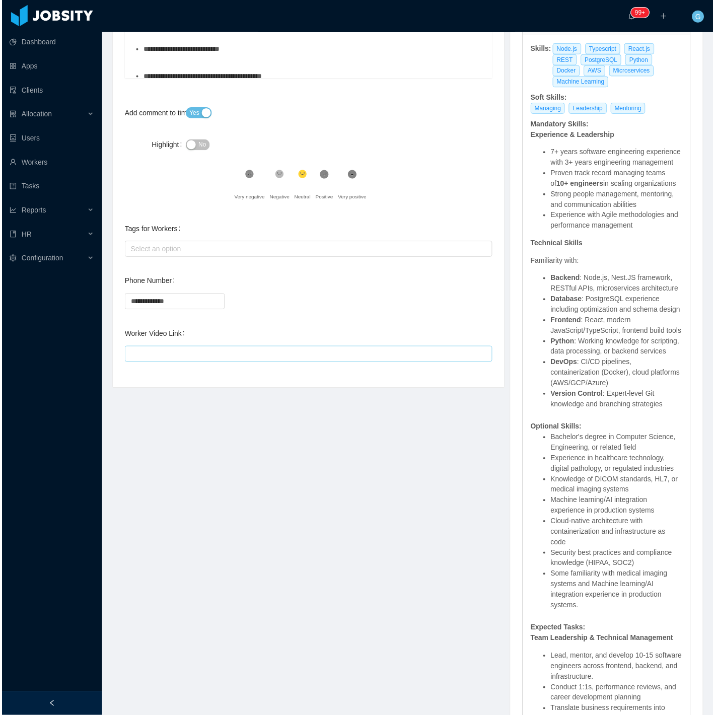
scroll to position [335, 0]
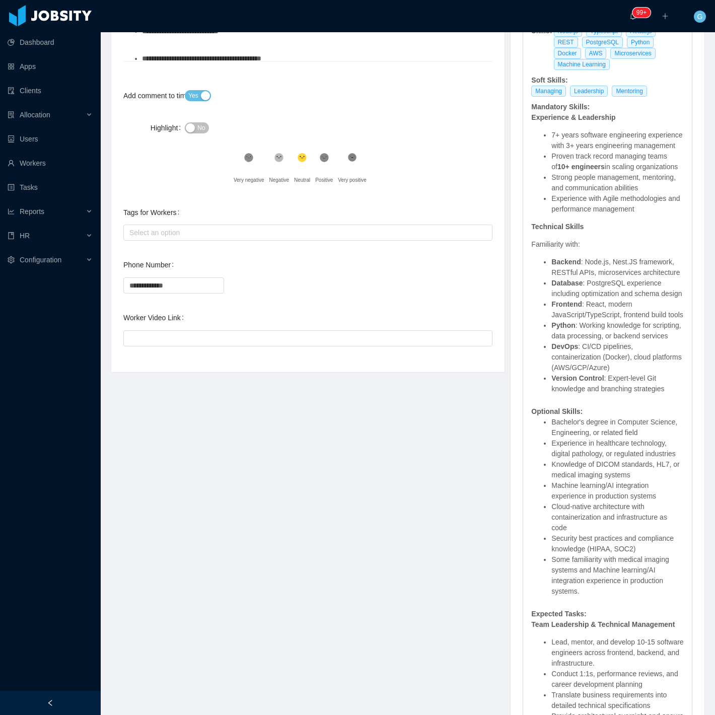
click at [174, 350] on div "**********" at bounding box center [307, 82] width 369 height 555
click at [168, 344] on input "Worker Video Link" at bounding box center [307, 338] width 369 height 16
paste input "**********"
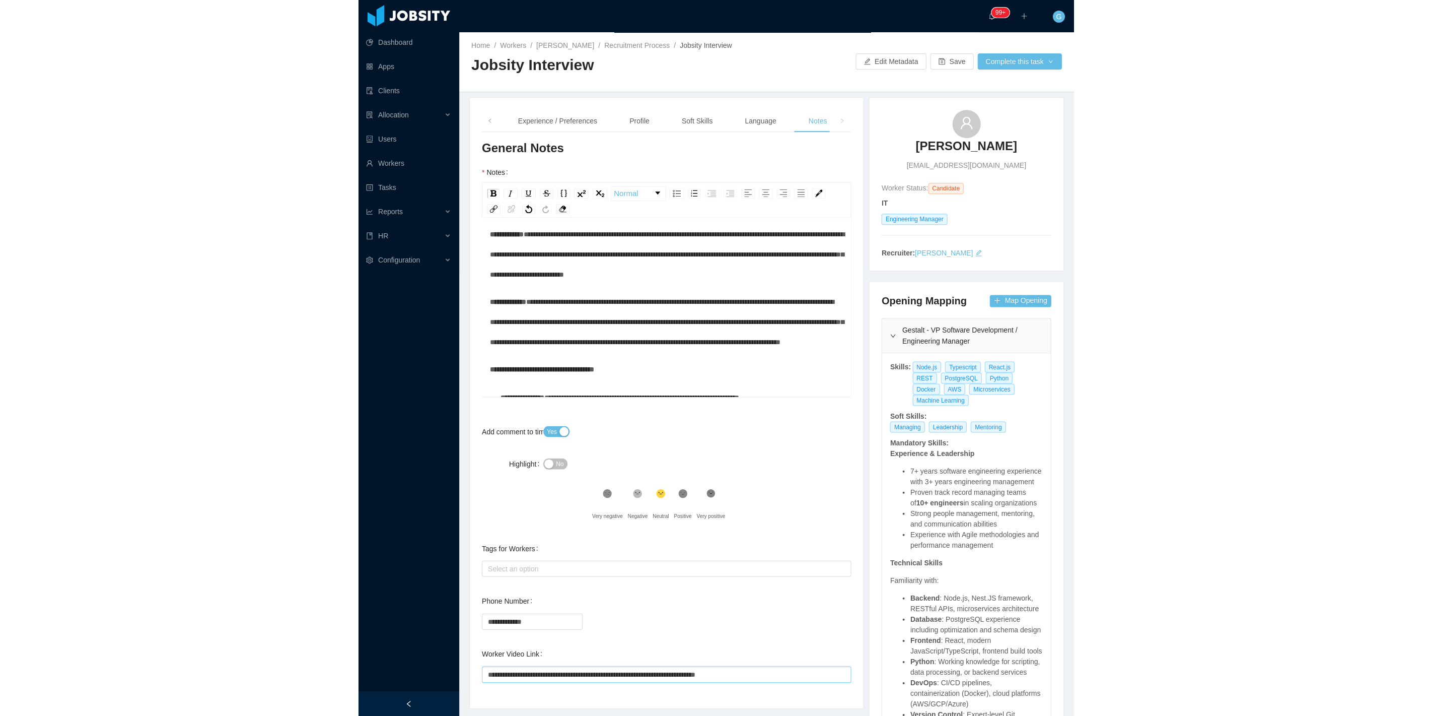
scroll to position [0, 0]
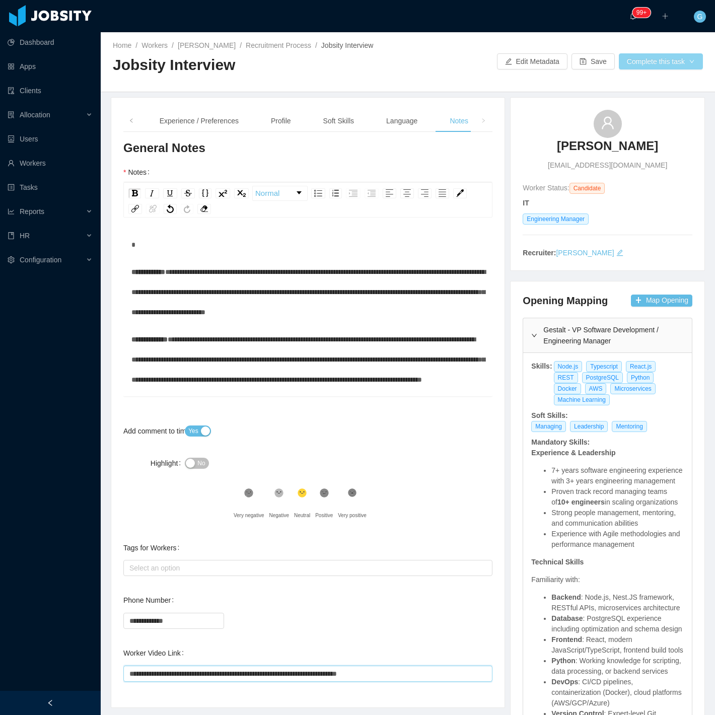
type input "**********"
click at [665, 61] on button "Complete this task" at bounding box center [661, 61] width 84 height 16
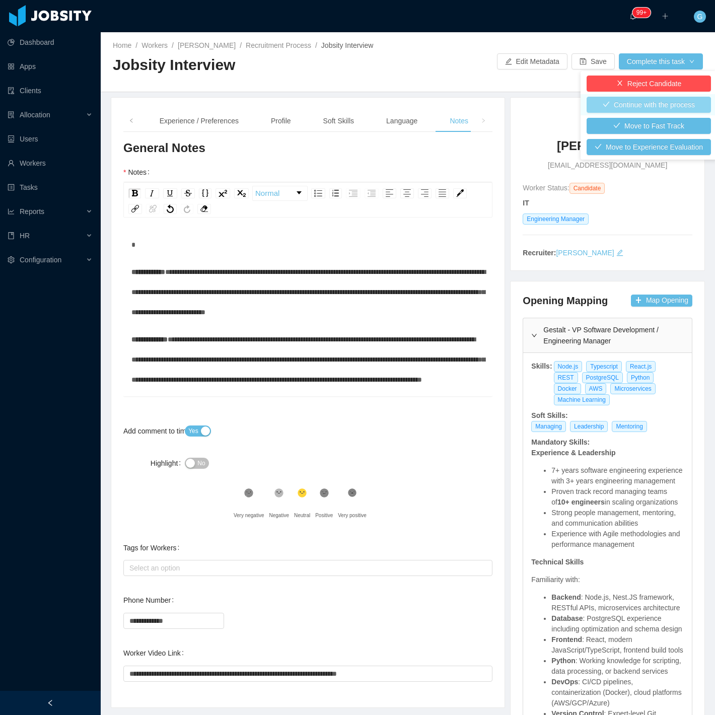
click at [650, 106] on button "Continue with the process" at bounding box center [649, 105] width 124 height 16
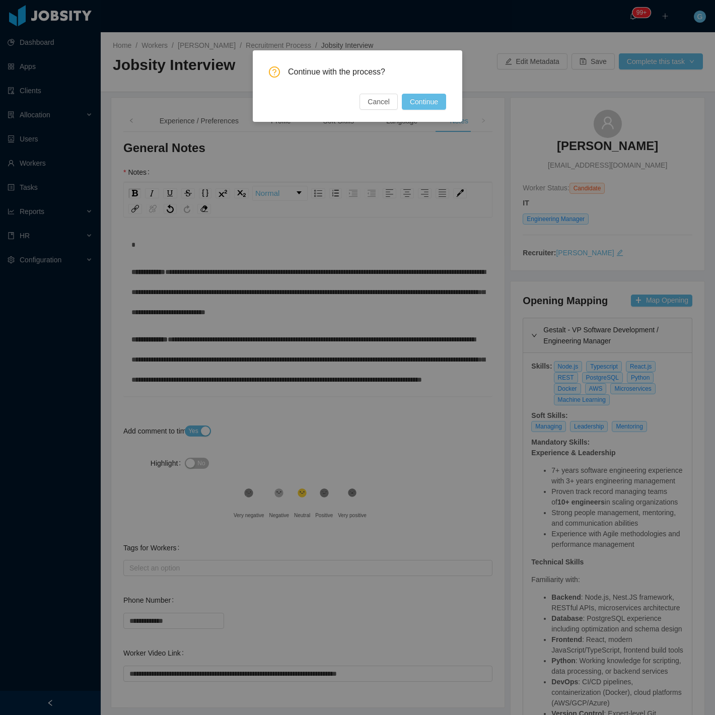
click at [450, 108] on div "Continue with the process? Cancel Continue" at bounding box center [357, 86] width 209 height 72
click at [435, 99] on button "Continue" at bounding box center [424, 102] width 44 height 16
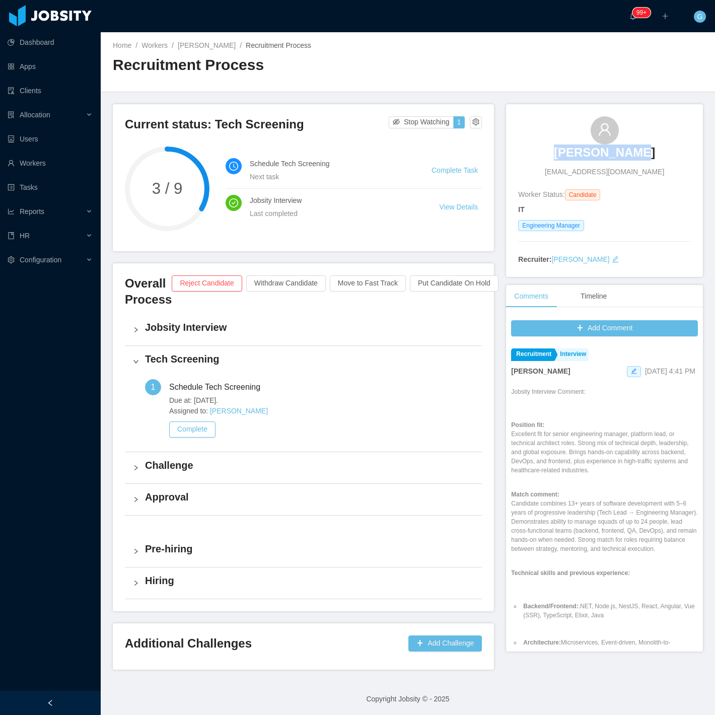
drag, startPoint x: 539, startPoint y: 139, endPoint x: 640, endPoint y: 153, distance: 102.2
click at [640, 153] on div "Diogo Matias diogo1z@hotmail.com" at bounding box center [604, 146] width 173 height 61
copy h3 "Diogo Matias"
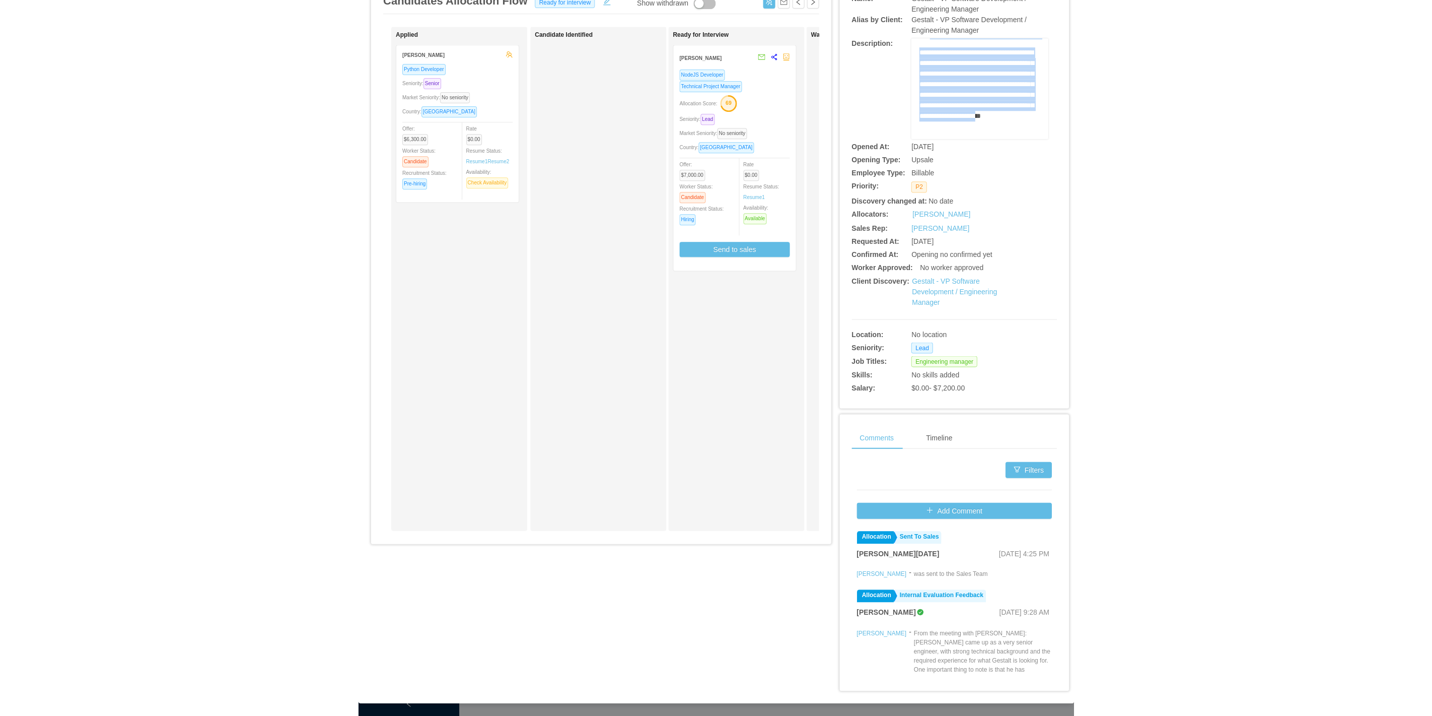
scroll to position [854, 0]
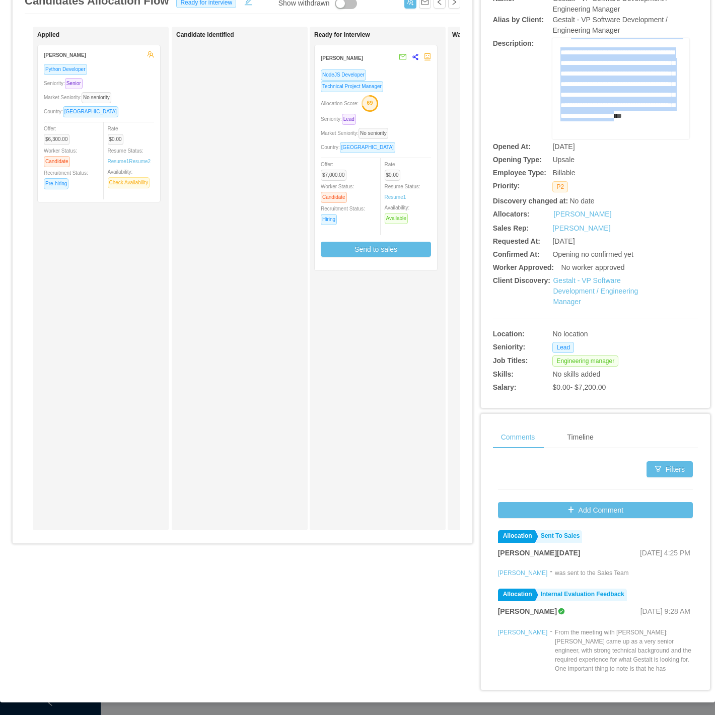
drag, startPoint x: 554, startPoint y: 139, endPoint x: 664, endPoint y: 98, distance: 117.0
copy div "**********"
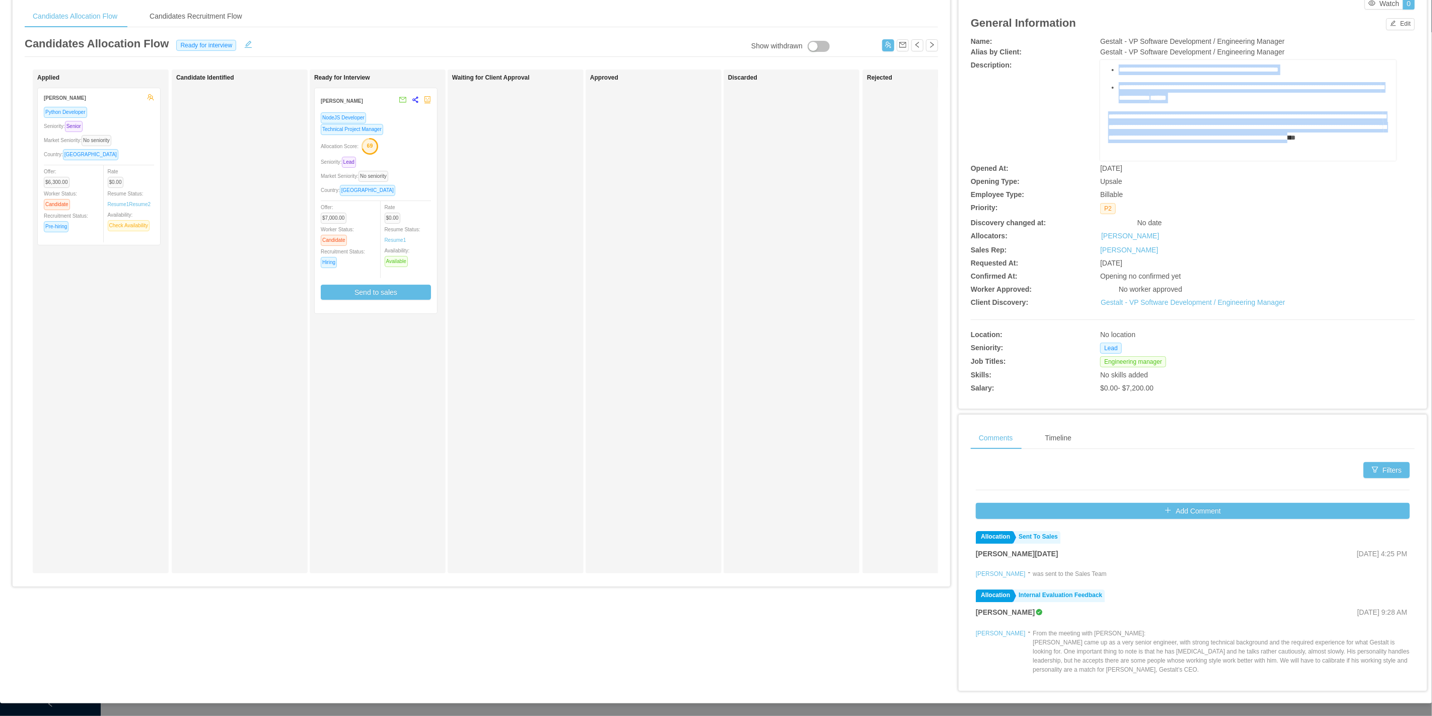
scroll to position [38, 0]
